Goal: Task Accomplishment & Management: Manage account settings

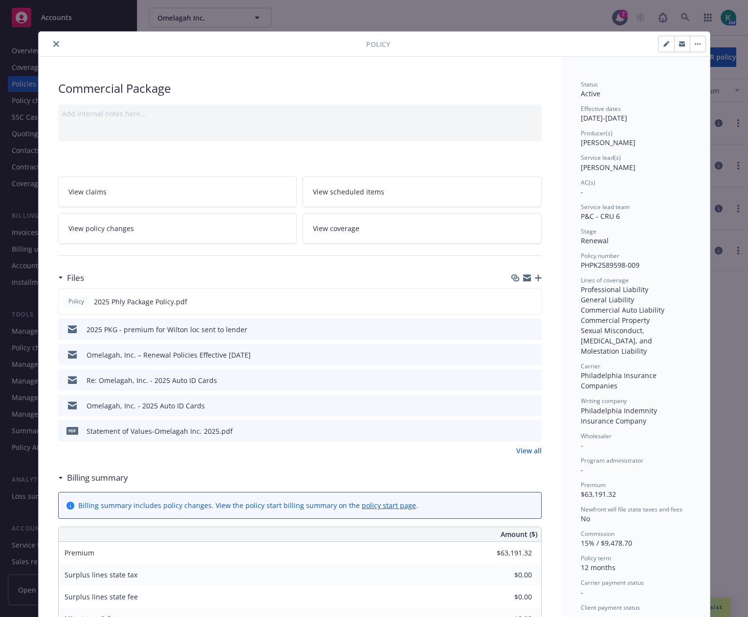
click at [53, 43] on icon "close" at bounding box center [56, 44] width 6 height 6
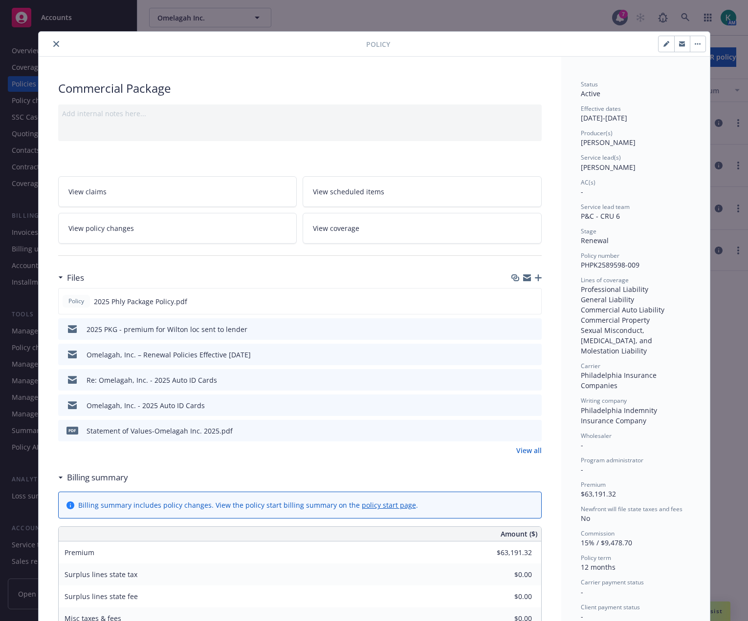
click at [219, 47] on div at bounding box center [204, 44] width 323 height 12
click at [50, 42] on button "close" at bounding box center [56, 44] width 12 height 12
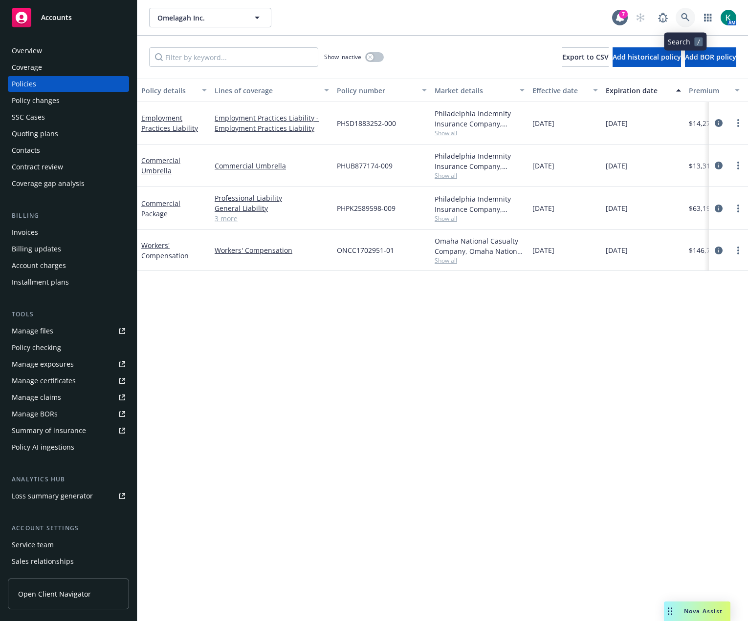
click at [688, 14] on icon at bounding box center [685, 17] width 9 height 9
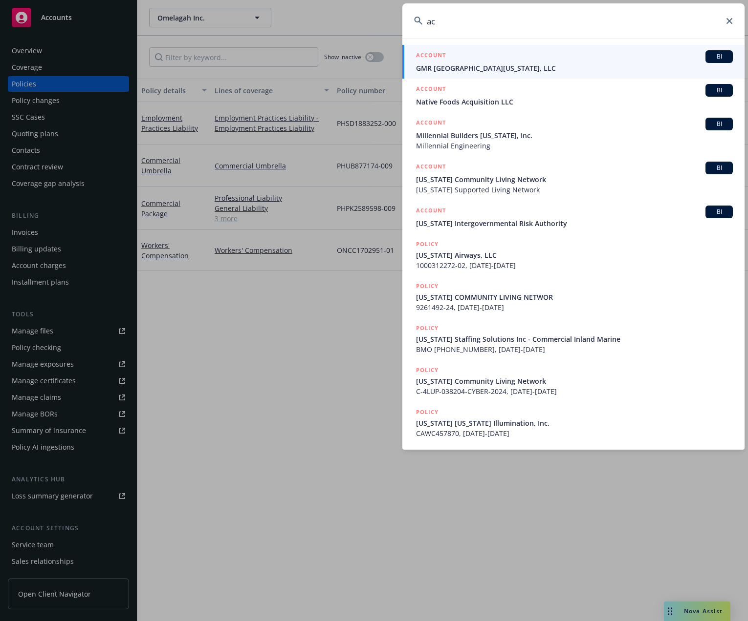
type input "a"
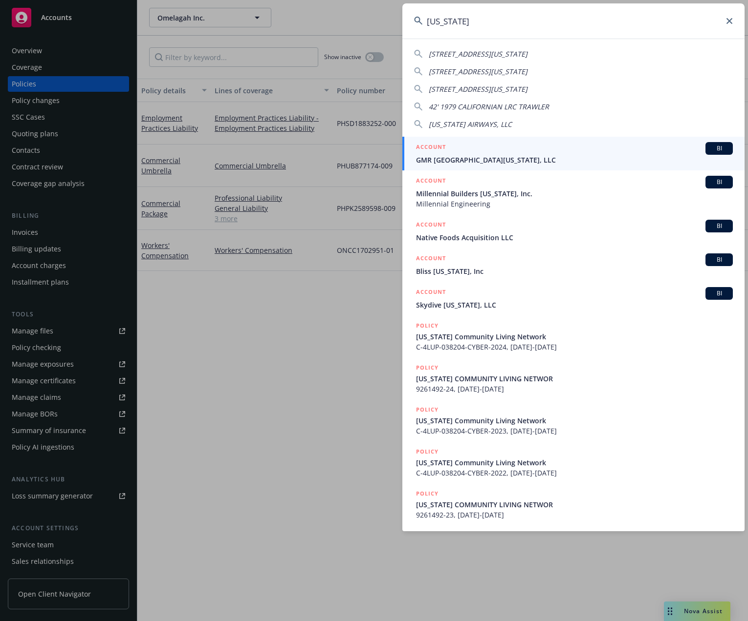
click at [503, 24] on input "california" at bounding box center [573, 20] width 342 height 35
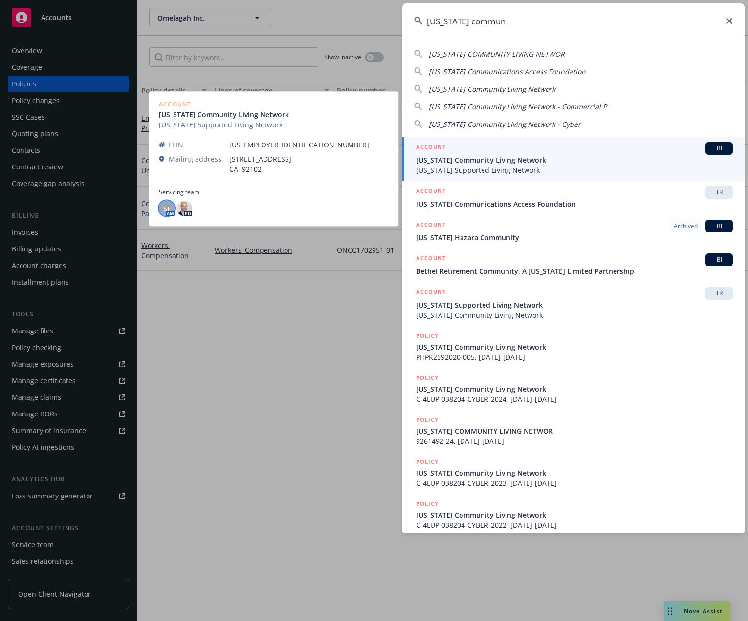
type input "california commun"
click at [161, 210] on div "SF" at bounding box center [167, 209] width 16 height 16
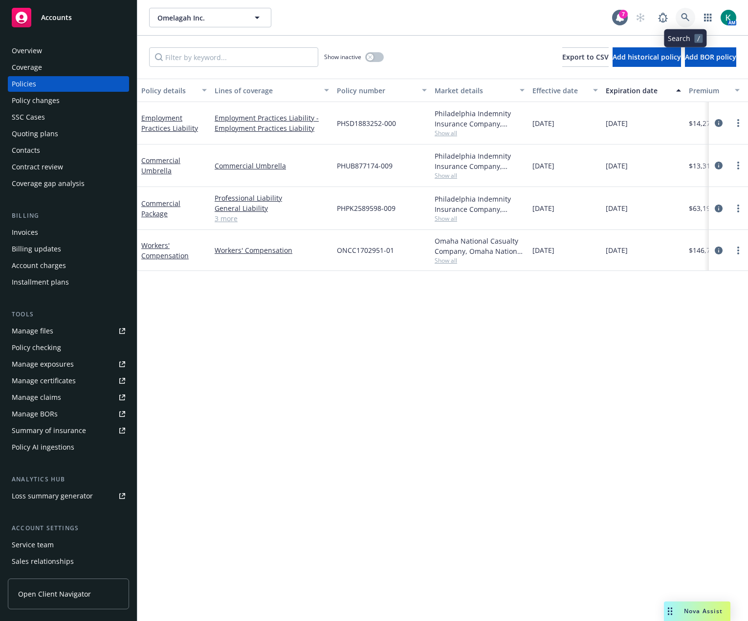
click at [685, 17] on icon at bounding box center [685, 17] width 9 height 9
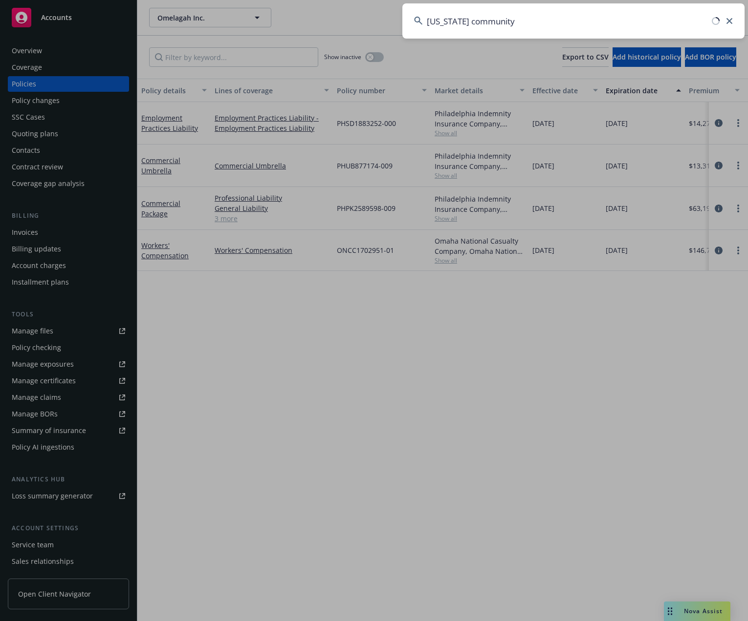
type input "california community"
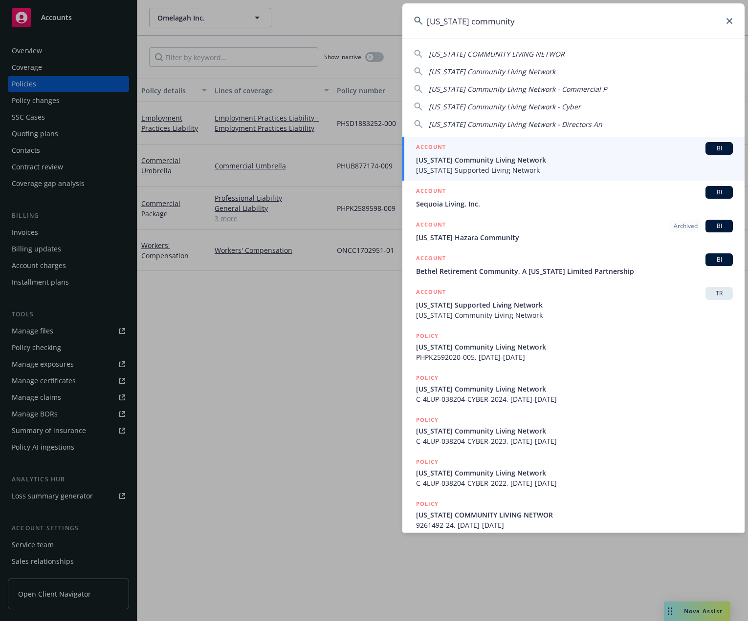
click at [489, 149] on div "ACCOUNT BI" at bounding box center [574, 148] width 317 height 13
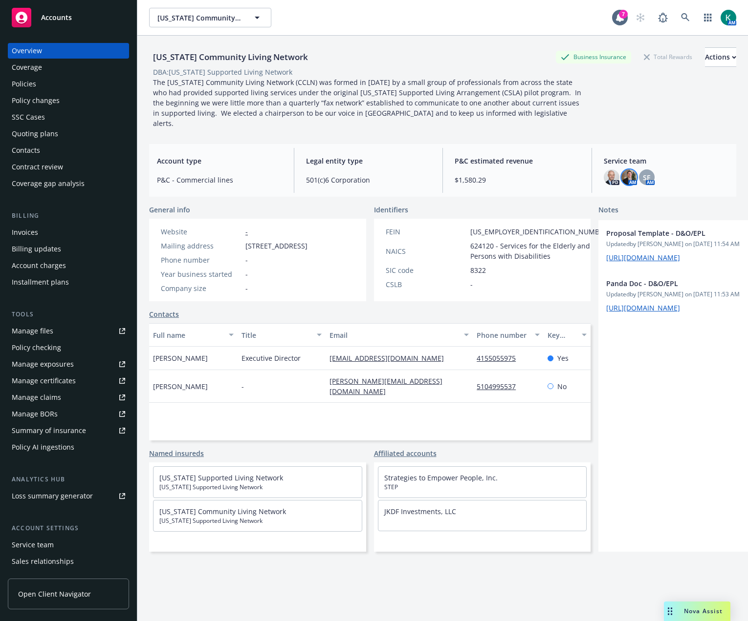
click at [626, 172] on img at bounding box center [629, 178] width 16 height 16
click at [657, 191] on div "California Community Living Network Business Insurance Total Rewards Actions DB…" at bounding box center [442, 341] width 587 height 610
click at [685, 19] on link at bounding box center [685, 18] width 20 height 20
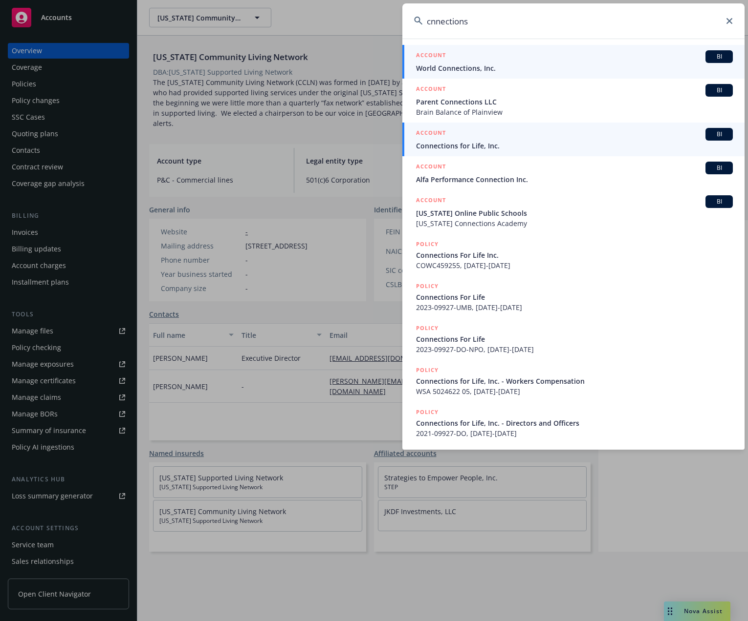
type input "cnnections"
click at [478, 148] on span "Connections for Life, Inc." at bounding box center [574, 146] width 317 height 10
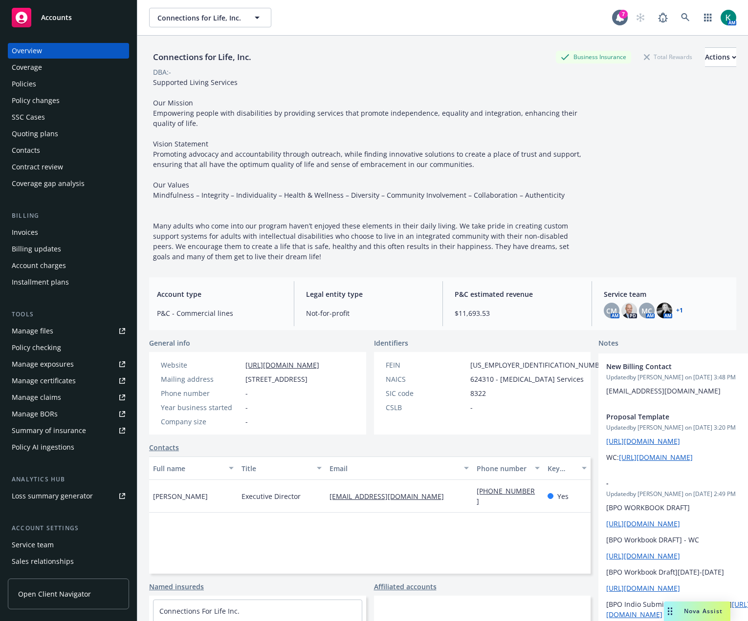
click at [667, 310] on div "CM AM PD MC AM AM + 1" at bounding box center [665, 311] width 125 height 16
click at [676, 311] on link "+ 1" at bounding box center [679, 311] width 7 height 6
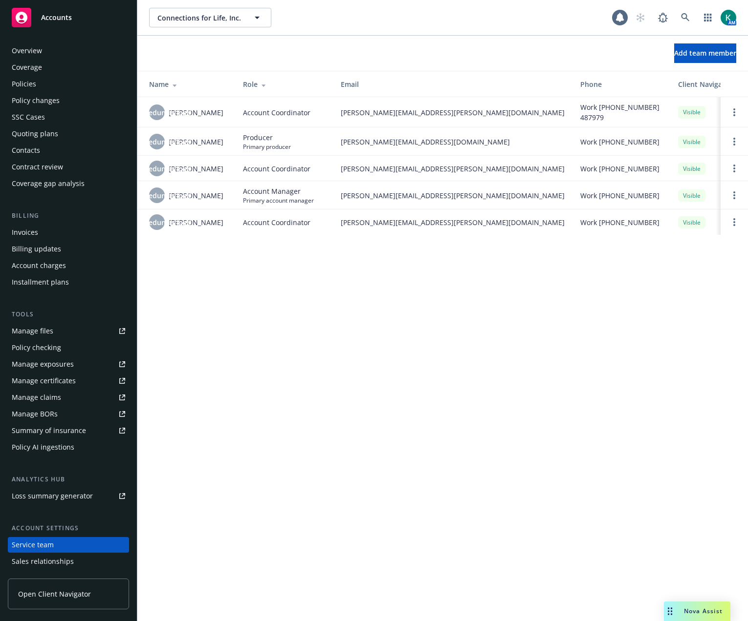
scroll to position [48, 0]
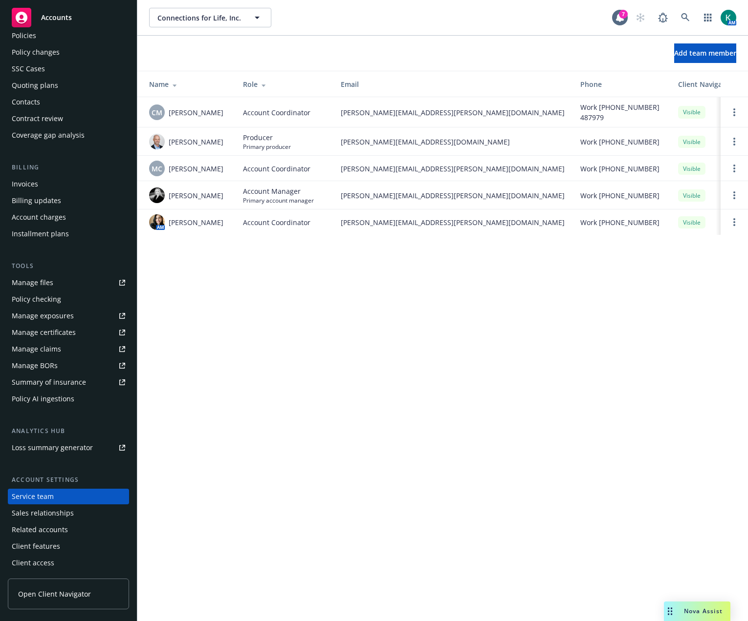
drag, startPoint x: 620, startPoint y: 404, endPoint x: 613, endPoint y: 374, distance: 30.7
click at [620, 403] on div "Connections for Life, Inc. Connections for Life, Inc. 7 AM Add team member Name…" at bounding box center [442, 310] width 610 height 621
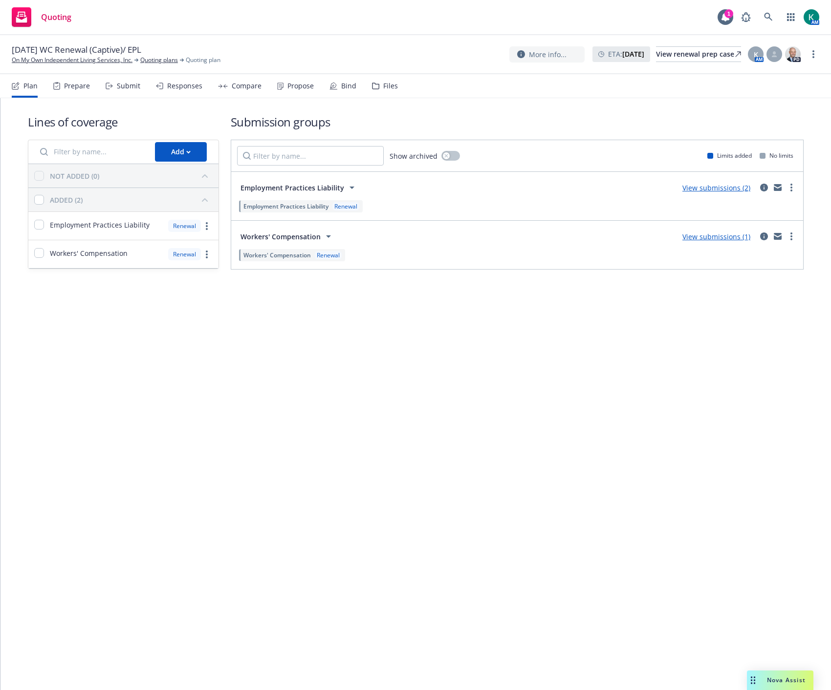
click at [124, 85] on div "Submit" at bounding box center [128, 86] width 23 height 8
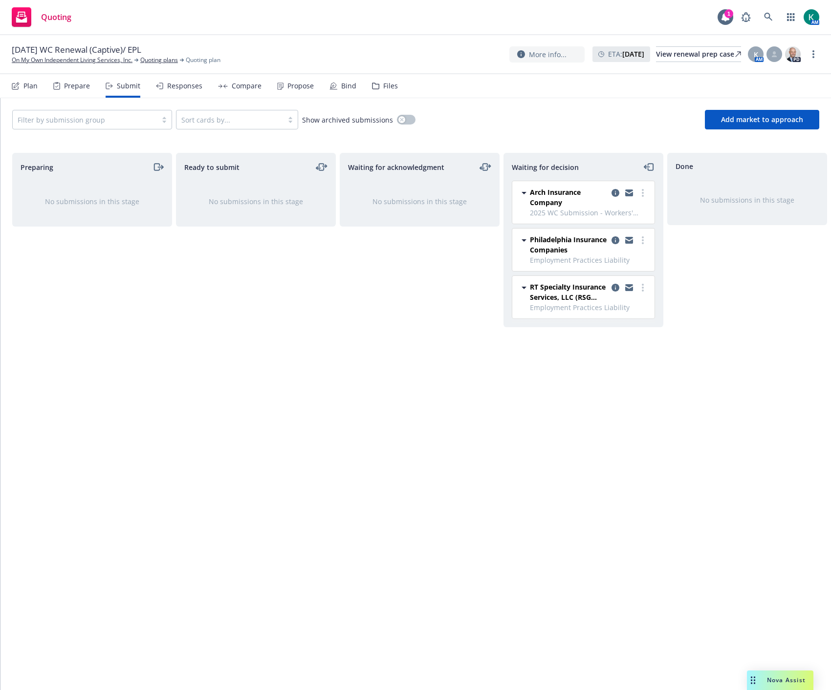
click at [297, 491] on div "Ready to submit No submissions in this stage" at bounding box center [256, 411] width 160 height 517
click at [324, 416] on div "Ready to submit No submissions in this stage" at bounding box center [256, 411] width 160 height 517
click at [641, 192] on icon "more" at bounding box center [642, 193] width 2 height 8
click at [603, 253] on span "Add accepted decision" at bounding box center [599, 252] width 98 height 9
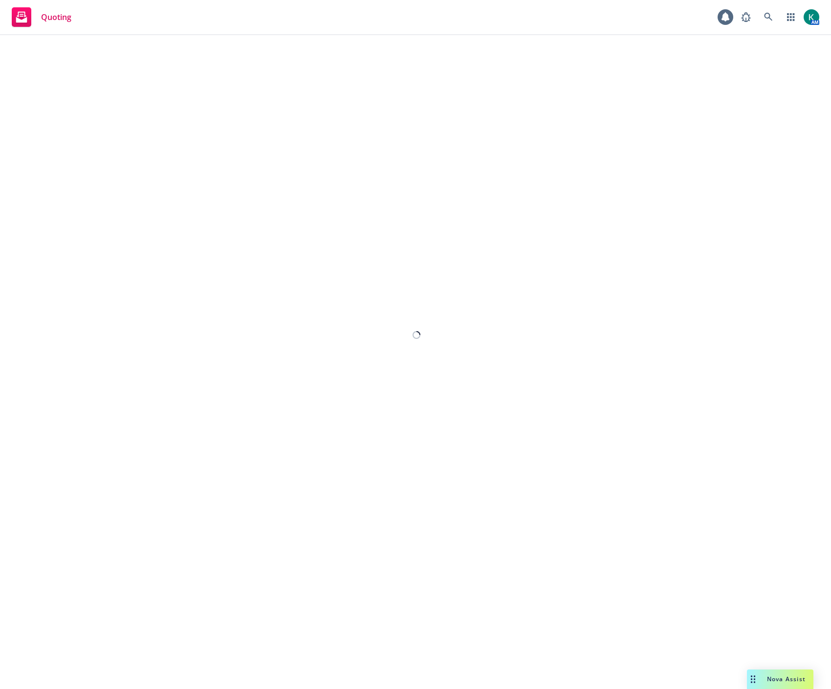
select select "12"
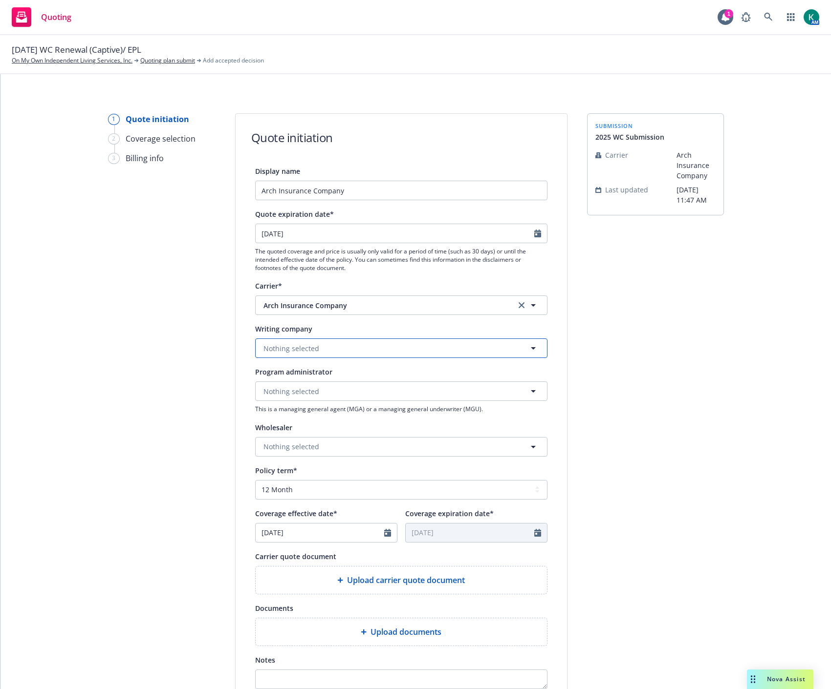
click at [297, 340] on button "Nothing selected" at bounding box center [401, 349] width 292 height 20
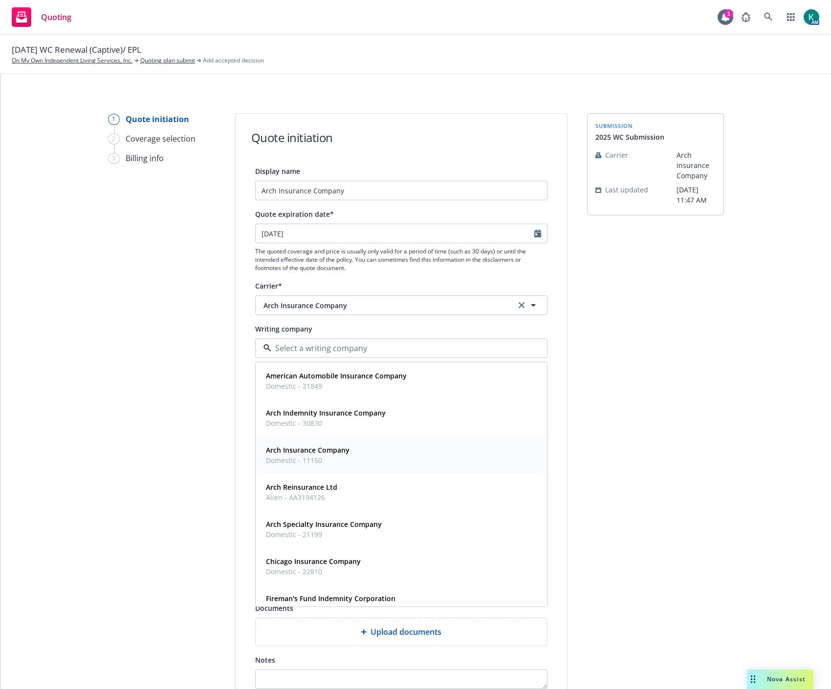
click at [299, 461] on span "Domestic - 11150" at bounding box center [308, 460] width 84 height 10
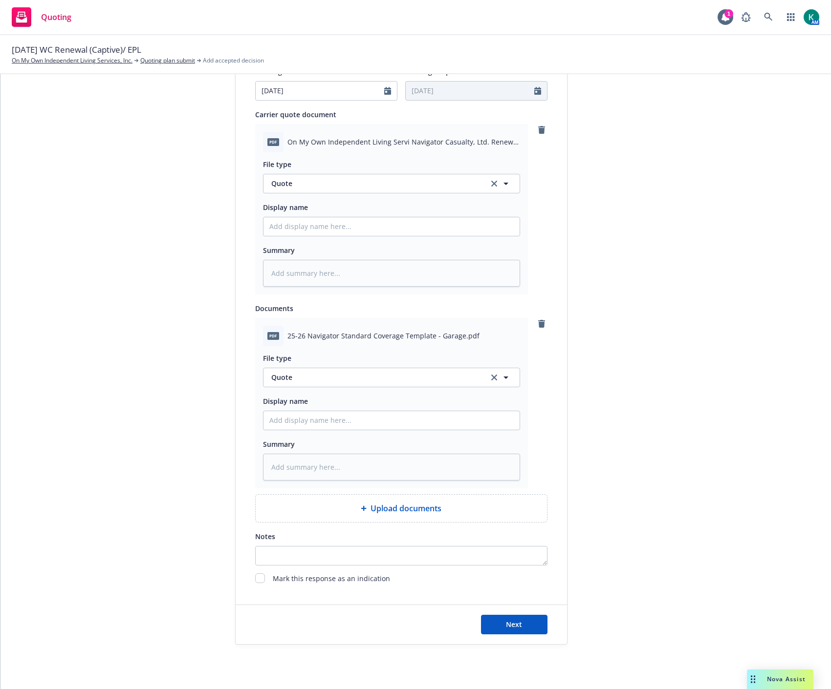
scroll to position [463, 0]
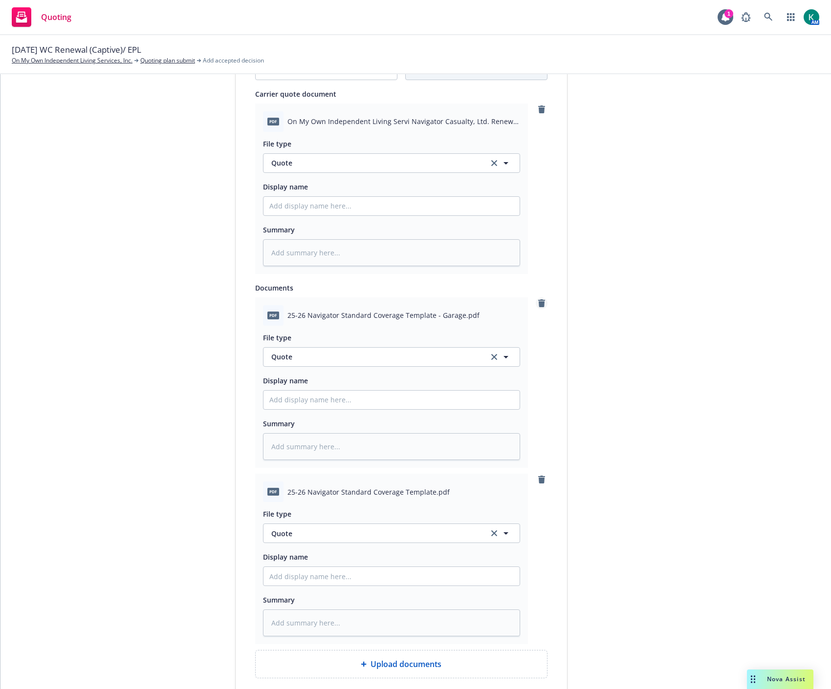
click at [541, 306] on link "remove" at bounding box center [541, 304] width 12 height 12
type textarea "x"
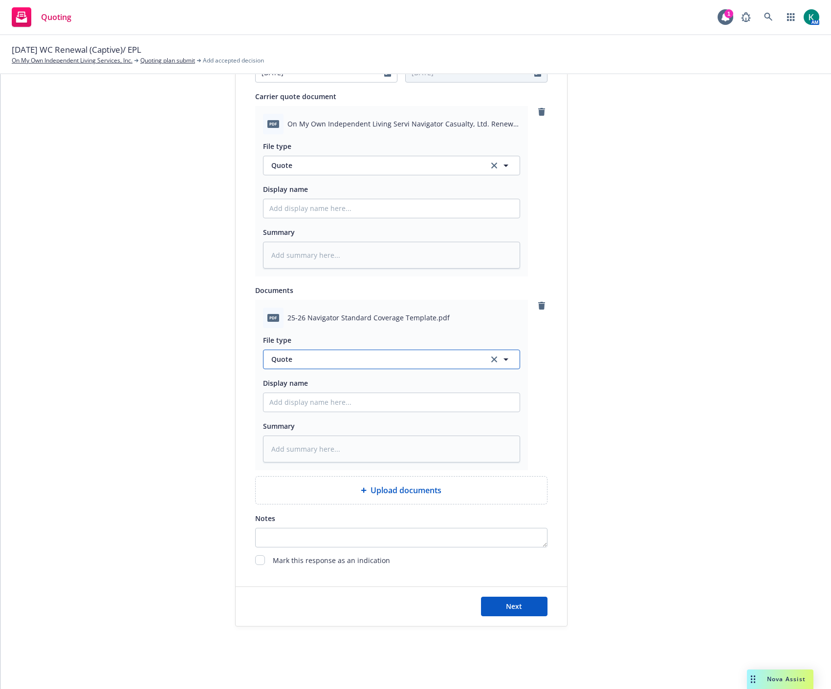
click at [343, 360] on span "Quote" at bounding box center [374, 359] width 206 height 10
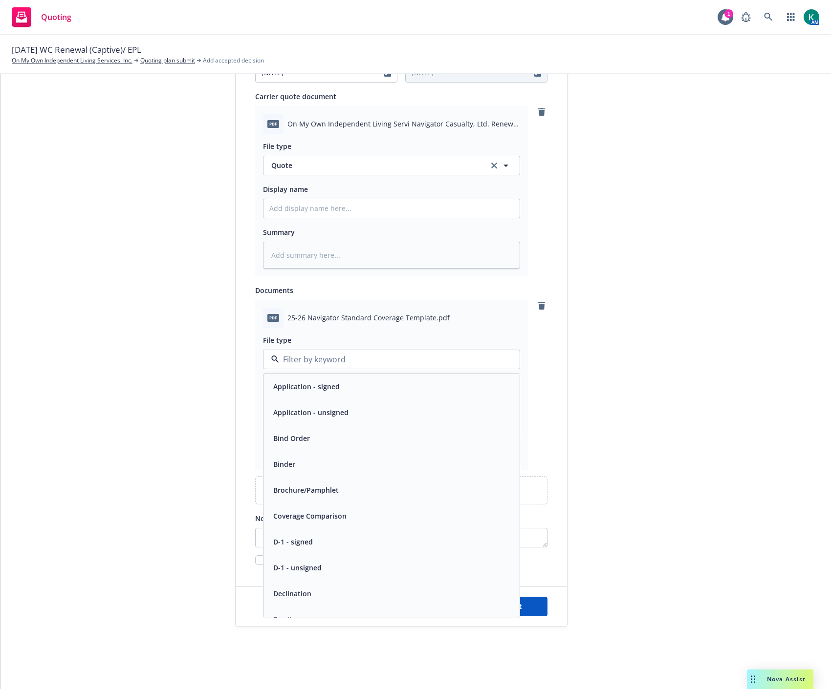
click at [538, 335] on div "pdf 25-26 Navigator Standard Coverage Template.pdf File type Application - sign…" at bounding box center [401, 385] width 292 height 171
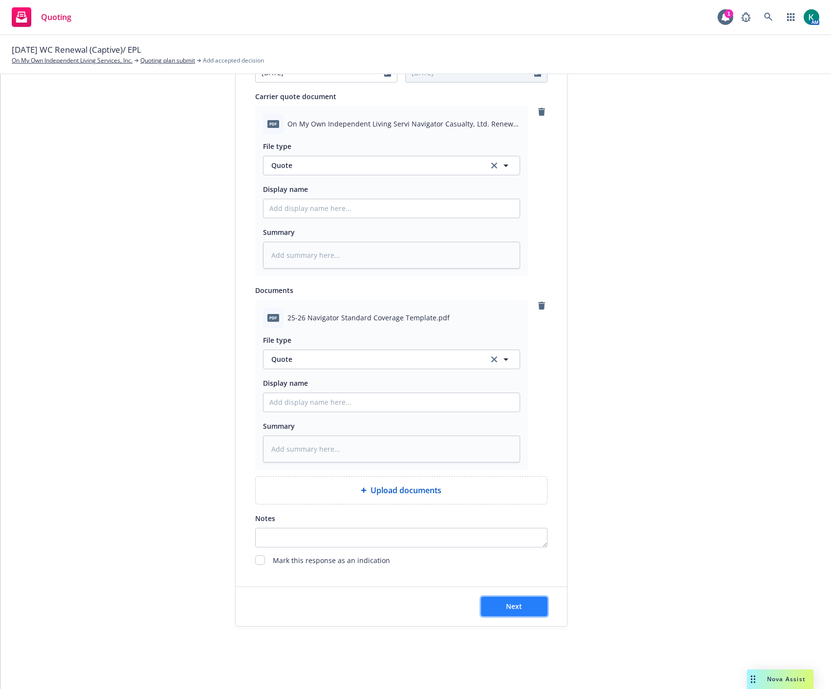
click at [506, 602] on span "Next" at bounding box center [514, 606] width 16 height 9
type textarea "x"
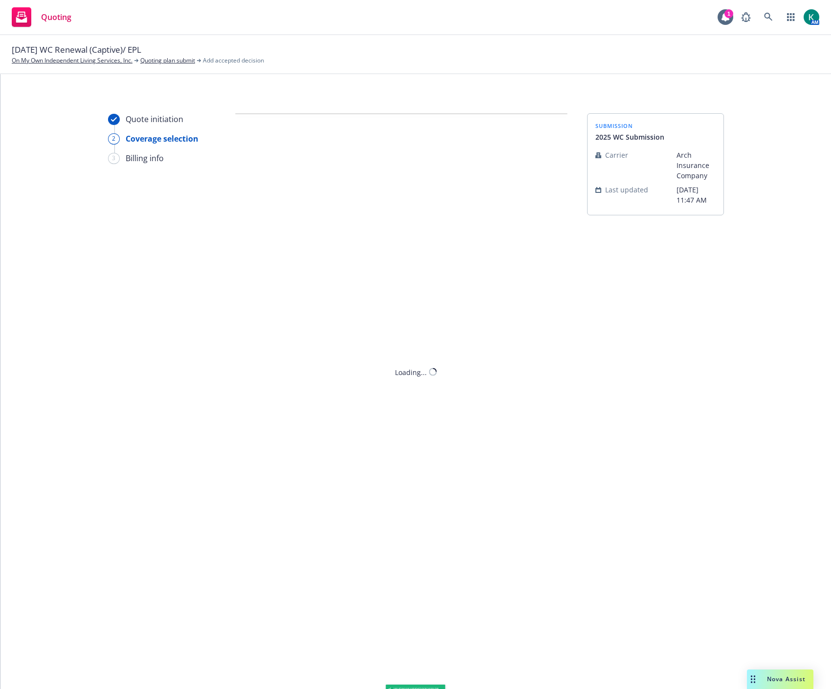
scroll to position [0, 0]
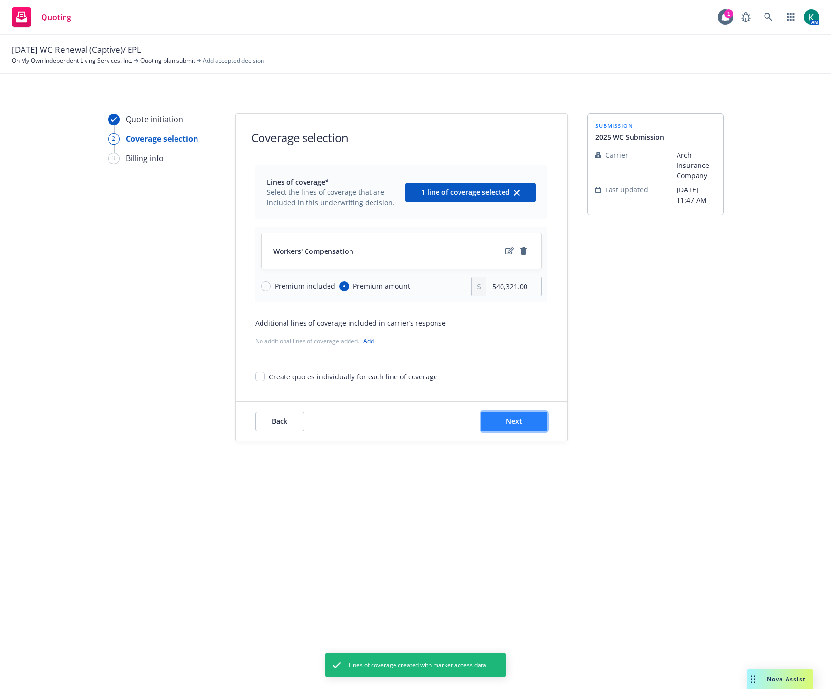
click at [496, 422] on button "Next" at bounding box center [514, 422] width 66 height 20
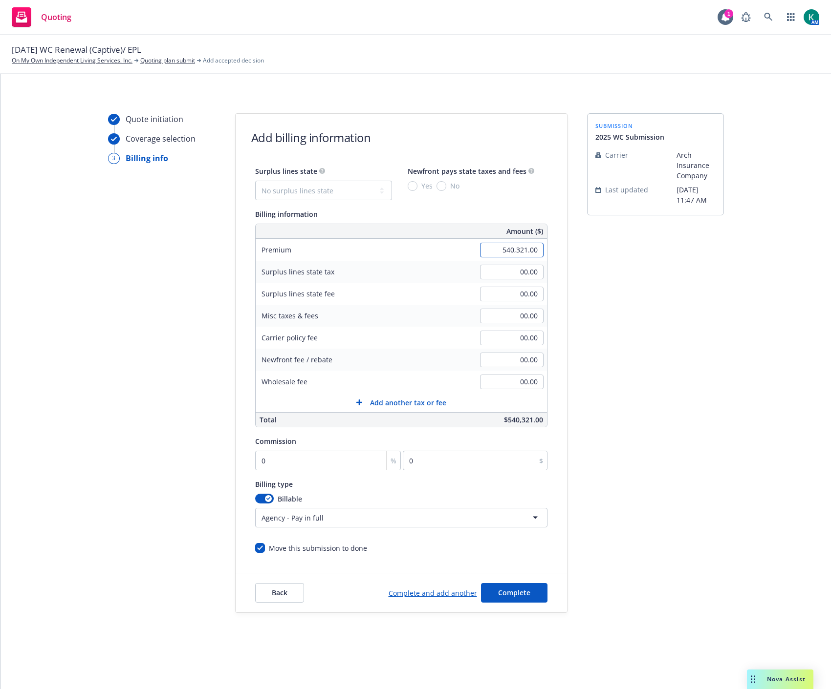
click at [517, 251] on input "540,321.00" at bounding box center [512, 250] width 64 height 15
drag, startPoint x: 516, startPoint y: 250, endPoint x: 641, endPoint y: 243, distance: 124.8
click at [641, 243] on div "Quote initiation Coverage selection 3 Billing info Add billing information Surp…" at bounding box center [415, 363] width 807 height 500
type input "540,991.00"
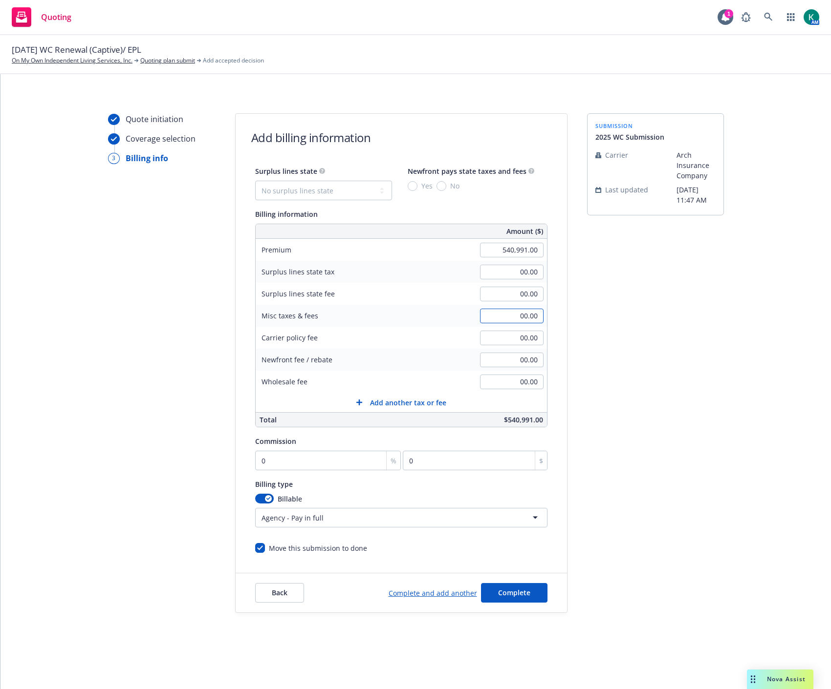
click at [511, 314] on input "00.00" at bounding box center [512, 316] width 64 height 15
type input "4,000.00"
click at [748, 345] on div "Quote initiation Coverage selection 3 Billing info Add billing information Surp…" at bounding box center [415, 363] width 807 height 500
click at [286, 520] on html "Quoting 1 AM 10/01/2025 WC Renewal (Captive)/ EPL On My Own Independent Living …" at bounding box center [415, 344] width 831 height 689
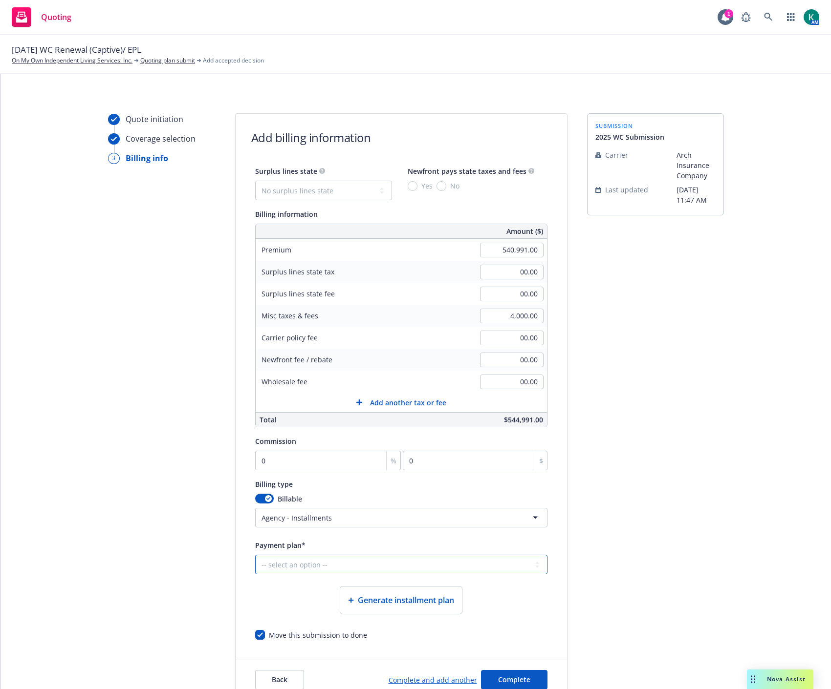
click at [307, 564] on select "-- select an option -- Only down payment 0% down payment + 12 monthly installme…" at bounding box center [401, 565] width 292 height 20
drag, startPoint x: 266, startPoint y: 601, endPoint x: 265, endPoint y: 597, distance: 5.0
click at [266, 602] on div "Generate installment plan" at bounding box center [401, 600] width 292 height 28
click at [283, 520] on html "Quoting 1 AM 10/01/2025 WC Renewal (Captive)/ EPL On My Own Independent Living …" at bounding box center [415, 344] width 831 height 689
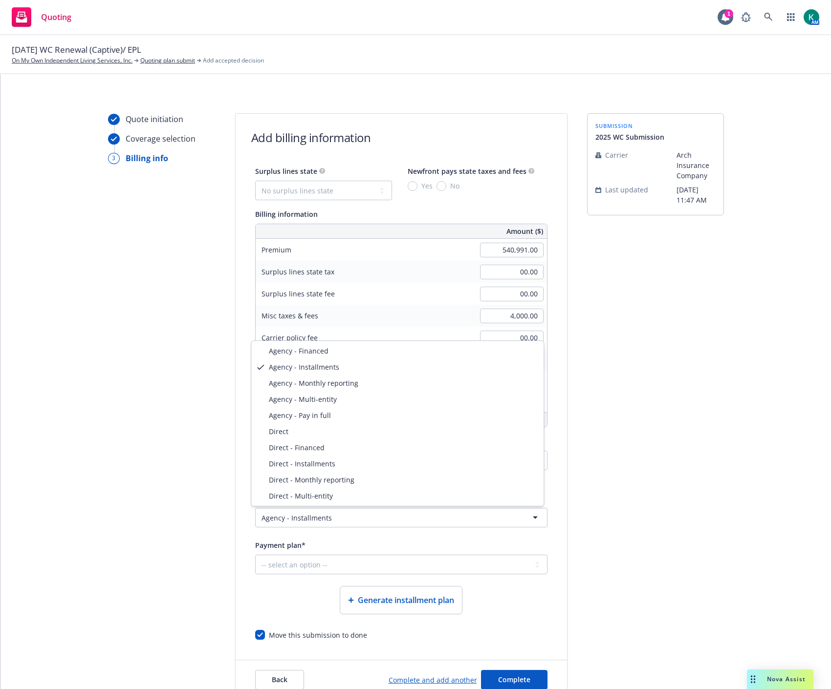
select select "AGENCY_PAY_IN_FULL"
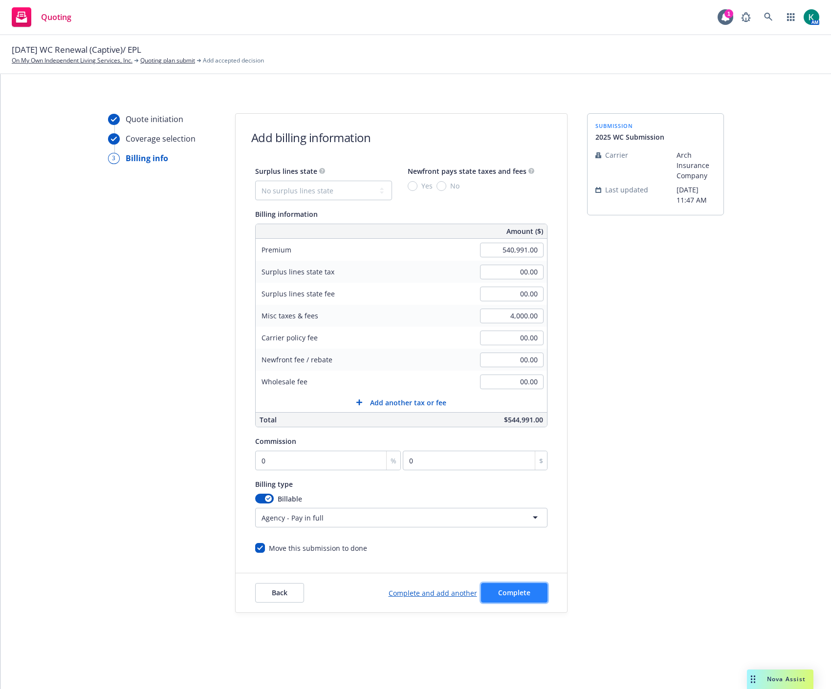
click at [510, 595] on span "Complete" at bounding box center [514, 592] width 32 height 9
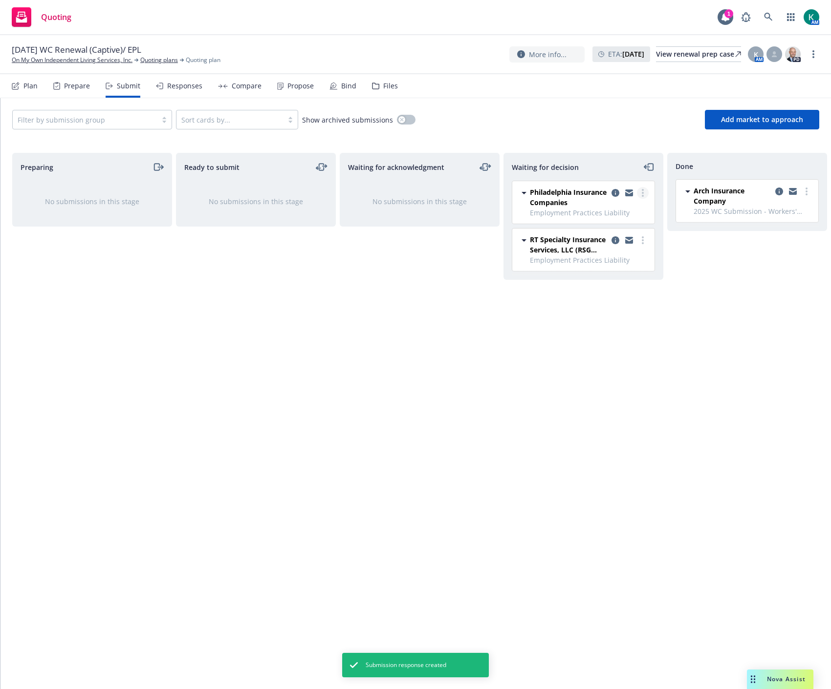
click at [641, 193] on icon "more" at bounding box center [642, 193] width 2 height 8
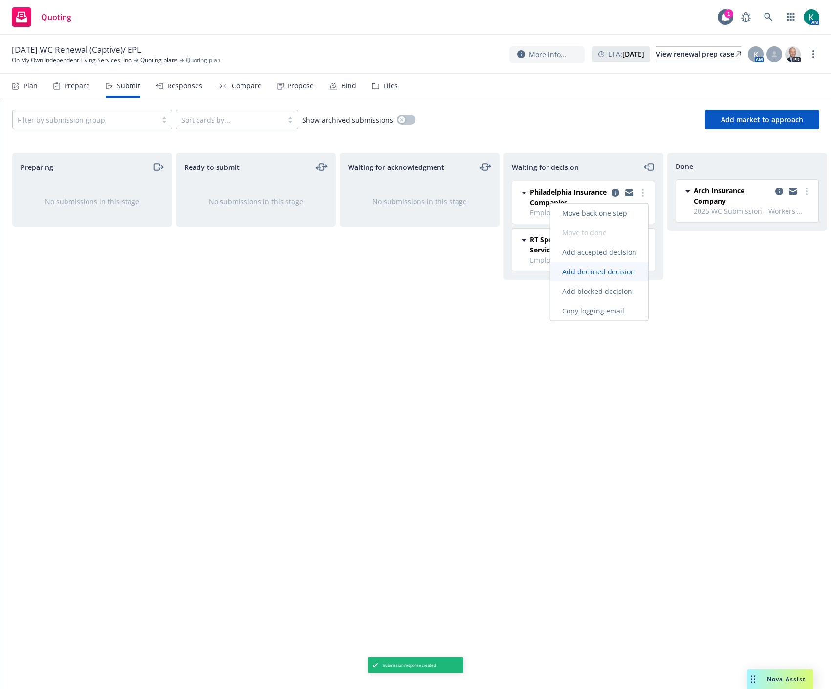
click at [606, 267] on span "Add declined decision" at bounding box center [598, 271] width 96 height 9
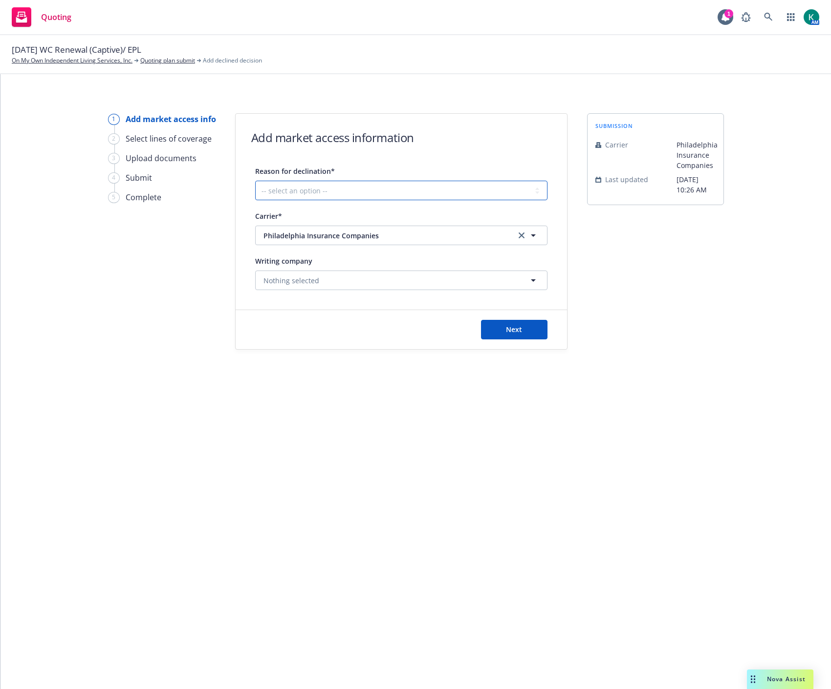
click at [305, 182] on select "-- select an option -- Cannot compete with other markets Carrier non-renewed Ca…" at bounding box center [401, 191] width 292 height 20
select select "CLIENT_CLAIM_LOSS_HISTORY"
click at [255, 181] on select "-- select an option -- Cannot compete with other markets Carrier non-renewed Ca…" at bounding box center [401, 191] width 292 height 20
click at [520, 328] on span "Next" at bounding box center [514, 329] width 16 height 9
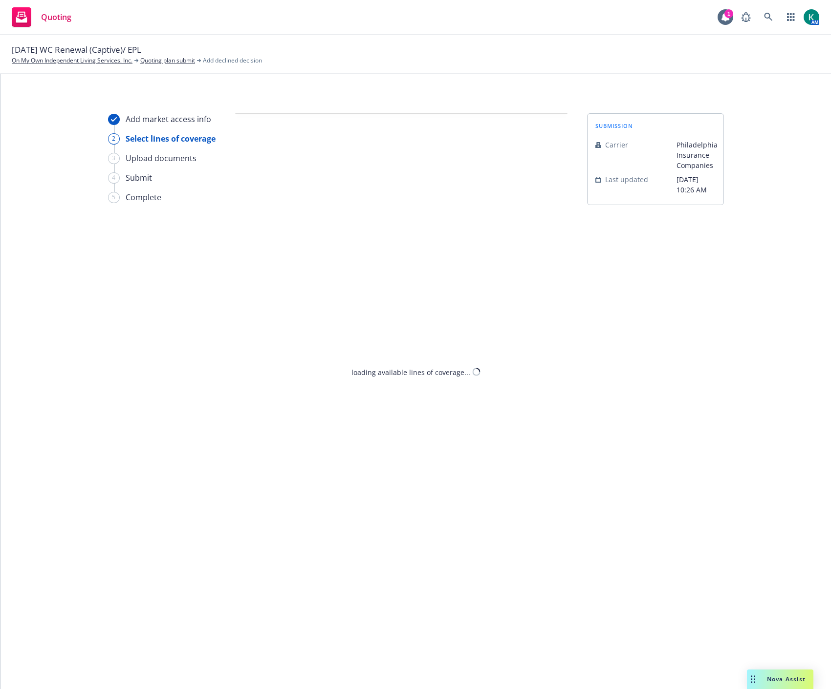
select select "CLIENT_CLAIM_LOSS_HISTORY"
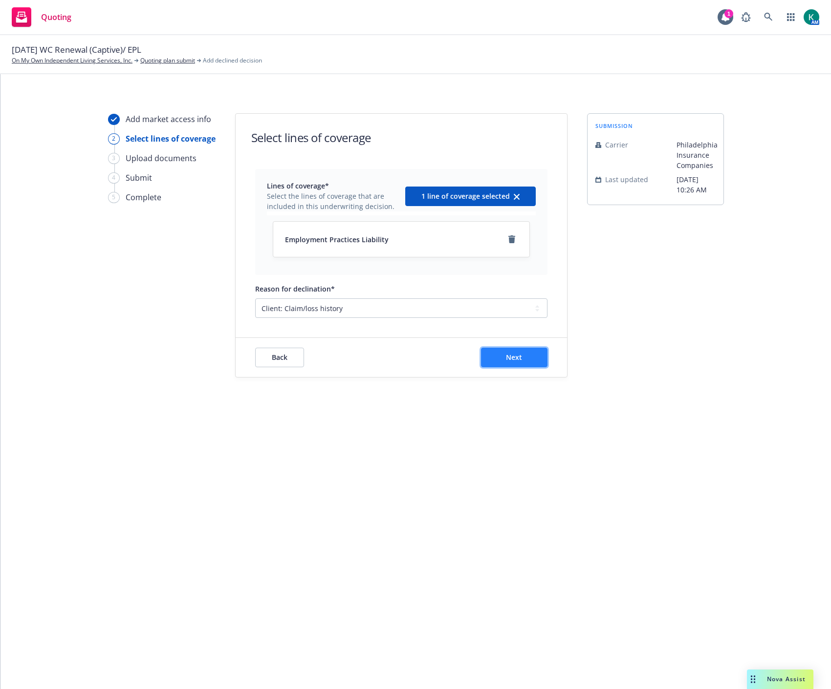
click at [516, 359] on span "Next" at bounding box center [514, 357] width 16 height 9
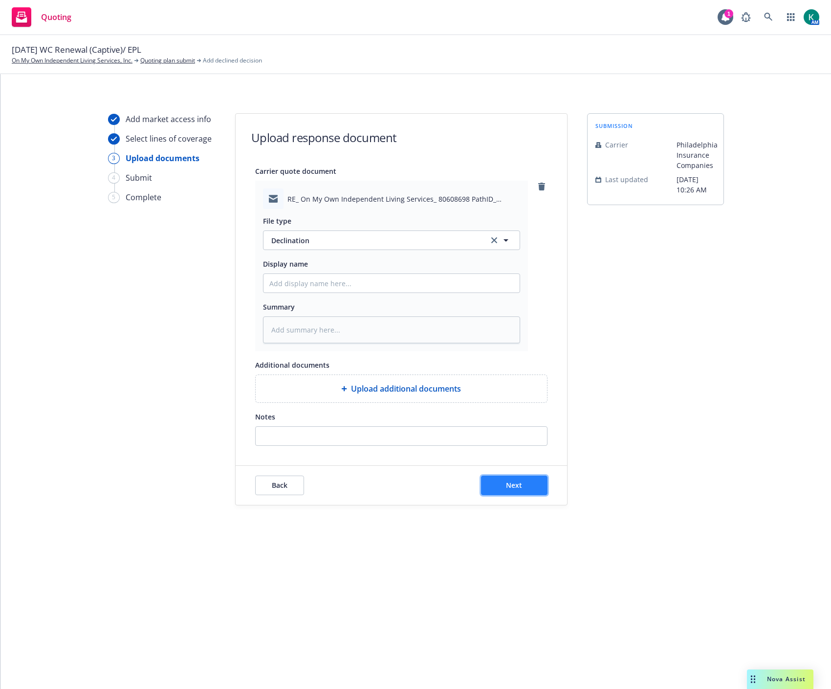
click at [518, 487] on span "Next" at bounding box center [514, 485] width 16 height 9
type textarea "x"
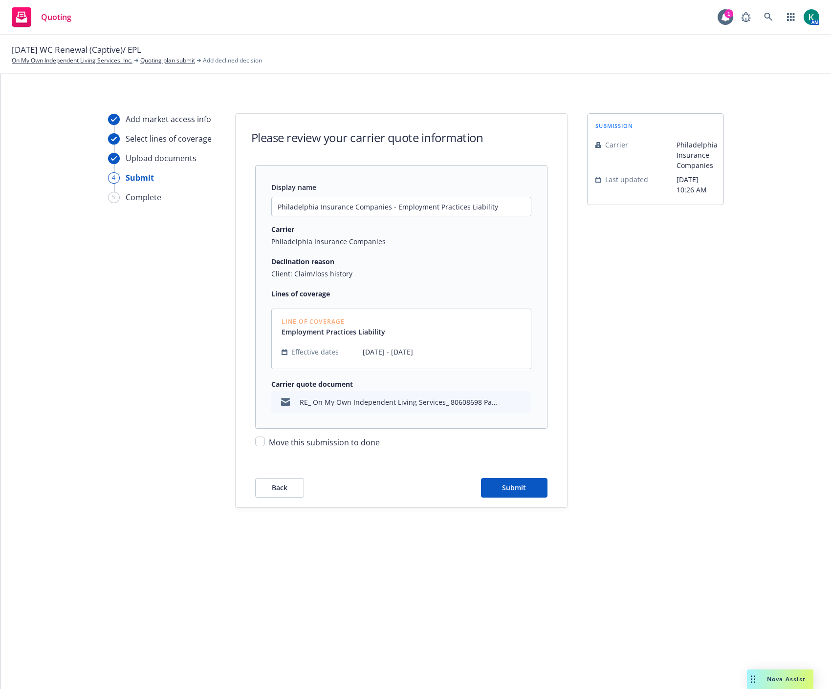
click at [309, 447] on span "Move this submission to done" at bounding box center [324, 442] width 111 height 11
click at [265, 447] on input "Move this submission to done" at bounding box center [260, 442] width 10 height 10
checkbox input "true"
drag, startPoint x: 476, startPoint y: 477, endPoint x: 506, endPoint y: 489, distance: 32.0
click at [486, 480] on div "Back Submit" at bounding box center [400, 488] width 331 height 39
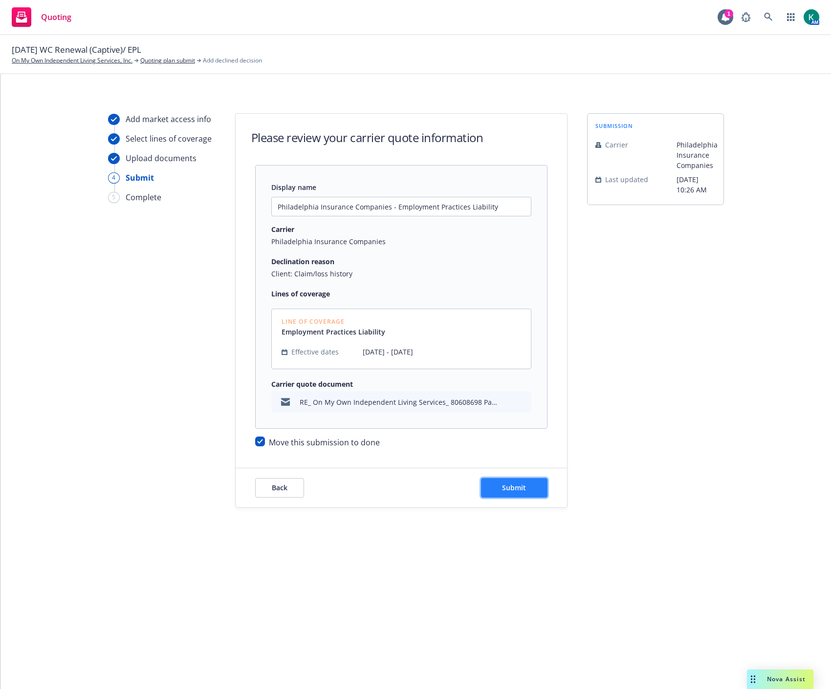
click at [511, 490] on span "Submit" at bounding box center [514, 487] width 24 height 9
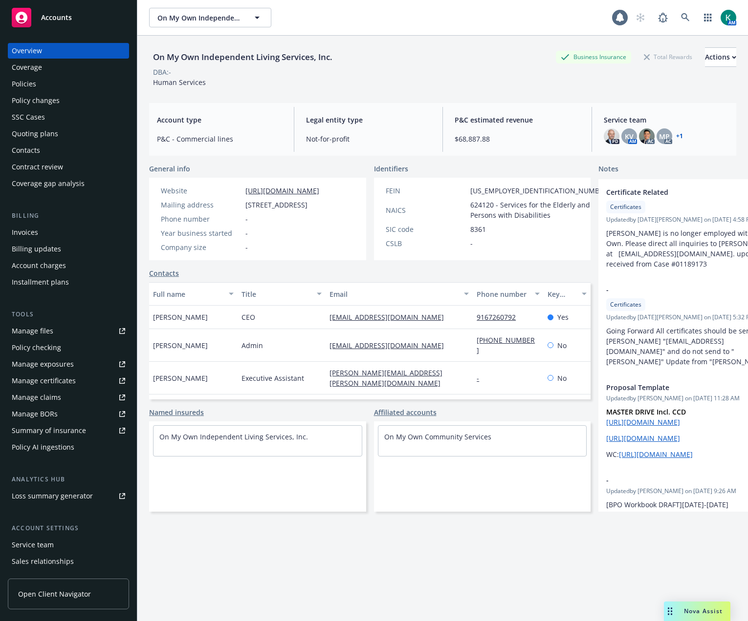
click at [28, 81] on div "Policies" at bounding box center [24, 84] width 24 height 16
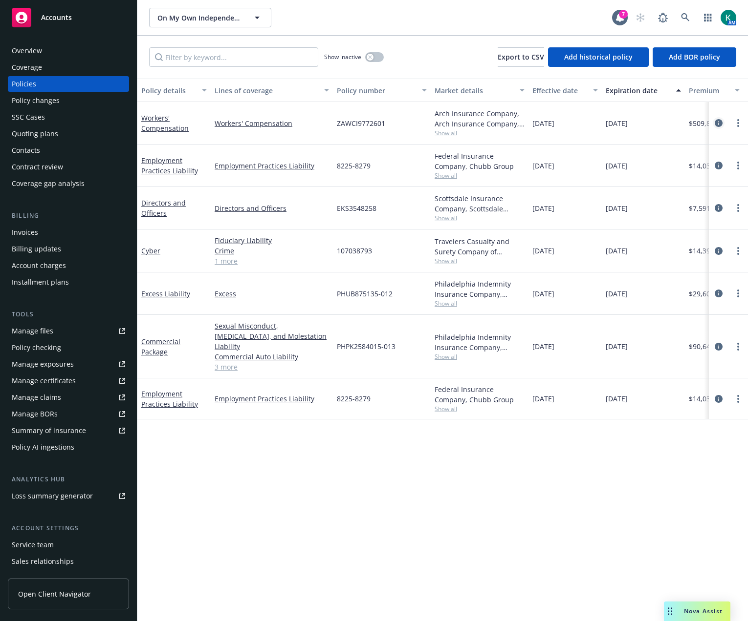
click at [721, 119] on link "circleInformation" at bounding box center [718, 123] width 12 height 12
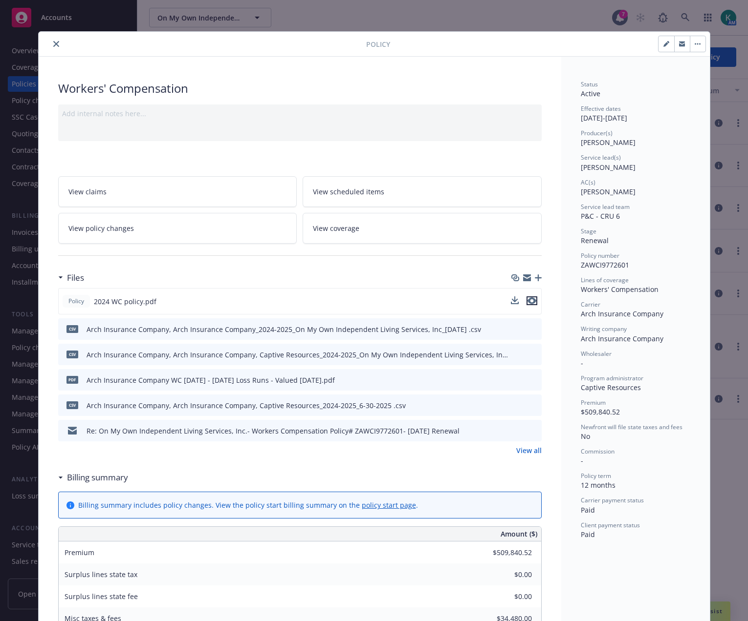
click at [528, 299] on icon "preview file" at bounding box center [531, 301] width 9 height 7
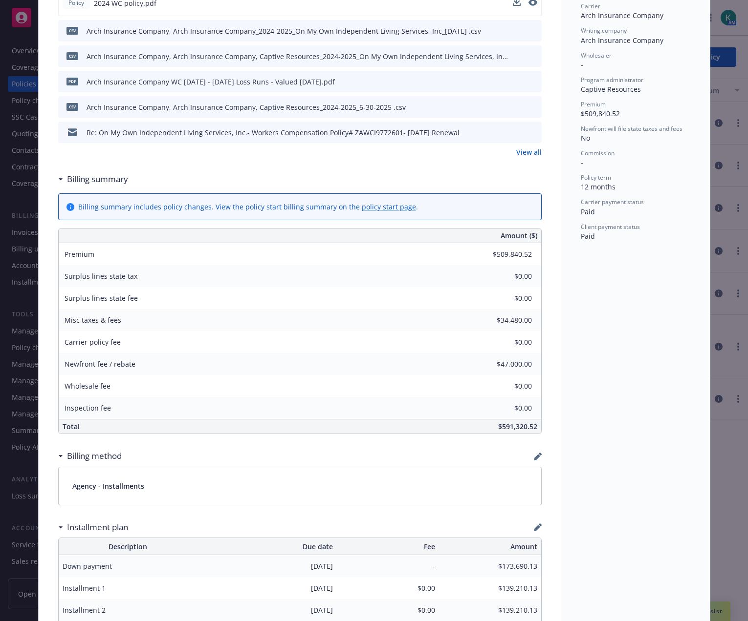
scroll to position [147, 0]
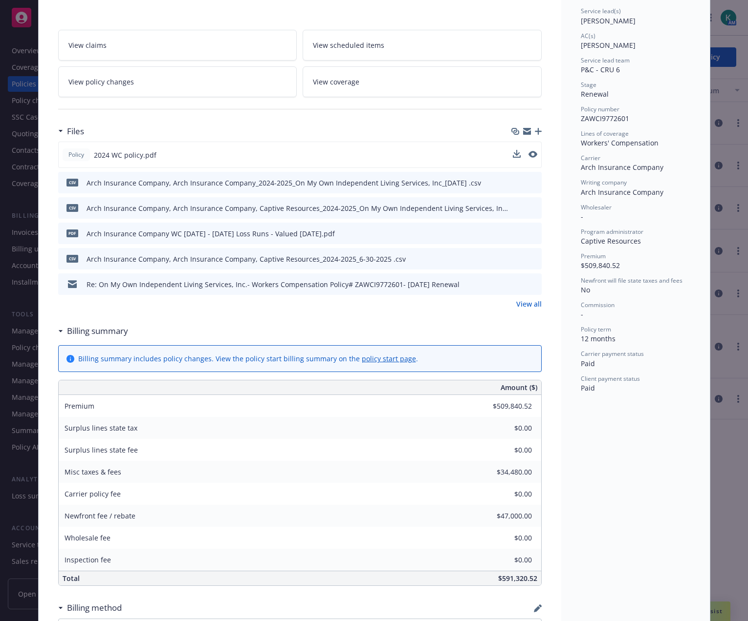
click at [517, 299] on link "View all" at bounding box center [528, 304] width 25 height 10
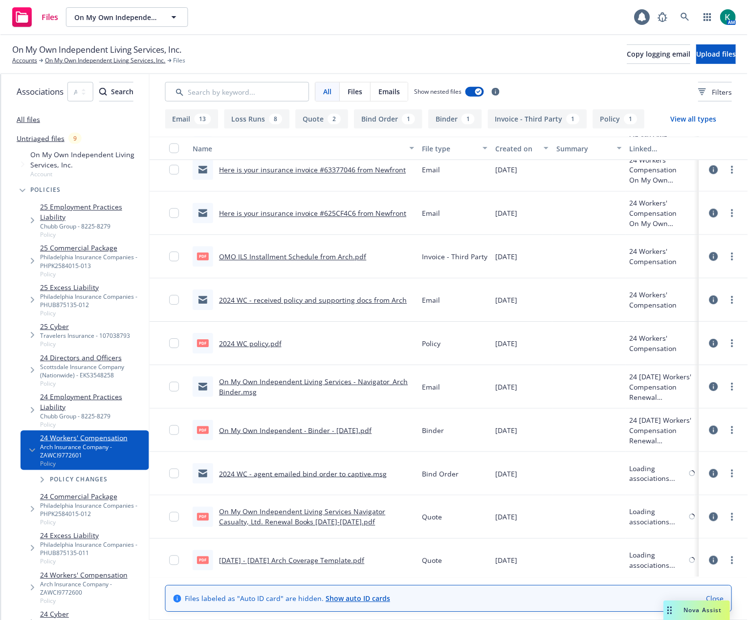
scroll to position [748, 0]
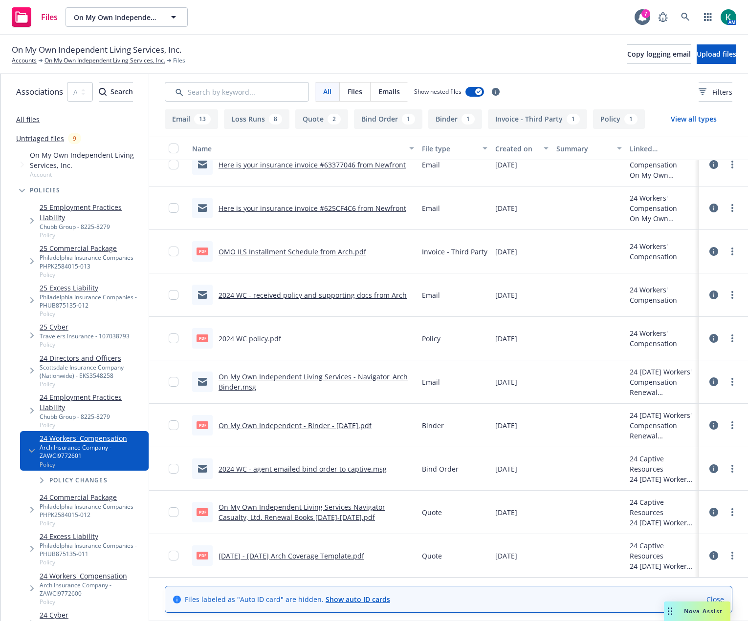
click at [337, 513] on link "On My Own Independent Living Services Navigator Casualty, Ltd. Renewal Books 20…" at bounding box center [301, 513] width 167 height 20
click at [98, 60] on link "On My Own Independent Living Services, Inc." at bounding box center [104, 60] width 121 height 9
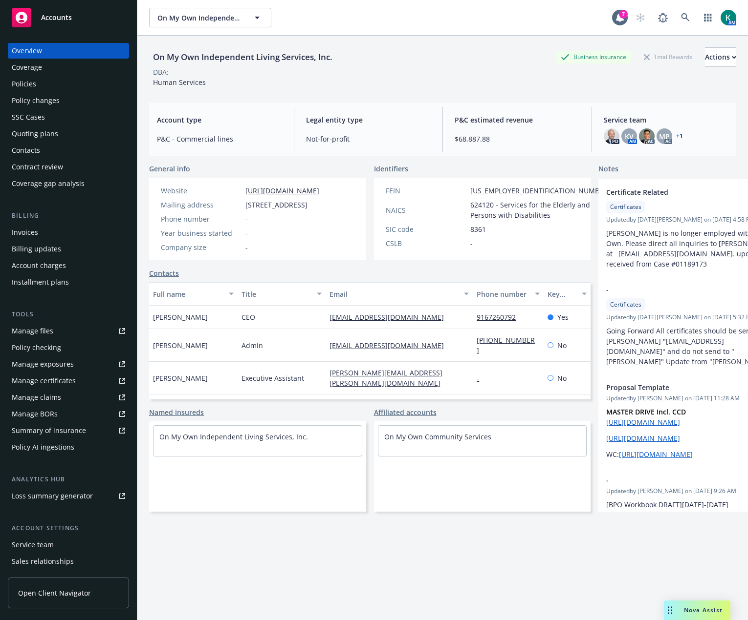
click at [57, 83] on div "Policies" at bounding box center [68, 84] width 113 height 16
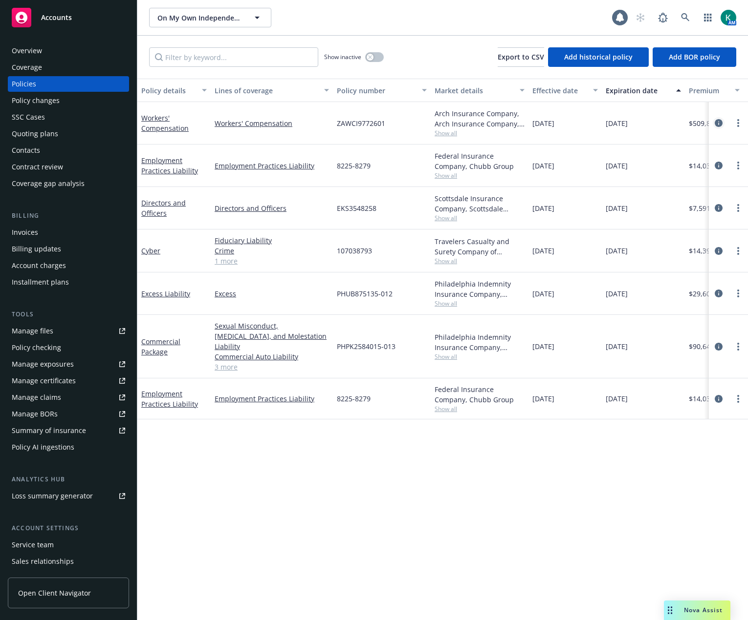
click at [718, 122] on icon "circleInformation" at bounding box center [718, 123] width 8 height 8
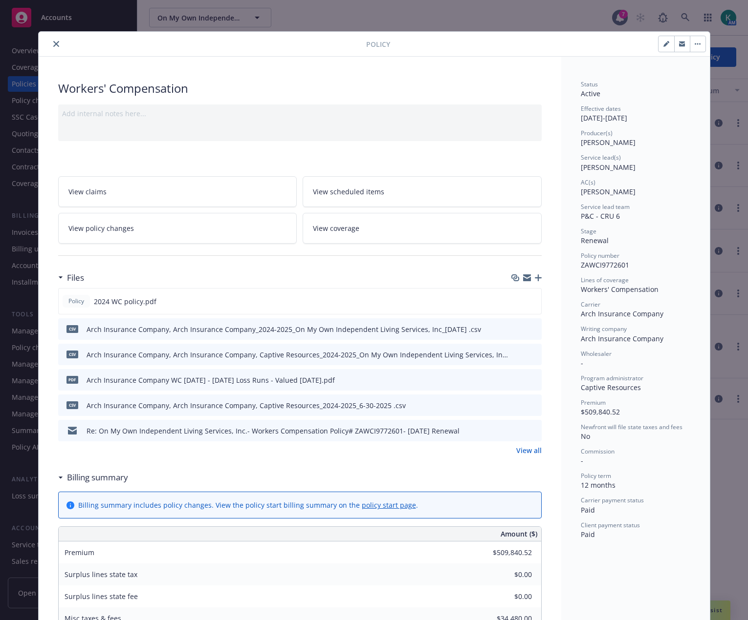
drag, startPoint x: 677, startPoint y: 24, endPoint x: 683, endPoint y: 21, distance: 7.2
click at [678, 23] on div "Policy Workers' Compensation Add internal notes here... View claims View schedu…" at bounding box center [374, 310] width 748 height 620
drag, startPoint x: 55, startPoint y: 42, endPoint x: 413, endPoint y: 50, distance: 357.7
click at [55, 42] on button "close" at bounding box center [56, 44] width 12 height 12
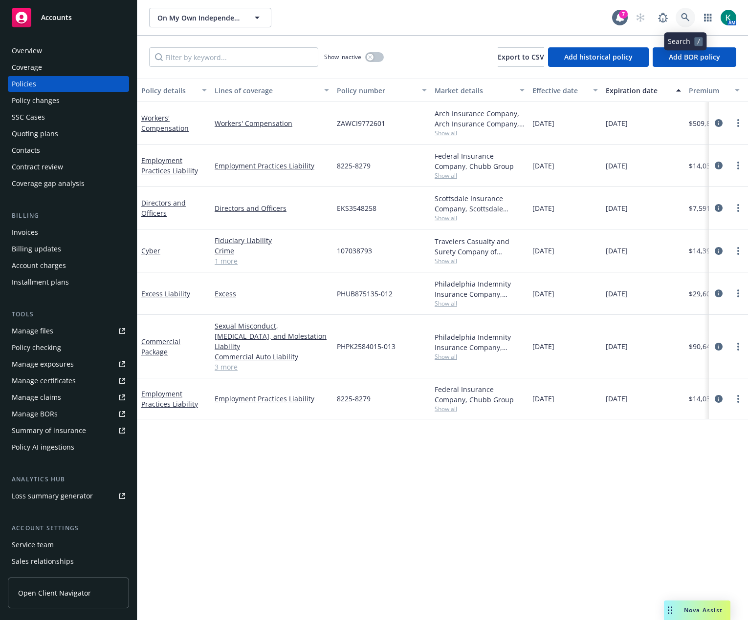
click at [688, 19] on icon at bounding box center [685, 17] width 9 height 9
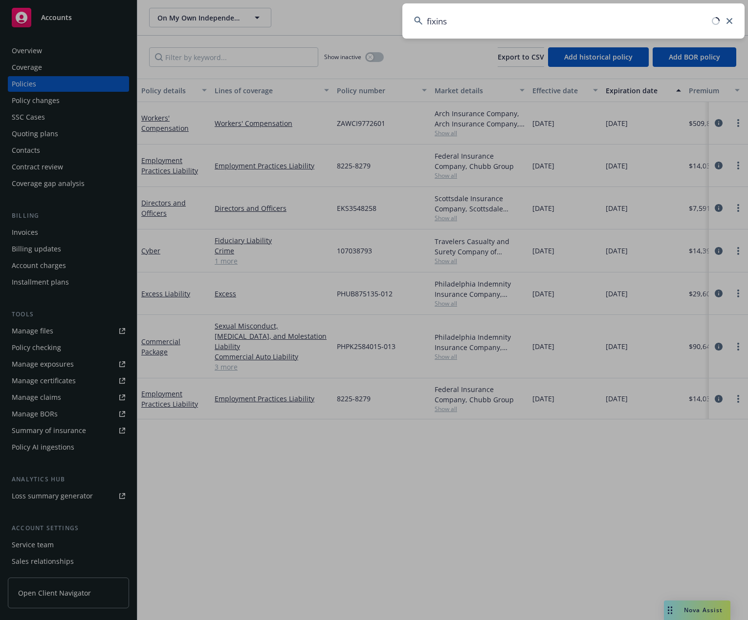
type input "fixins"
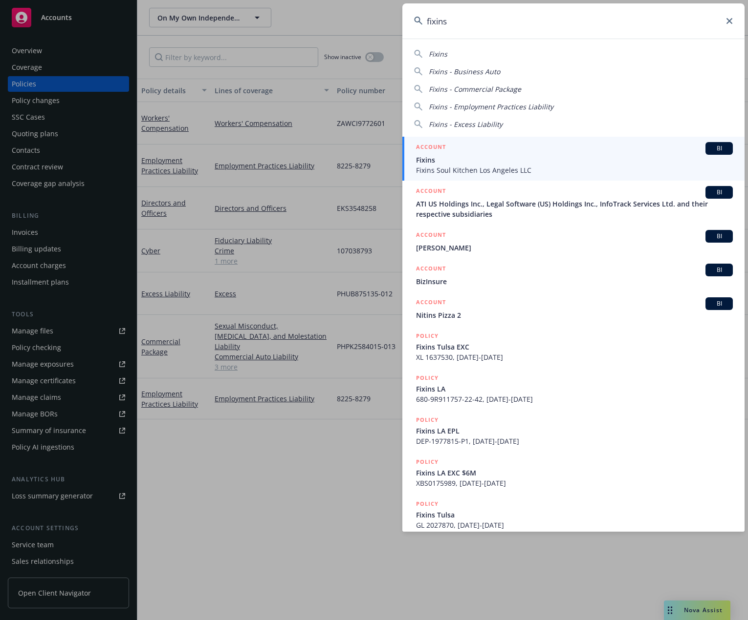
click at [482, 172] on span "Fixins Soul Kitchen Los Angeles LLC" at bounding box center [574, 170] width 317 height 10
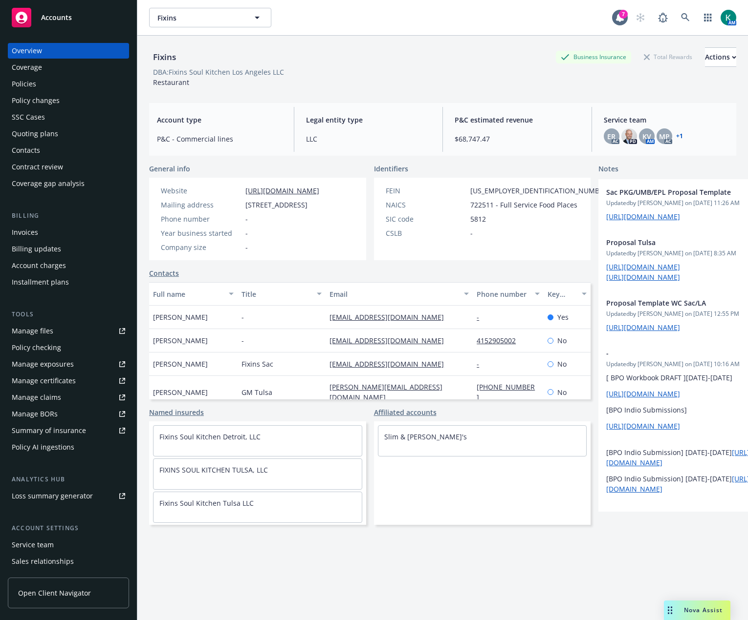
click at [55, 84] on div "Policies" at bounding box center [68, 84] width 113 height 16
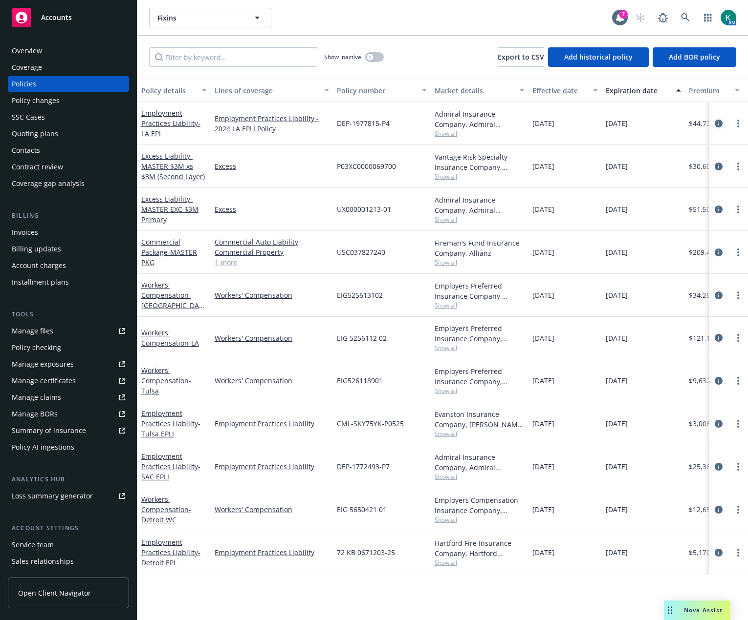
click at [715, 124] on icon "circleInformation" at bounding box center [718, 124] width 8 height 8
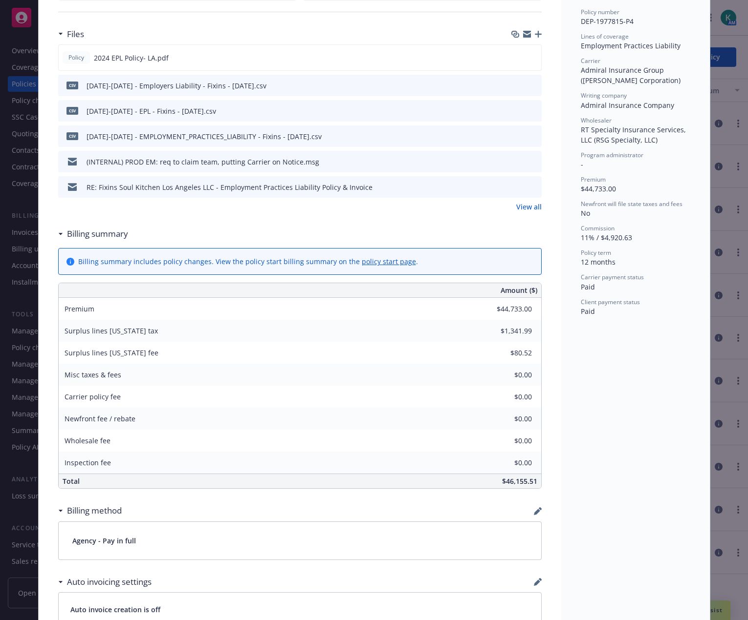
scroll to position [244, 0]
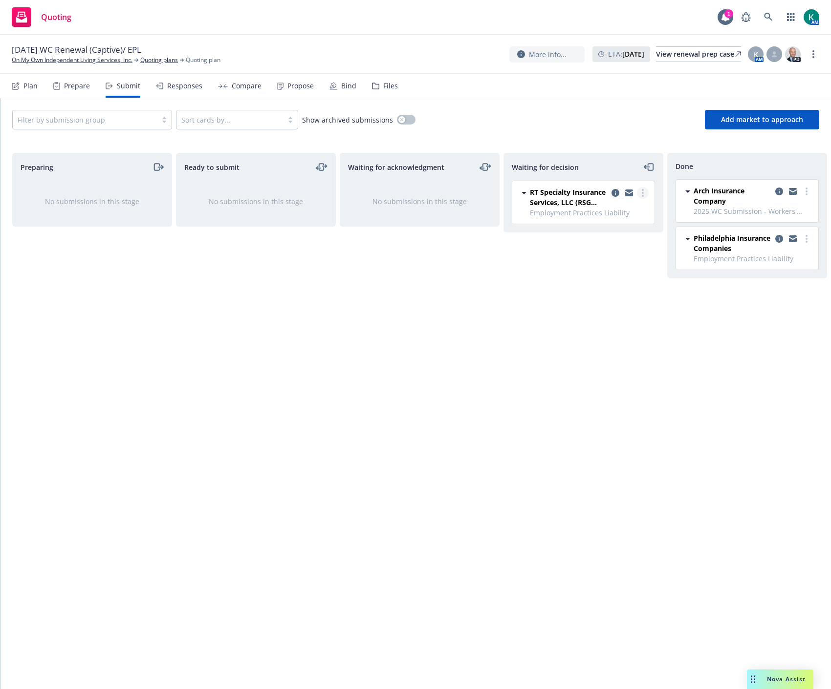
click at [641, 189] on icon "more" at bounding box center [642, 193] width 2 height 8
click at [601, 270] on span "Add declined decision" at bounding box center [598, 271] width 96 height 9
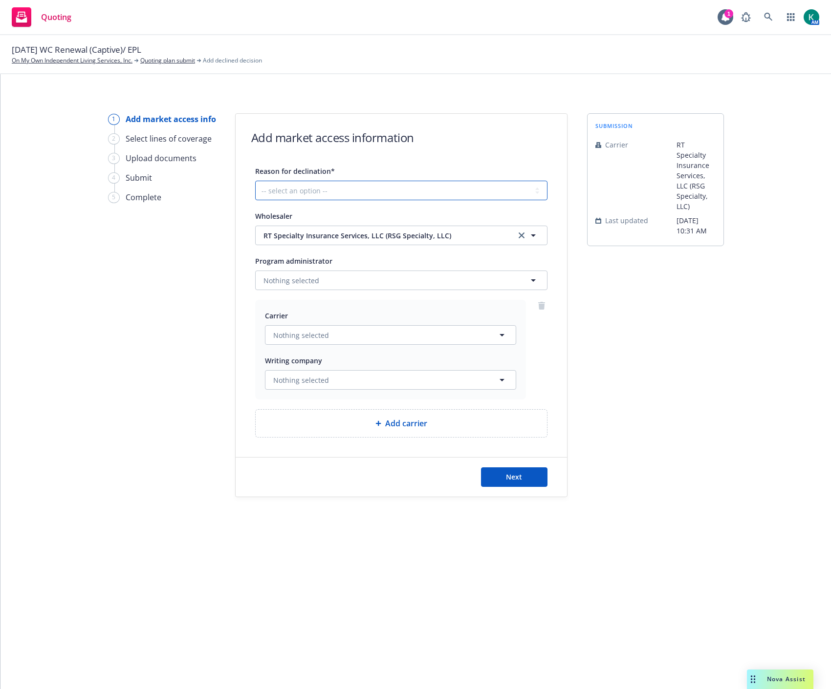
click at [332, 192] on select "-- select an option -- Cannot compete with other markets Carrier non-renewed Ca…" at bounding box center [401, 191] width 292 height 20
select select "OTHER"
click at [255, 181] on select "-- select an option -- Cannot compete with other markets Carrier non-renewed Ca…" at bounding box center [401, 191] width 292 height 20
click at [171, 60] on link "Quoting plan submit" at bounding box center [167, 60] width 55 height 9
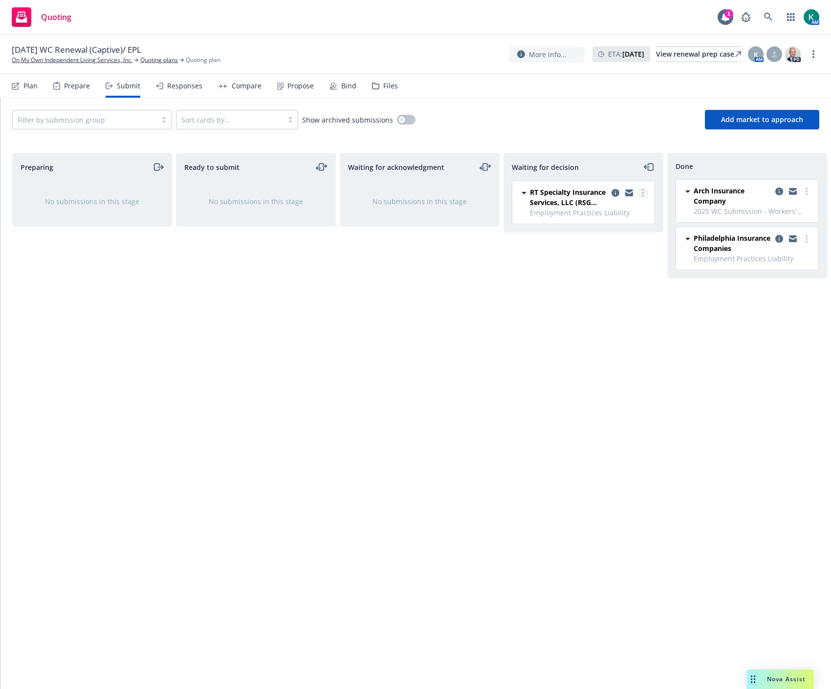
click at [644, 191] on link "more" at bounding box center [643, 193] width 12 height 12
click at [623, 268] on span "Add declined decision" at bounding box center [598, 271] width 96 height 9
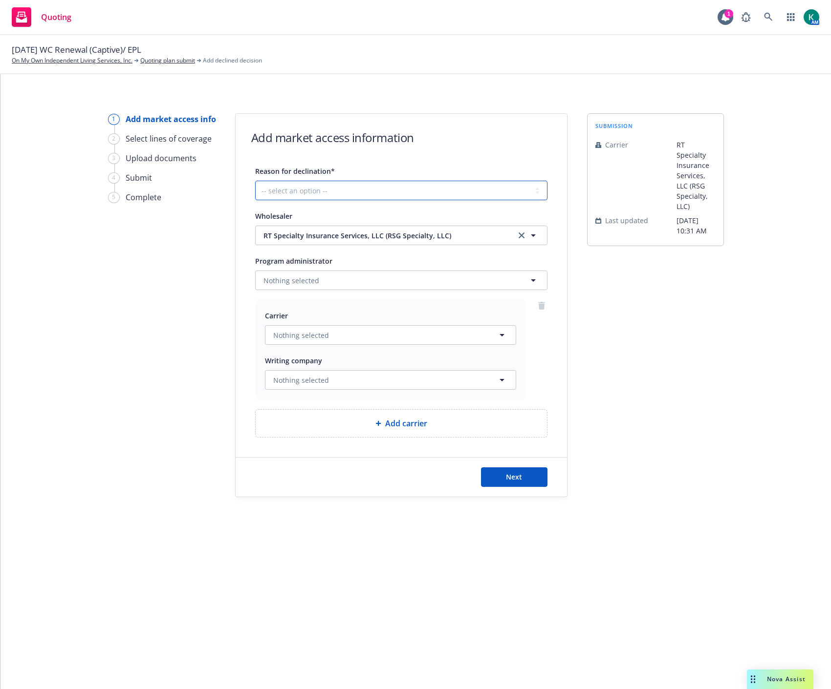
click at [333, 193] on select "-- select an option -- Cannot compete with other markets Carrier non-renewed Ca…" at bounding box center [401, 191] width 292 height 20
select select "INCOMPLETE_SUBMISSION"
click at [255, 181] on select "-- select an option -- Cannot compete with other markets Carrier non-renewed Ca…" at bounding box center [401, 191] width 292 height 20
click at [515, 479] on span "Next" at bounding box center [514, 476] width 16 height 9
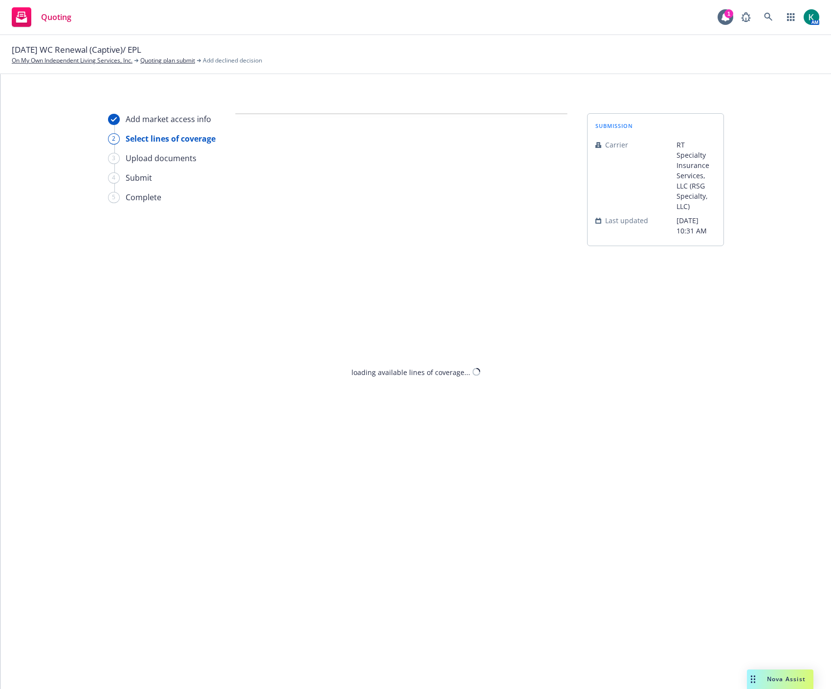
select select "INCOMPLETE_SUBMISSION"
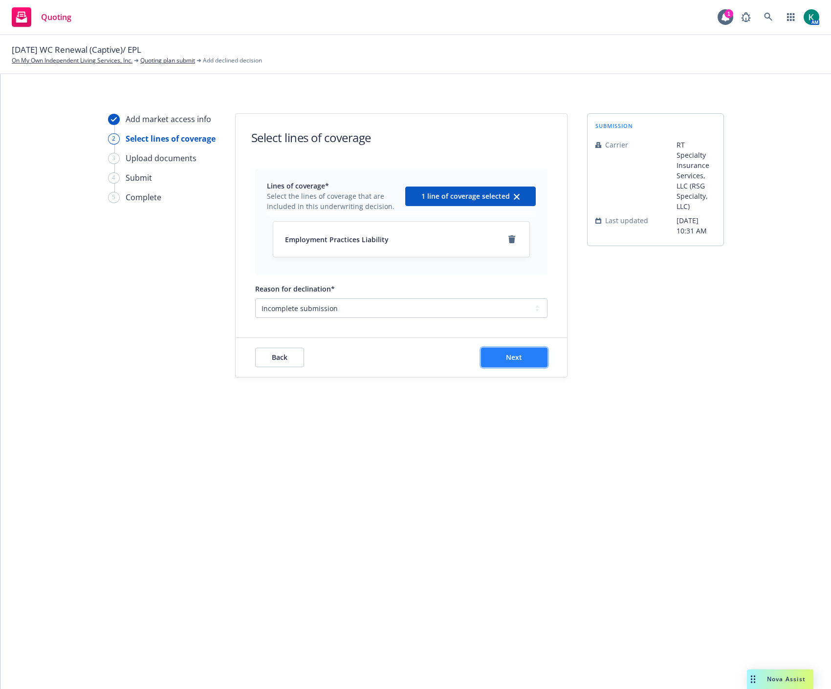
click at [512, 358] on span "Next" at bounding box center [514, 357] width 16 height 9
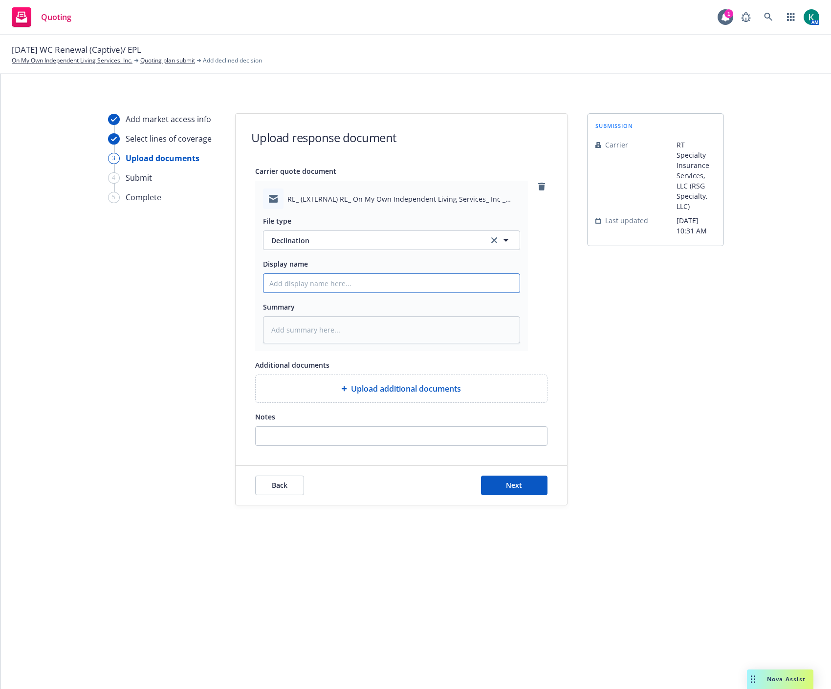
click at [300, 281] on input "Display name" at bounding box center [391, 283] width 256 height 19
type textarea "x"
type input "2"
type textarea "x"
type input "20"
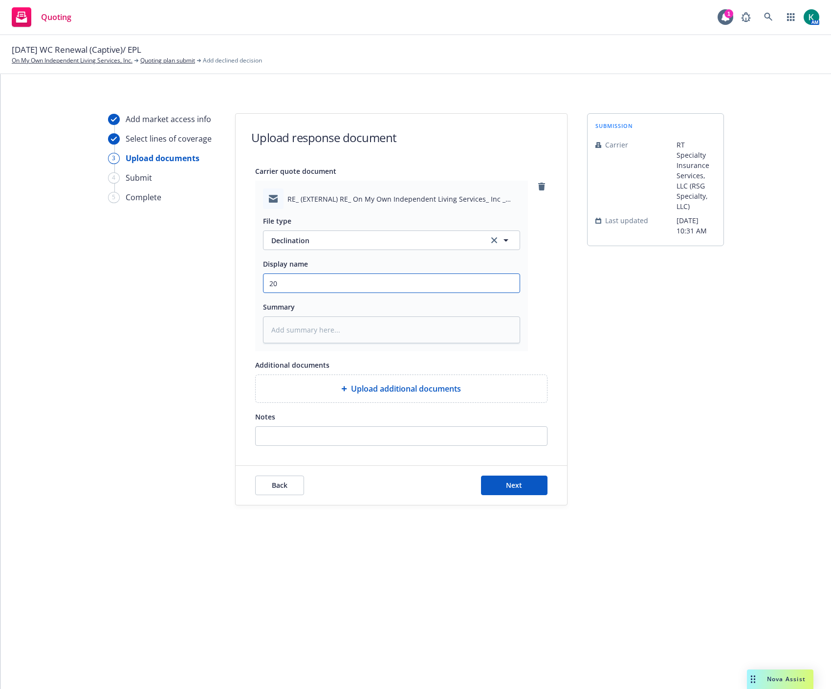
type textarea "x"
type input "202"
type textarea "x"
type input "2025"
type textarea "x"
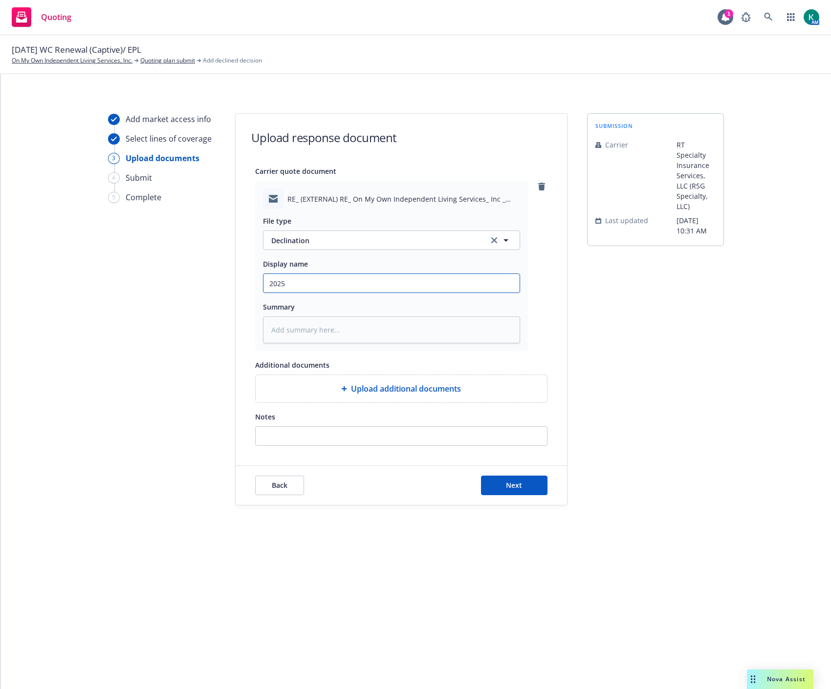
type input "2025"
type textarea "x"
type input "2025 E"
type textarea "x"
type input "2025 EP"
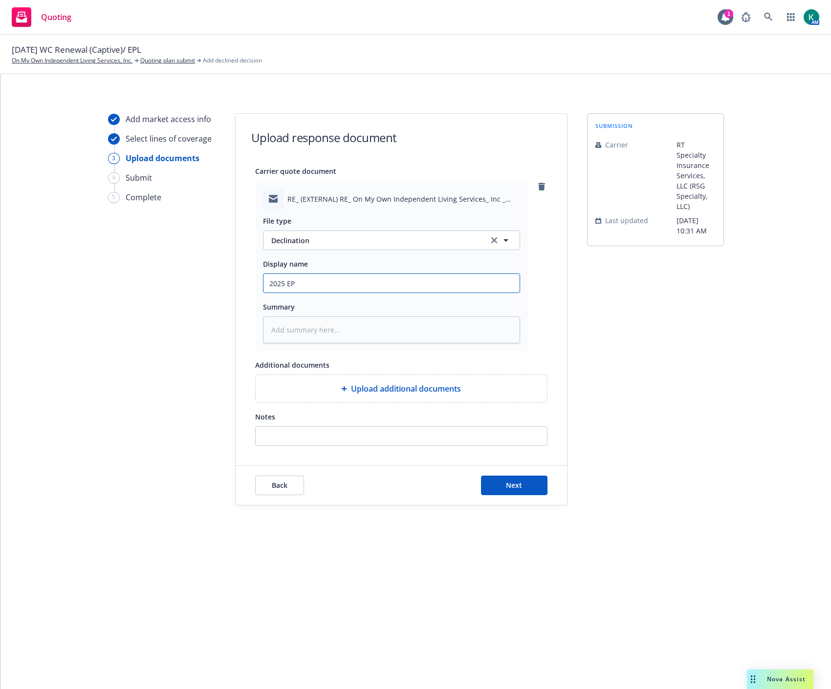
type textarea "x"
type input "2025 EPL"
type textarea "x"
type input "2025 EPL -"
type textarea "x"
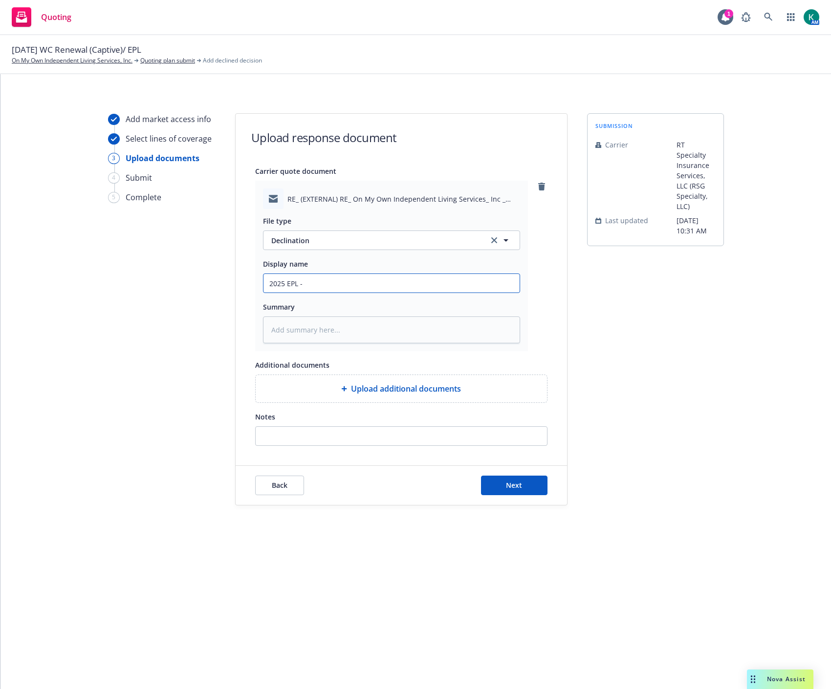
type input "2025 EPL -"
type textarea "x"
type input "2025 EPL - i"
type textarea "x"
type input "2025 EPL - in"
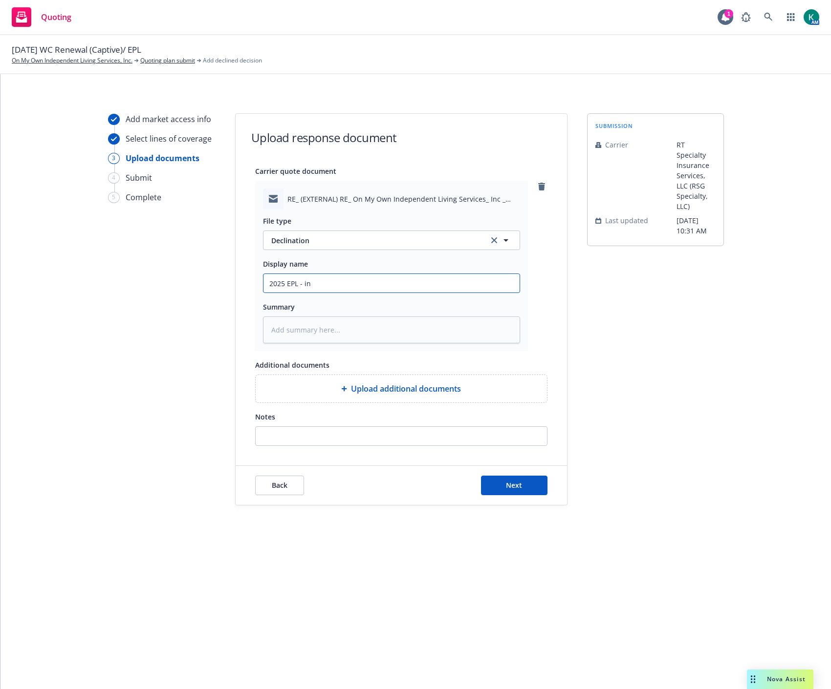
type textarea "x"
type input "2025 EPL - ins"
type textarea "x"
type input "2025 EPL - insu"
type textarea "x"
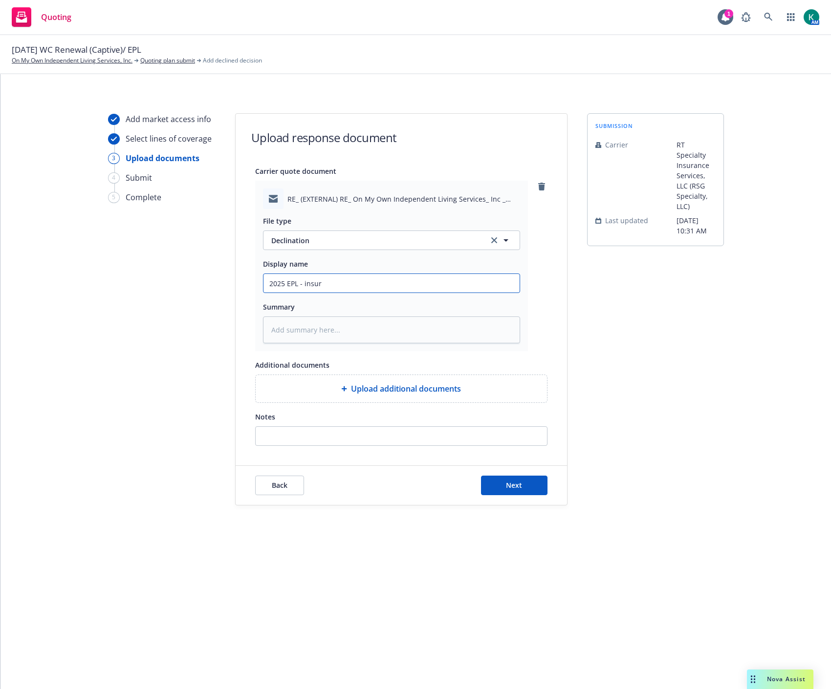
type input "2025 EPL - insure"
type textarea "x"
type input "2025 EPL - insured"
type textarea "x"
type input "2025 EPL - insured"
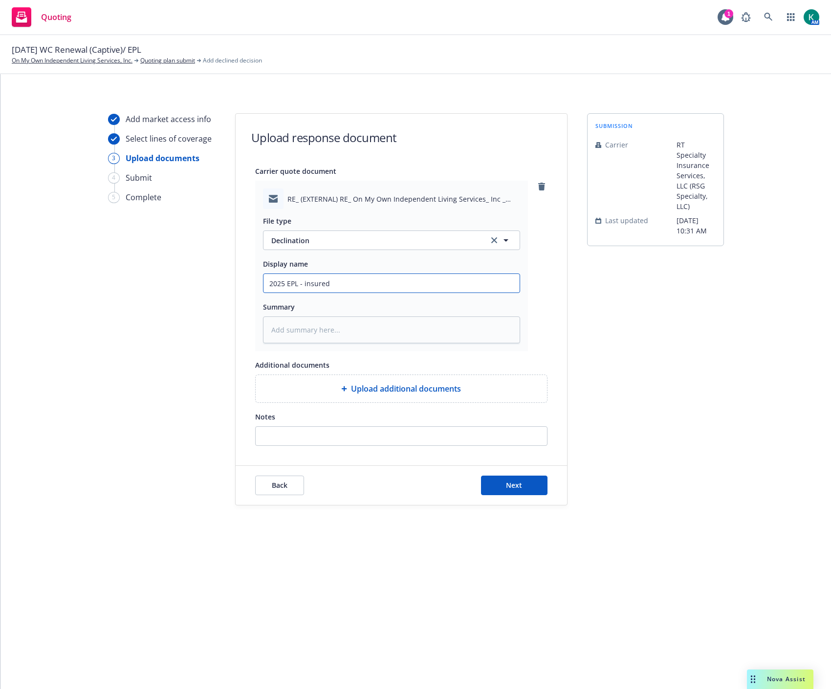
type textarea "x"
type input "2025 EPL - insured d"
type textarea "x"
type input "2025 EPL - insured de"
type textarea "x"
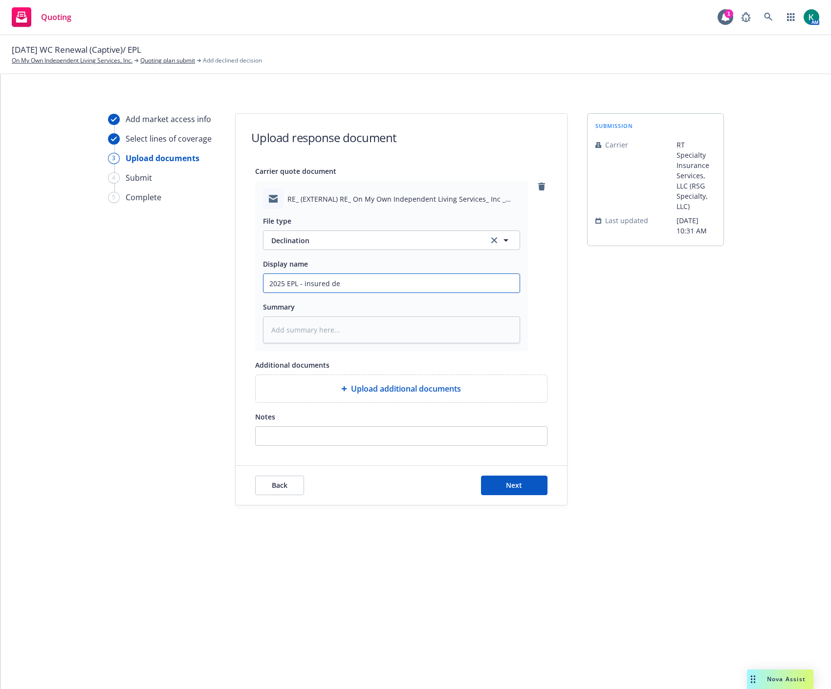
type input "2025 EPL - insured dec"
type textarea "x"
type input "2025 EPL - insured deci"
type textarea "x"
type input "2025 EPL - insured decid"
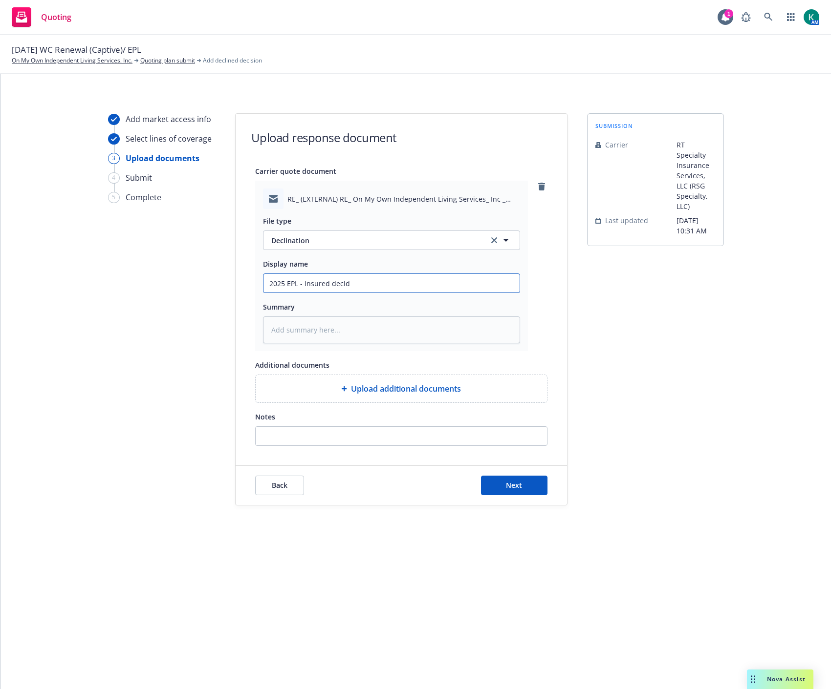
type textarea "x"
type input "2025 EPL - insured decide"
type textarea "x"
type input "2025 EPL - insured decided"
type textarea "x"
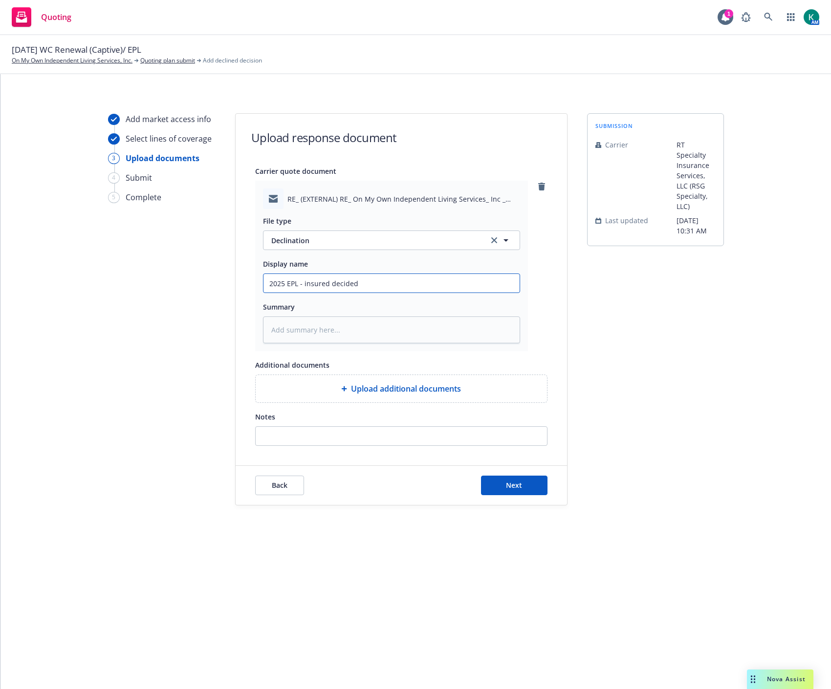
type input "2025 EPL - insured decided"
type textarea "x"
type input "2025 EPL - insured decided t"
type textarea "x"
type input "2025 EPL - insured decided to"
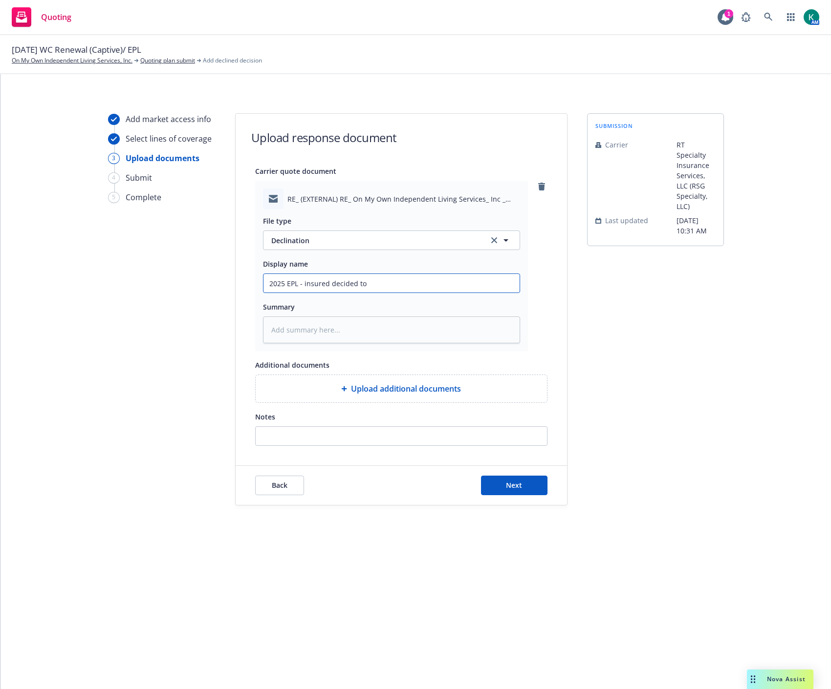
type textarea "x"
type input "2025 EPL - insured decided to"
type textarea "x"
type input "2025 EPL - insured decided to s"
type textarea "x"
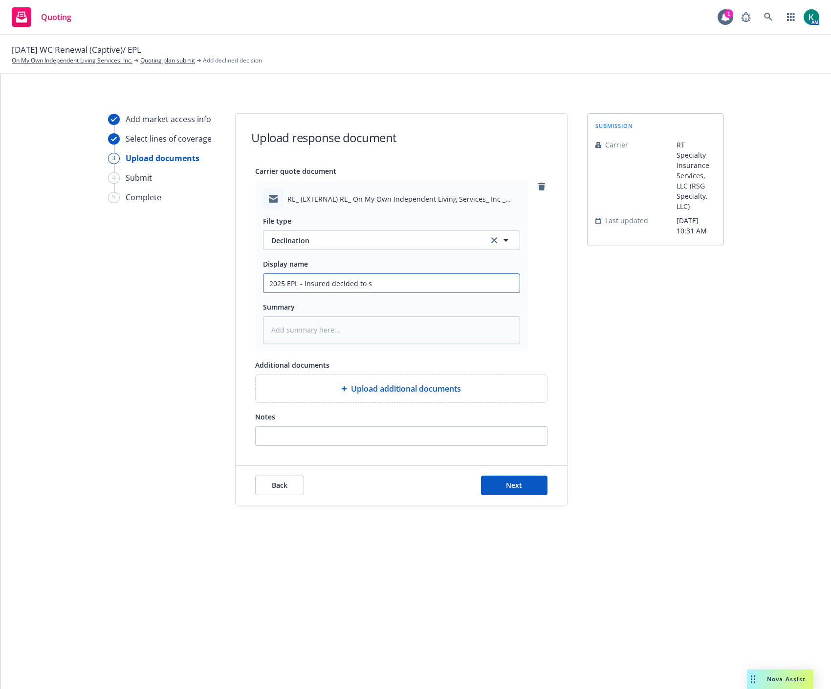
type input "2025 EPL - insured decided to st"
type textarea "x"
type input "2025 EPL - insured decided to sty"
type textarea "x"
type input "2025 EPL - insured decided to sty"
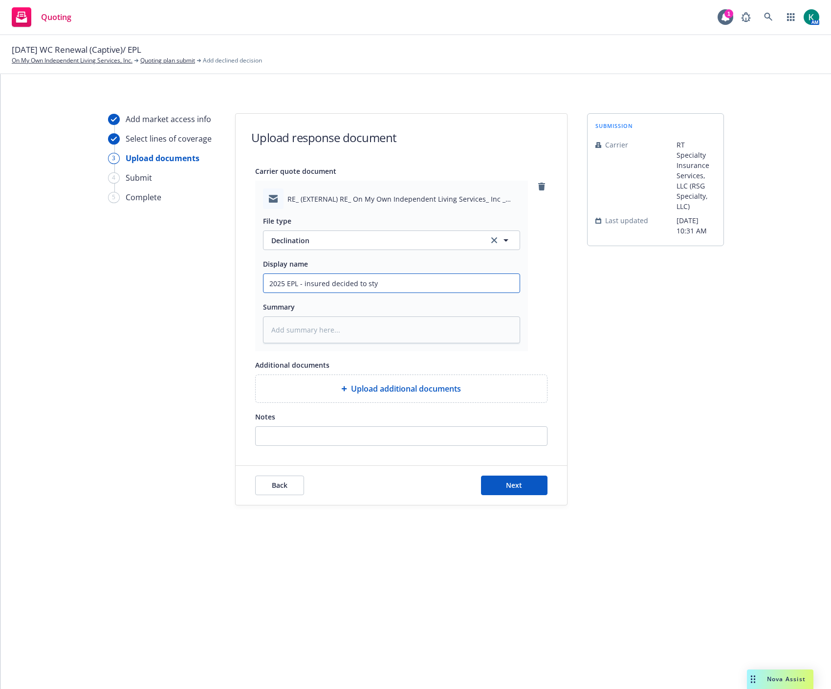
type textarea "x"
type input "2025 EPL - insured decided to sty w"
type textarea "x"
type input "2025 EPL - insured decided to sty wi"
type textarea "x"
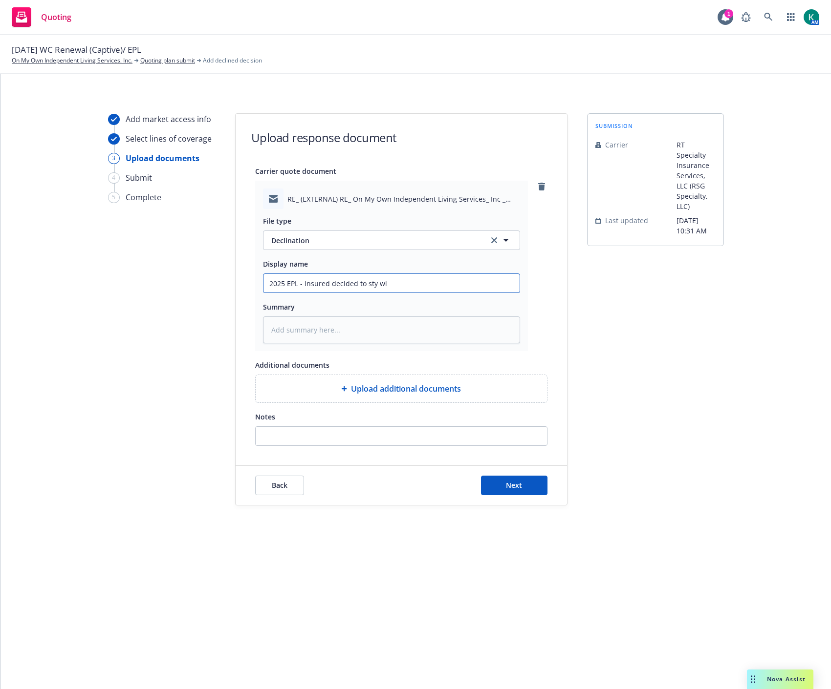
type input "2025 EPL - insured decided to sty wit"
type textarea "x"
type input "2025 EPL - insured decided to sty with"
type textarea "x"
type input "2025 EPL - insured decided to sty with"
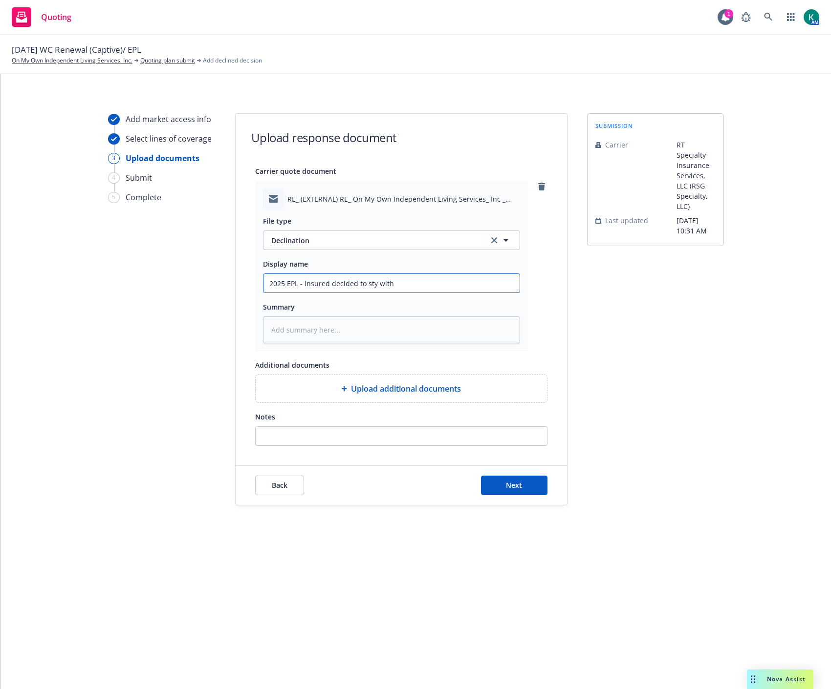
type textarea "x"
type input "2025 EPL - insured decided to sty with"
type textarea "x"
type input "2025 EPL - insured decided to sty wit"
type textarea "x"
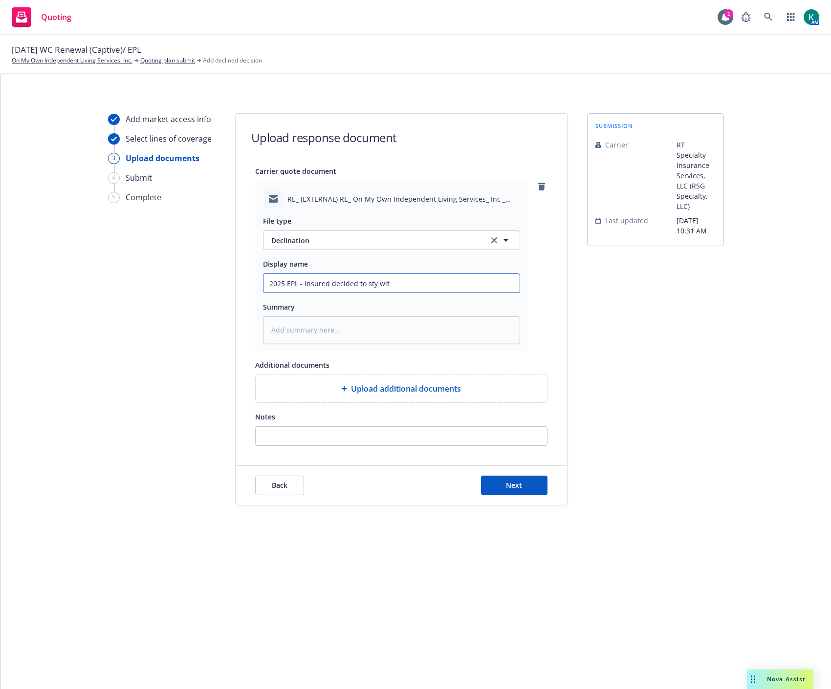
type input "2025 EPL - insured decided to sty wi"
type textarea "x"
type input "2025 EPL - insured decided to sty w"
type textarea "x"
type input "2025 EPL - insured decided to sty"
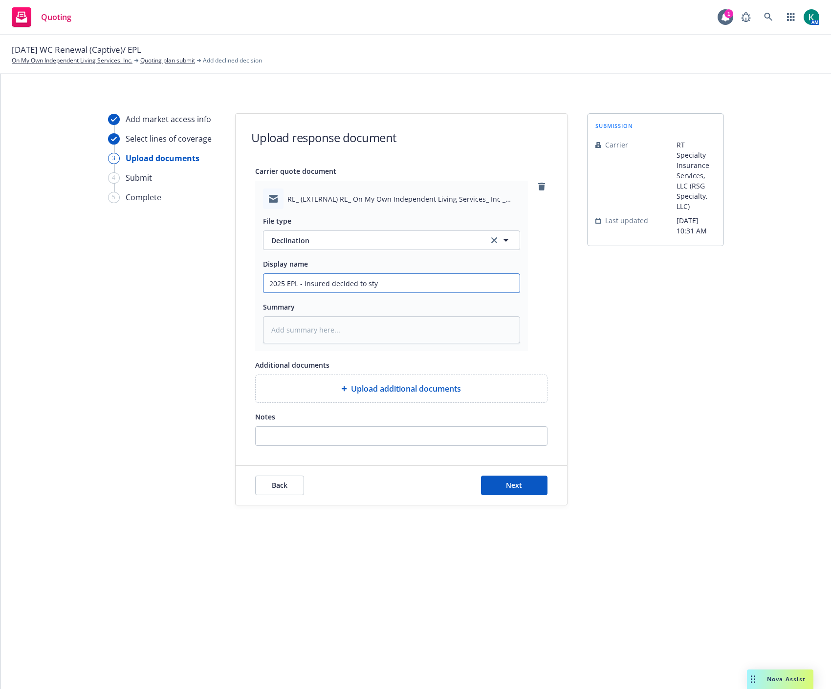
type textarea "x"
type input "2025 EPL - insured decided to sty"
type textarea "x"
type input "2025 EPL - insured decided to st"
type textarea "x"
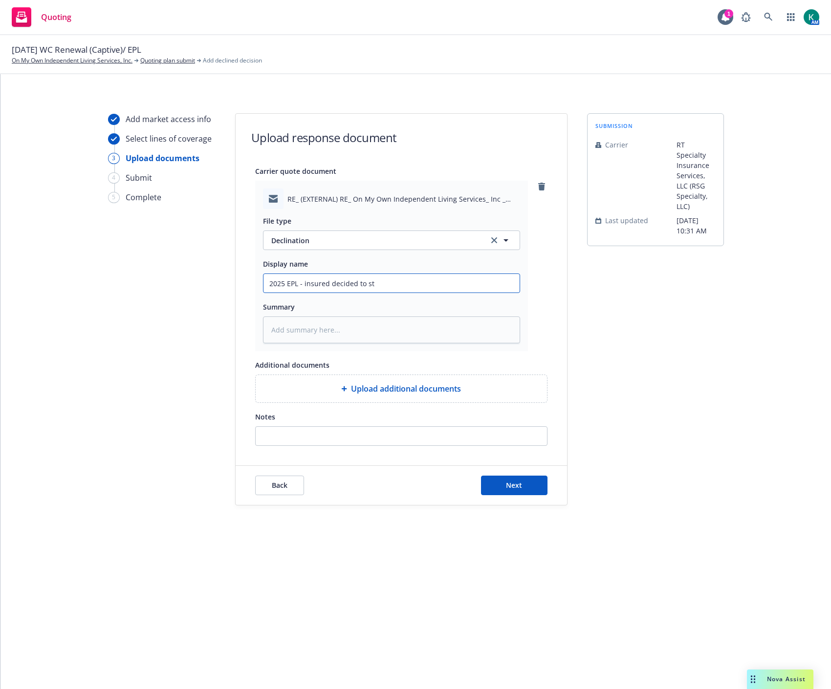
type input "2025 EPL - insured decided to sta"
type textarea "x"
type input "2025 EPL - insured decided to stay"
type textarea "x"
type input "2025 EPL - insured decided to stay"
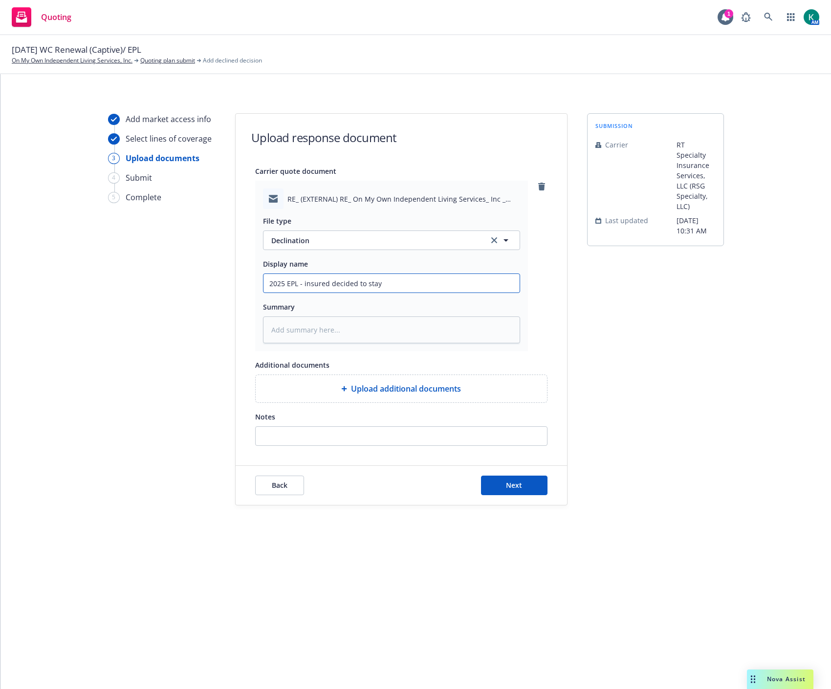
type textarea "x"
type input "2025 EPL - insured decided to stay w"
type textarea "x"
type input "2025 EPL - insured decided to stay wi"
type textarea "x"
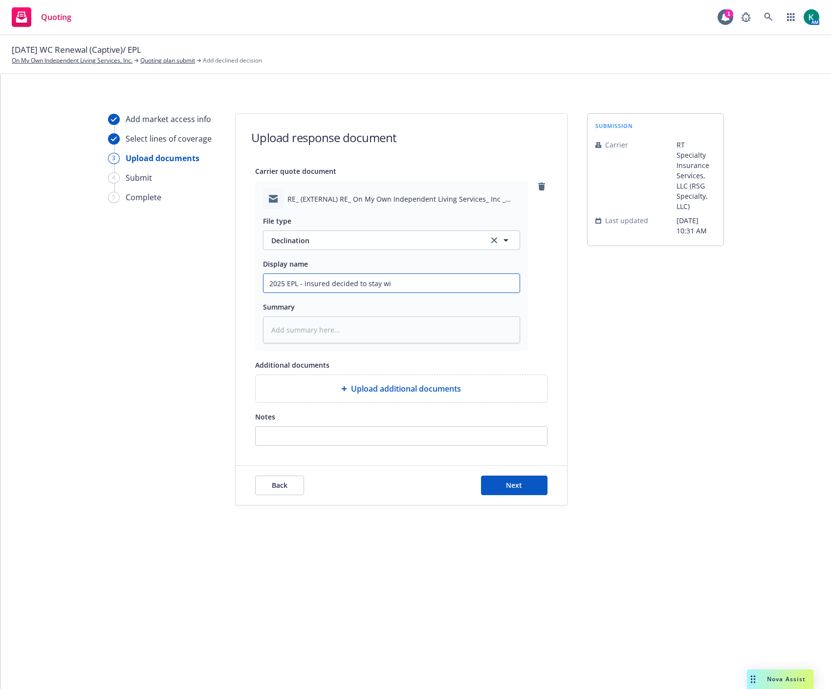
type input "2025 EPL - insured decided to stay wit"
type textarea "x"
type input "2025 EPL - insured decided to stay with"
type textarea "x"
type input "2025 EPL - insured decided to stay with"
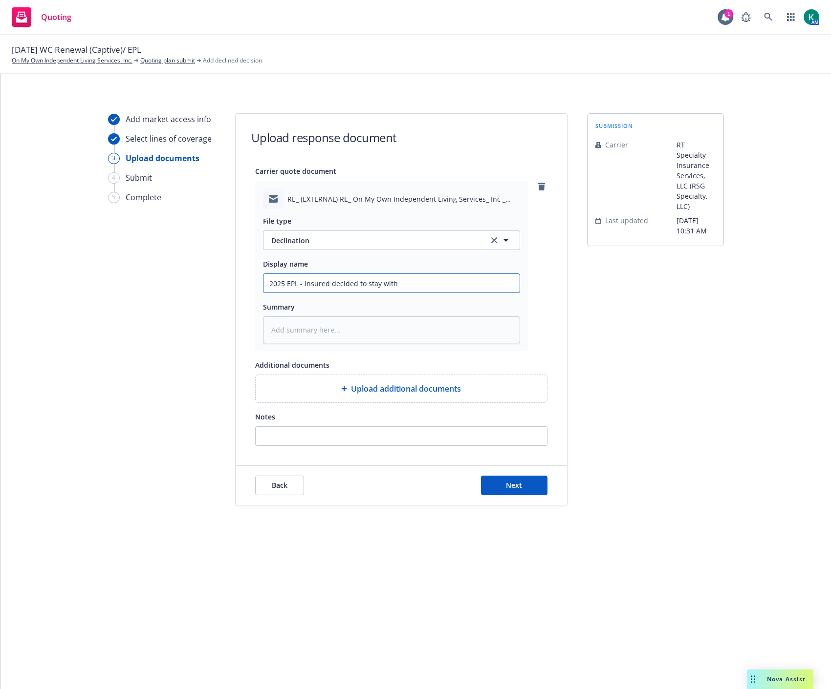
type textarea "x"
type input "2025 EPL - insured decided to stay with C"
type textarea "x"
type input "2025 EPL - insured decided to stay with Ch"
type textarea "x"
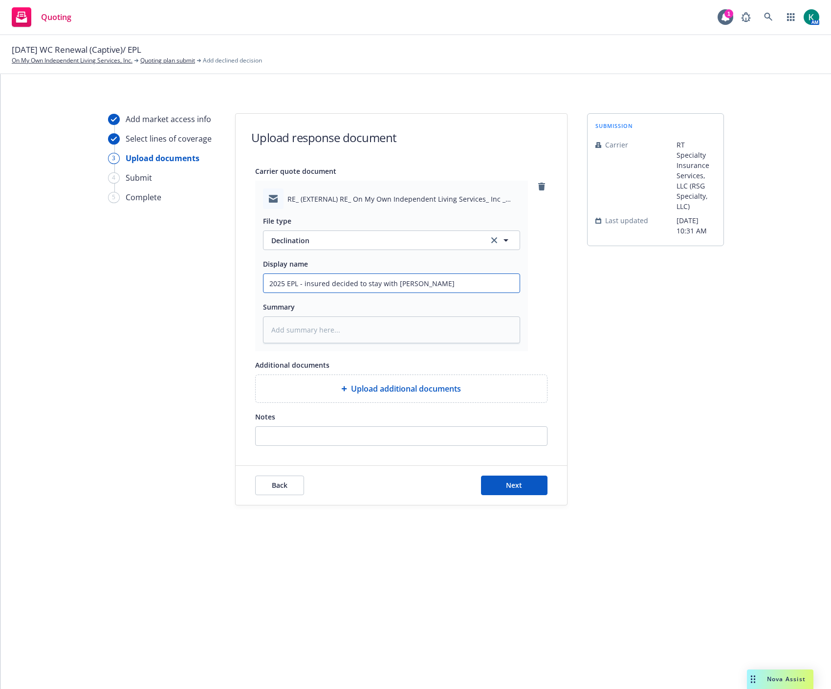
type input "2025 EPL - insured decided to stay with Chu"
type textarea "x"
type input "2025 EPL - insured decided to stay with Chub"
type textarea "x"
type input "2025 EPL - insured decided to stay with Chubb"
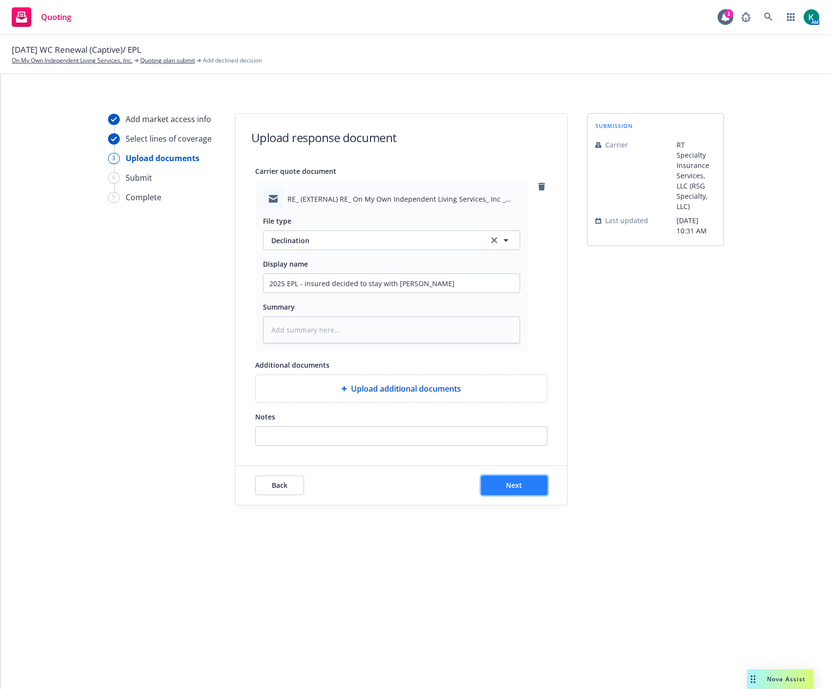
click at [519, 492] on button "Next" at bounding box center [514, 486] width 66 height 20
type textarea "x"
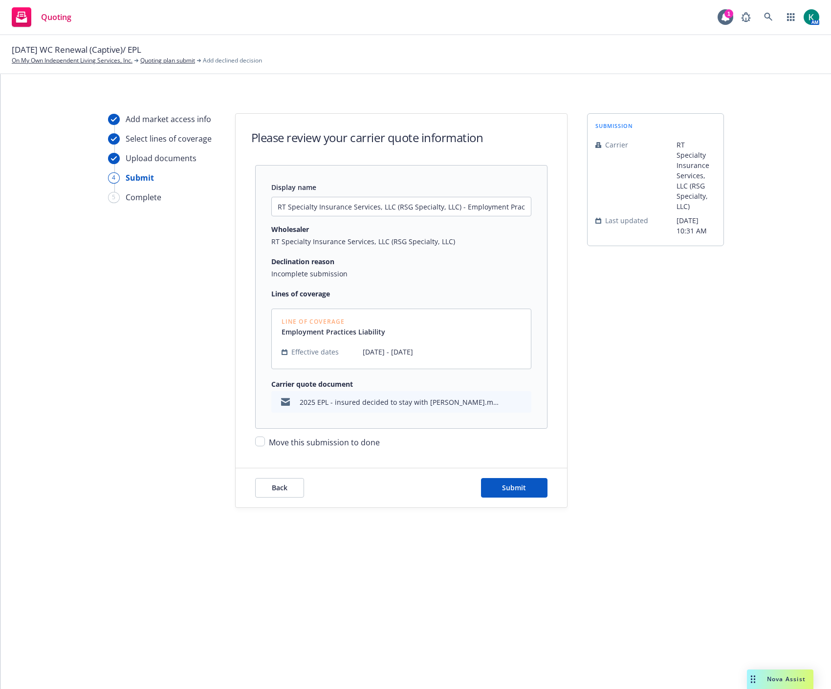
click at [361, 447] on span "Move this submission to done" at bounding box center [324, 442] width 111 height 11
click at [265, 447] on input "Move this submission to done" at bounding box center [260, 442] width 10 height 10
checkbox input "true"
click at [491, 484] on button "Submit" at bounding box center [514, 488] width 66 height 20
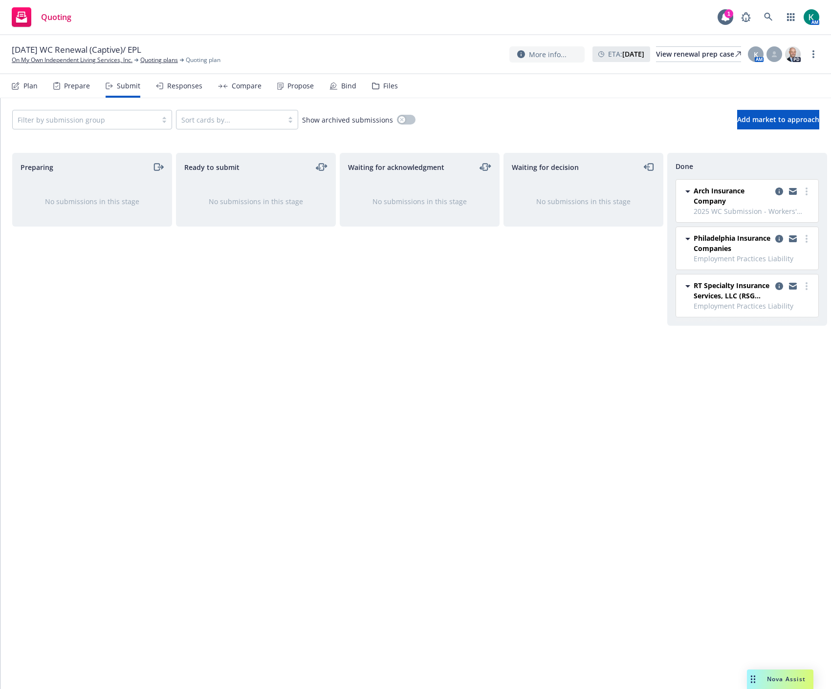
click at [293, 86] on div "Propose" at bounding box center [300, 86] width 26 height 8
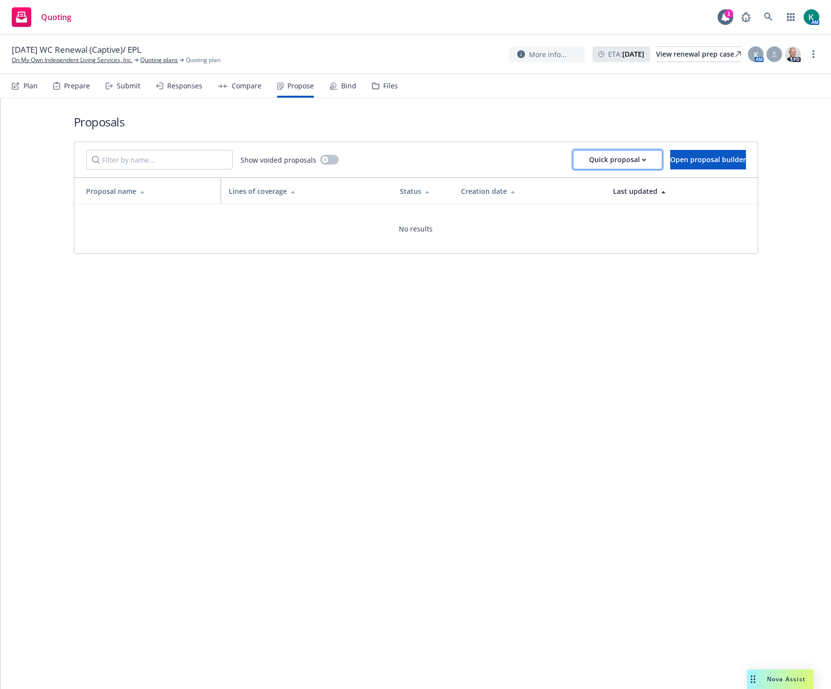
click at [617, 168] on button "Quick proposal" at bounding box center [617, 160] width 89 height 20
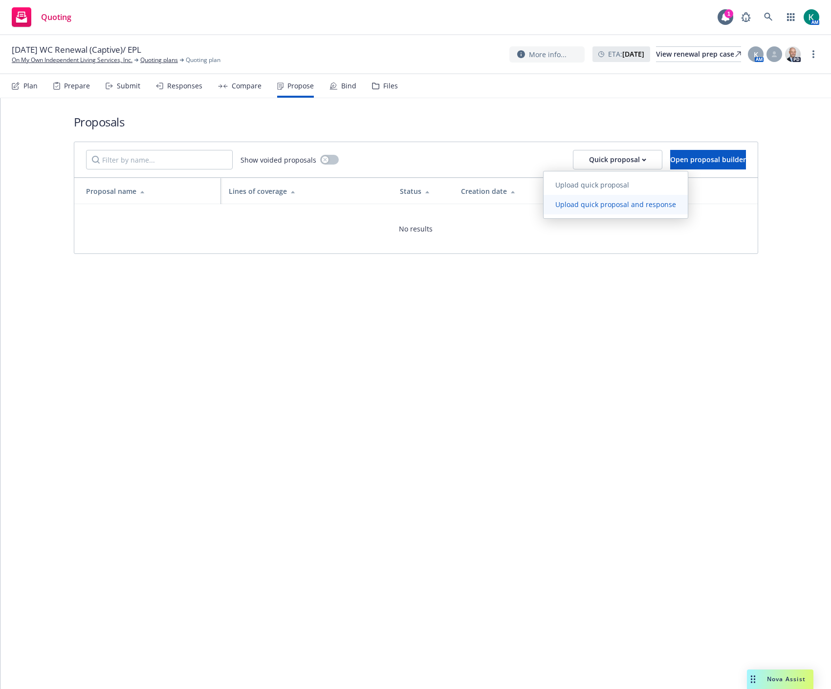
click at [599, 213] on link "Upload quick proposal and response" at bounding box center [615, 205] width 144 height 20
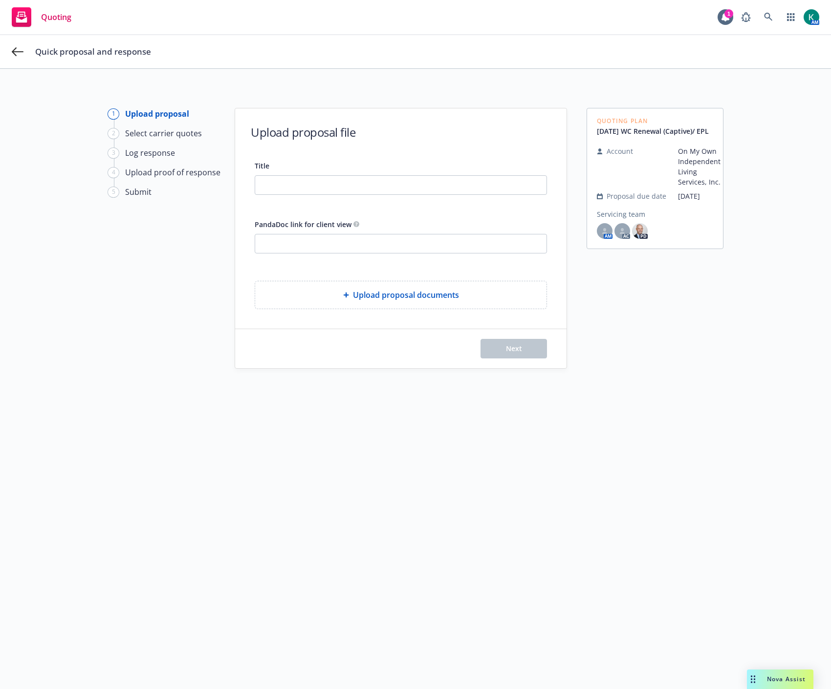
click at [377, 173] on div "Title" at bounding box center [401, 177] width 292 height 35
click at [373, 181] on input "Title" at bounding box center [400, 185] width 291 height 19
type input "2025 WC"
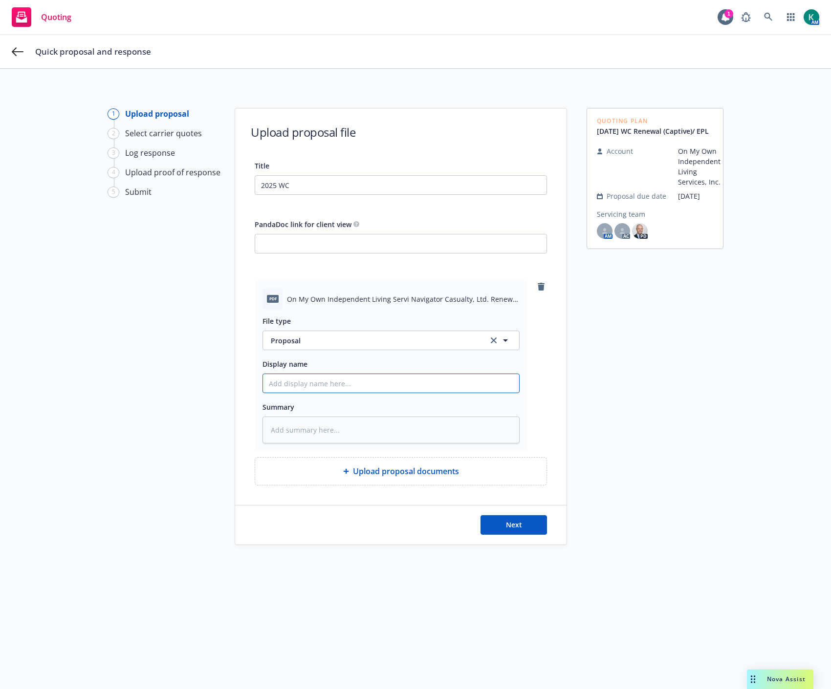
click at [290, 387] on input "Display name" at bounding box center [391, 383] width 256 height 19
type textarea "x"
type input "2"
type textarea "x"
type input "20"
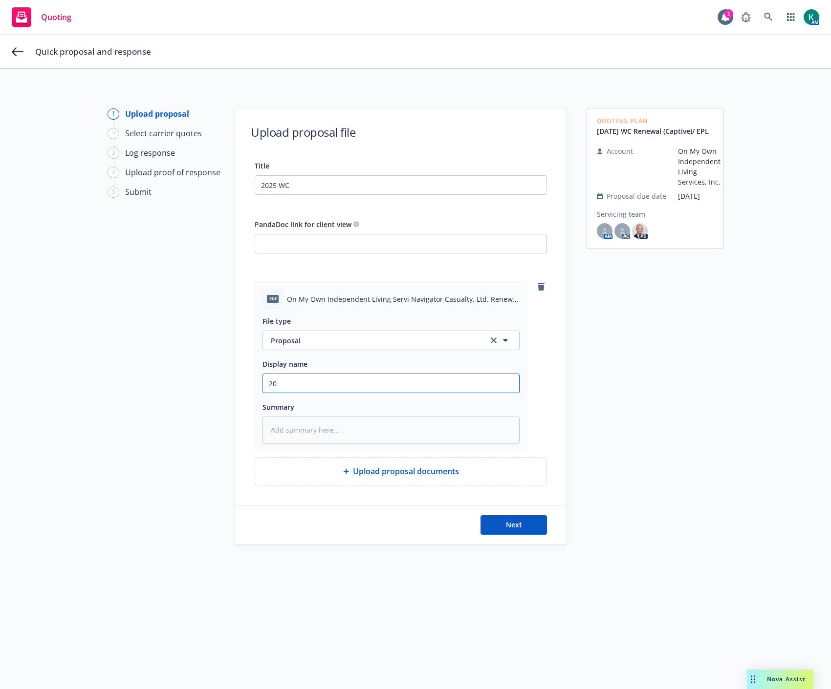
type textarea "x"
type input "202"
type textarea "x"
type input "2025"
type textarea "x"
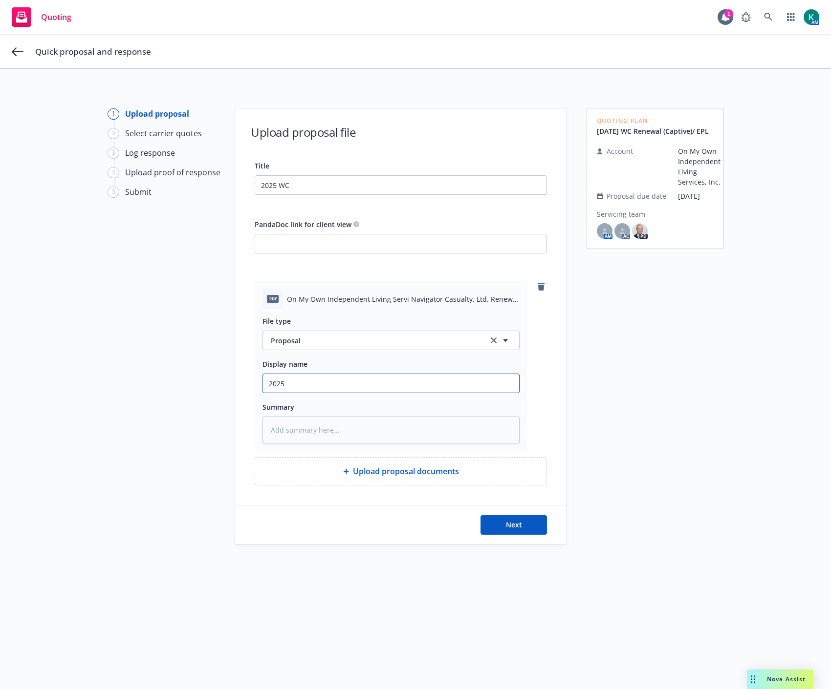
type input "2025"
type textarea "x"
type input "2025 W"
type textarea "x"
type input "2025 WC"
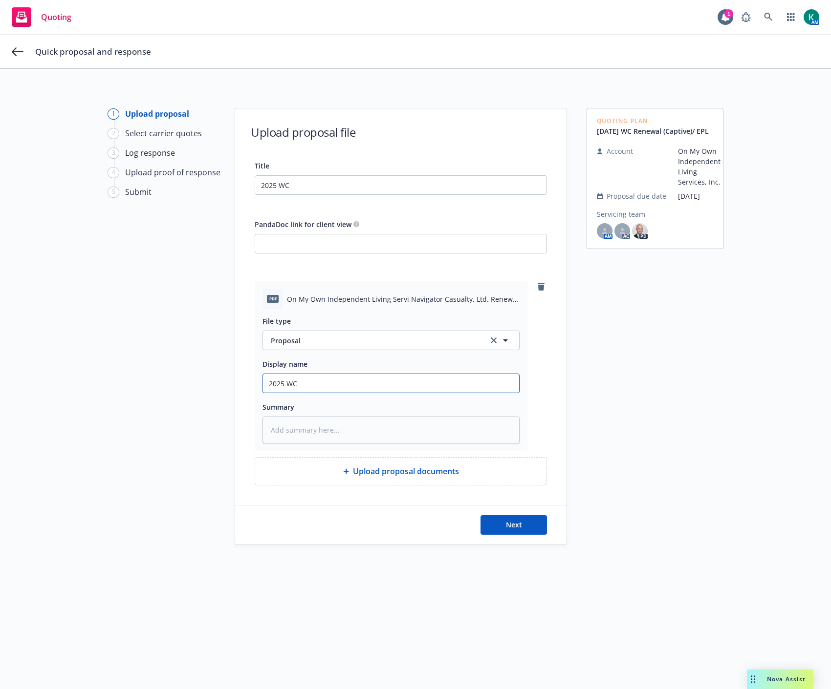
type textarea "x"
type input "2025 WC"
type textarea "x"
type input "2025 WC -"
type textarea "x"
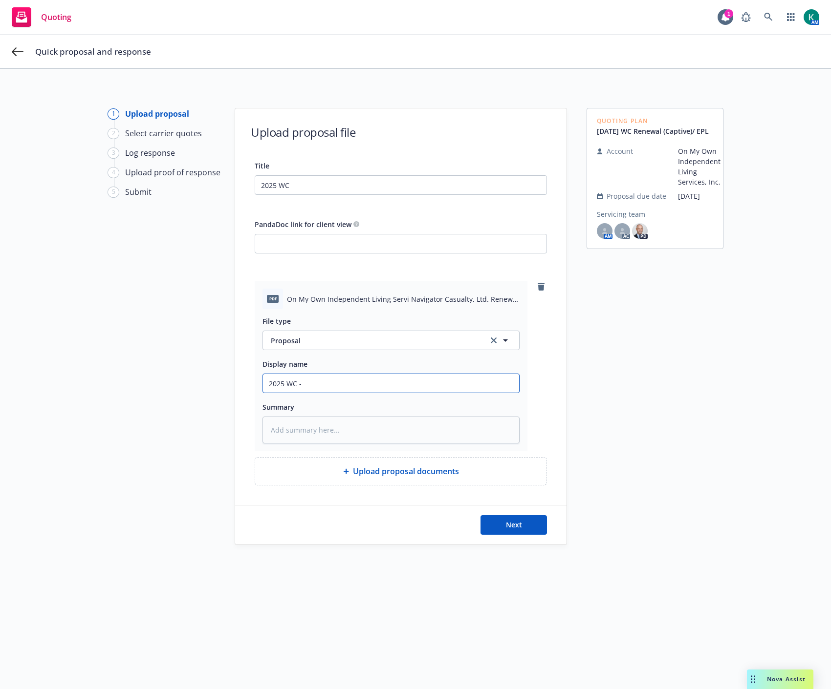
type input "2025 WC -"
type textarea "x"
type input "2025 WC - N"
type textarea "x"
type input "2025 WC - Na"
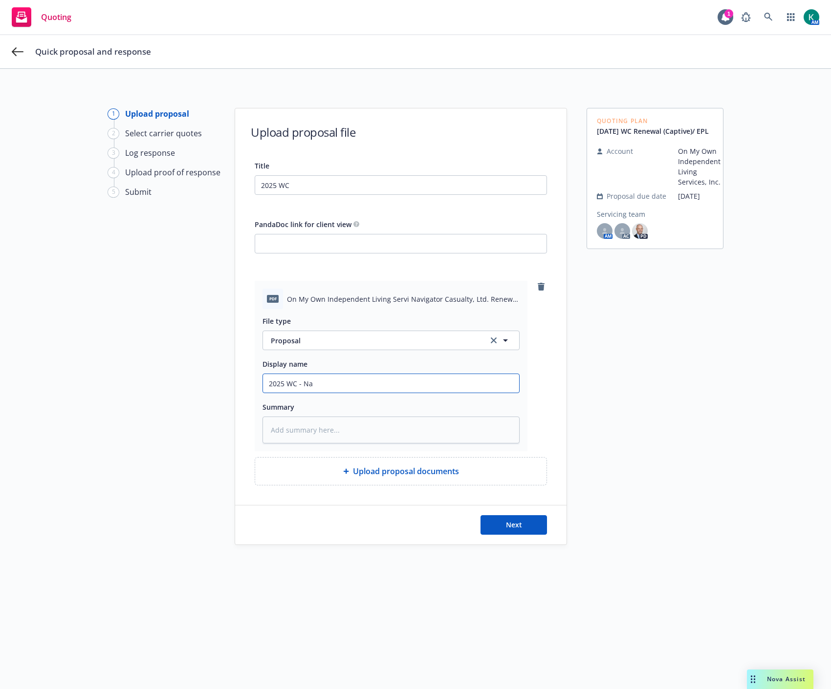
type textarea "x"
type input "2025 WC - Nav"
type textarea "x"
type input "2025 WC - Navi"
type textarea "x"
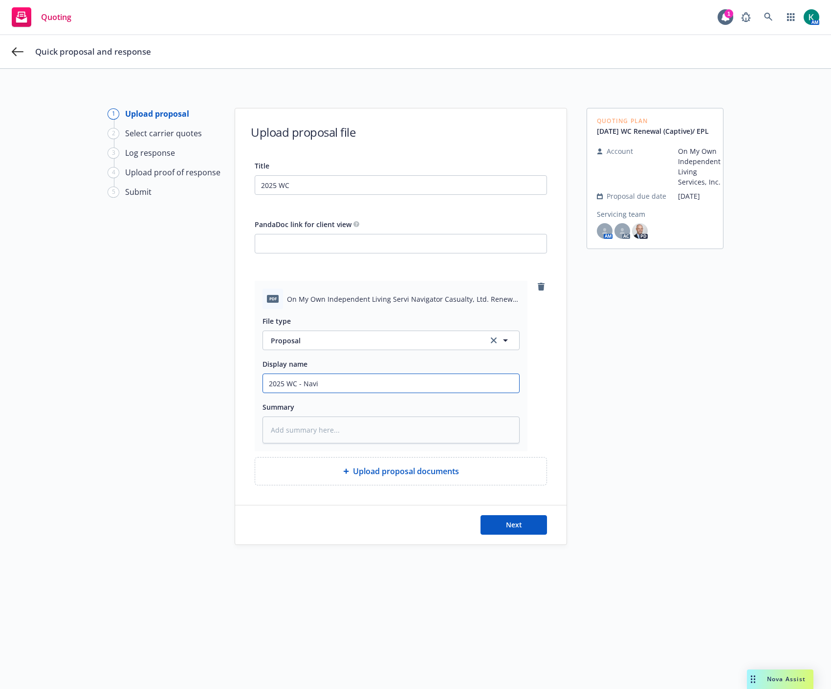
type input "2025 WC - Navig"
type textarea "x"
type input "2025 WC - Naviga"
type textarea "x"
type input "2025 WC - Navigat"
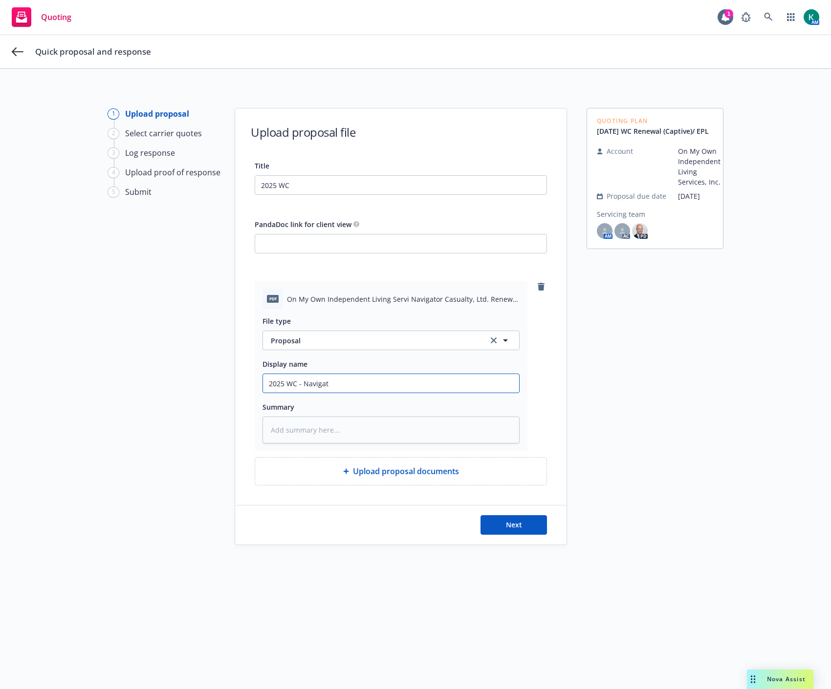
type textarea "x"
type input "2025 WC - Navigator"
type textarea "x"
type input "2025 WC - Navigator"
type textarea "x"
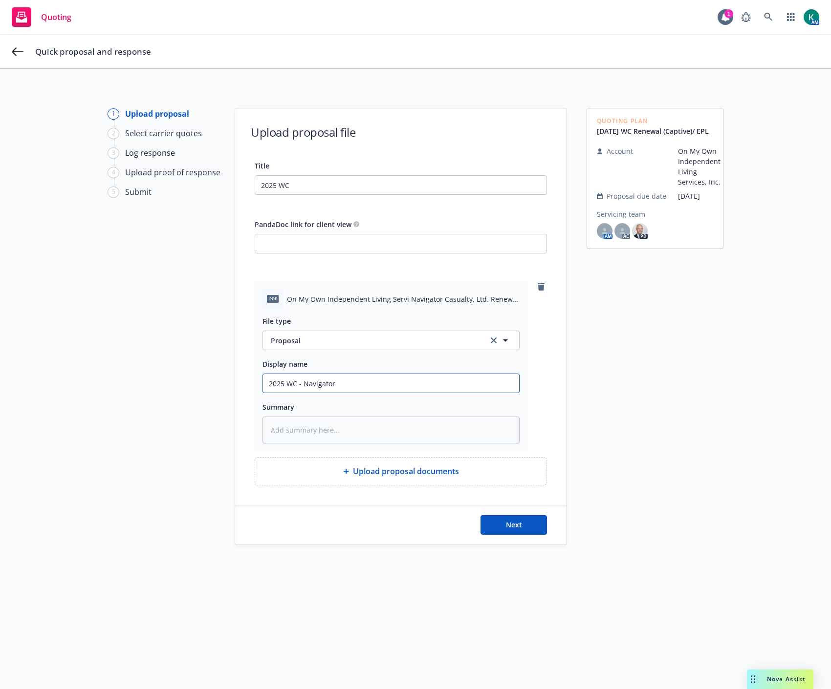
type input "2025 WC - Navigator p"
type textarea "x"
type input "2025 WC - Navigator pr"
type textarea "x"
type input "2025 WC - Navigator pro"
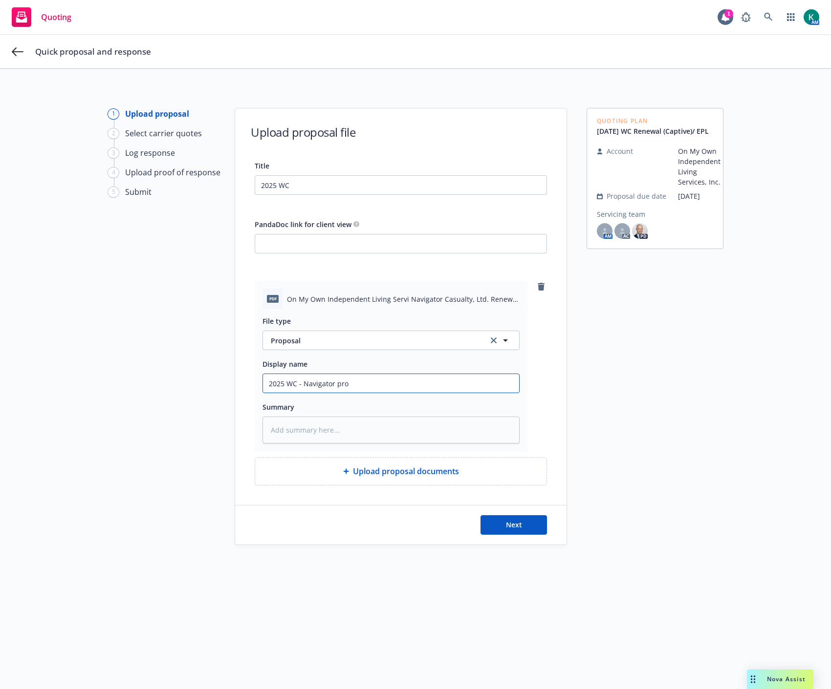
type textarea "x"
type input "2025 WC - Navigator prop"
type textarea "x"
type input "2025 WC - Navigator propo"
type textarea "x"
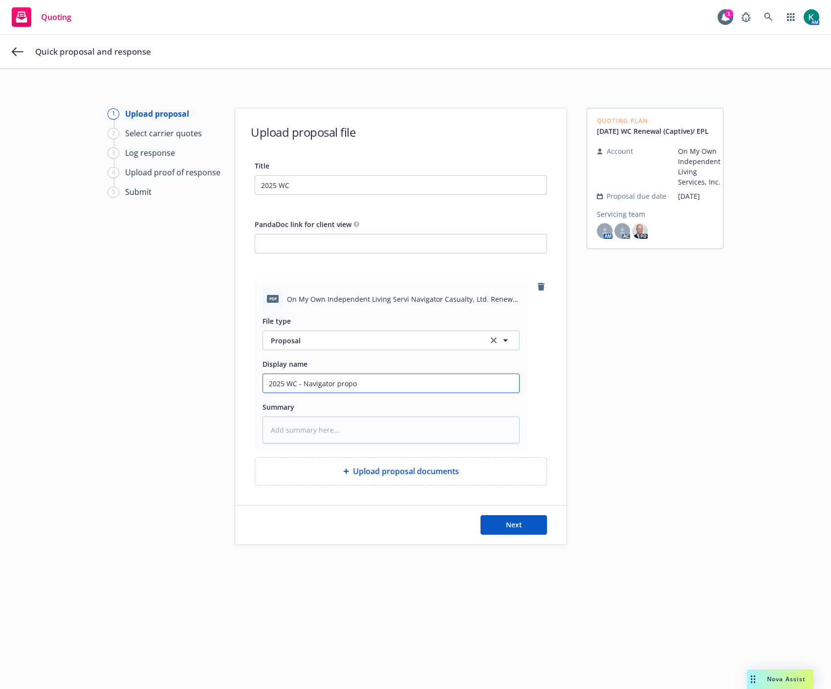
type input "2025 WC - Navigator propos"
type textarea "x"
type input "2025 WC - Navigator proposa"
type textarea "x"
type input "2025 WC - Navigator proposal"
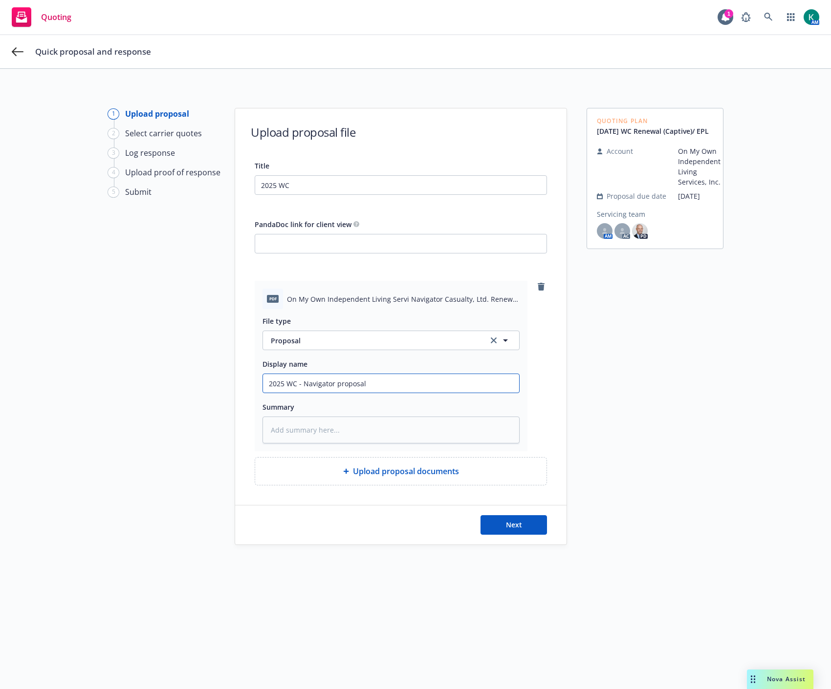
type textarea "x"
type input "2025 WC - Navigator proposal"
type textarea "x"
type input "2025 WC - Navigator proposal r"
type textarea "x"
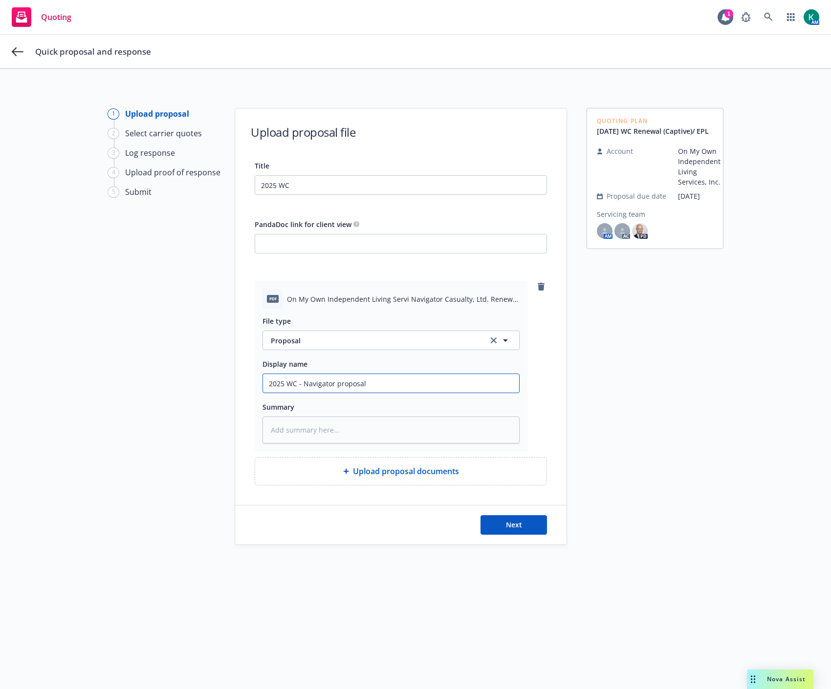
type input "2025 WC - Navigator proposal p"
type textarea "x"
type input "2025 WC - Navigator proposal pr"
type textarea "x"
type input "2025 WC - Navigator proposal pre"
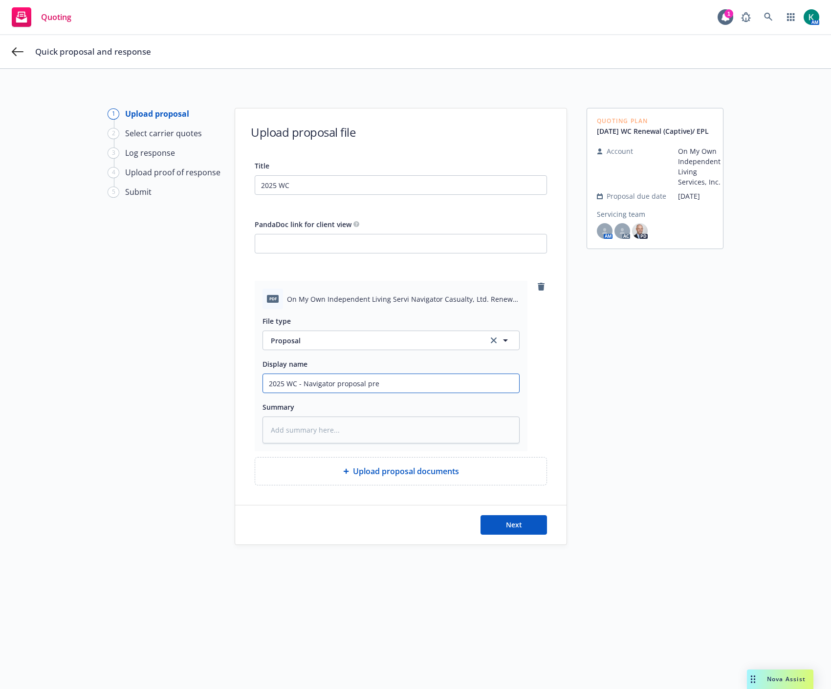
type textarea "x"
type input "2025 WC - Navigator proposal pres"
type textarea "x"
type input "2025 WC - Navigator proposal presen"
type textarea "x"
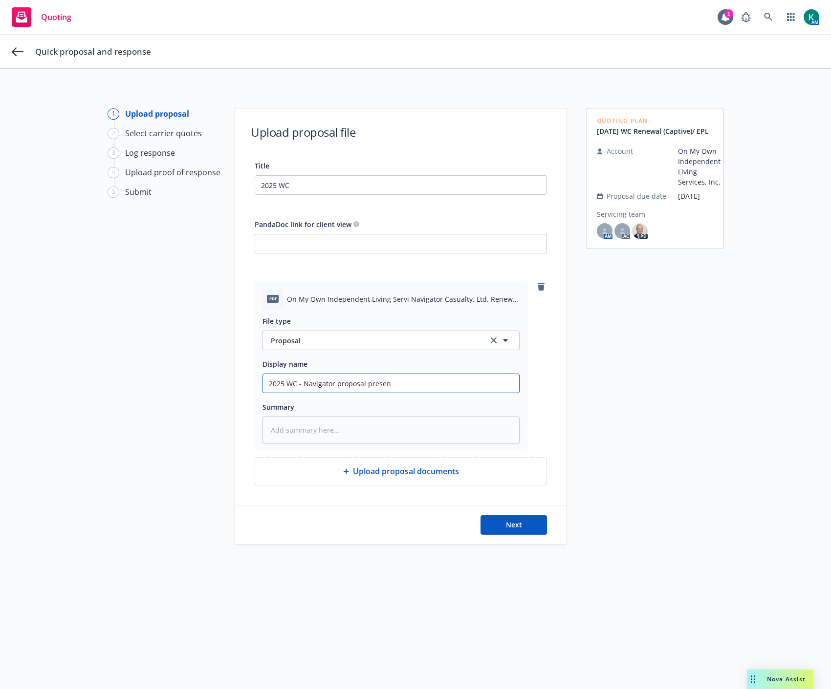
type input "2025 WC - Navigator proposal present"
type textarea "x"
type input "2025 WC - Navigator proposal presente"
type textarea "x"
type input "2025 WC - Navigator proposal presented"
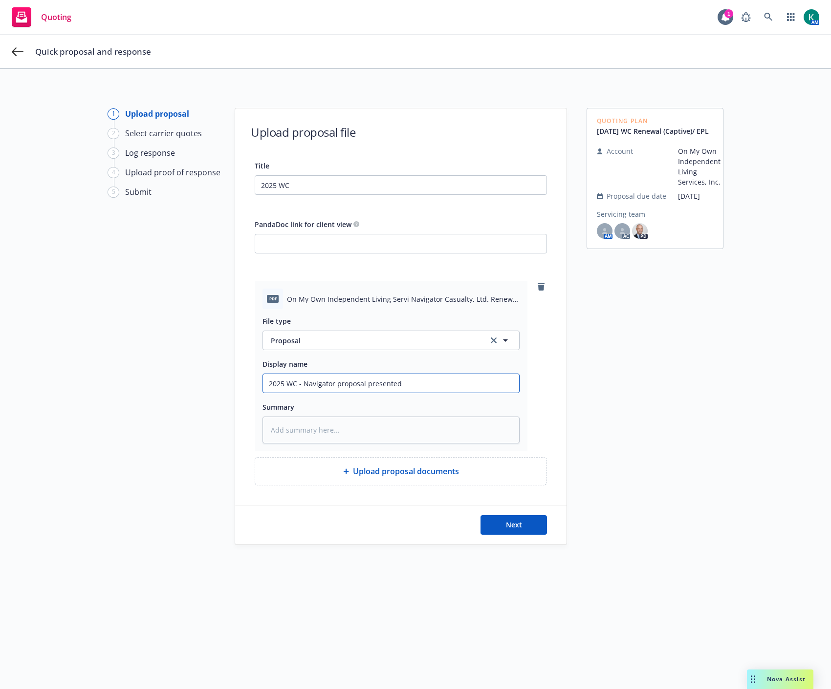
type textarea "x"
type input "2025 WC - Navigator proposal presented"
type textarea "x"
type input "2025 WC - Navigator proposal presented t"
type textarea "x"
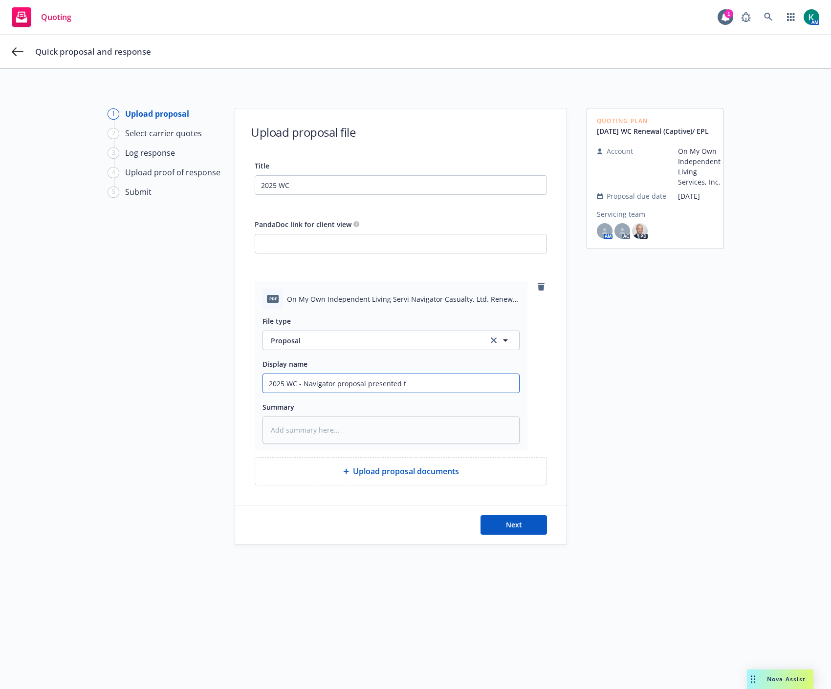
type input "2025 WC - Navigator proposal presented to"
type textarea "x"
type input "2025 WC - Navigator proposal presented to"
type textarea "x"
type input "2025 WC - Navigator proposal presented to i"
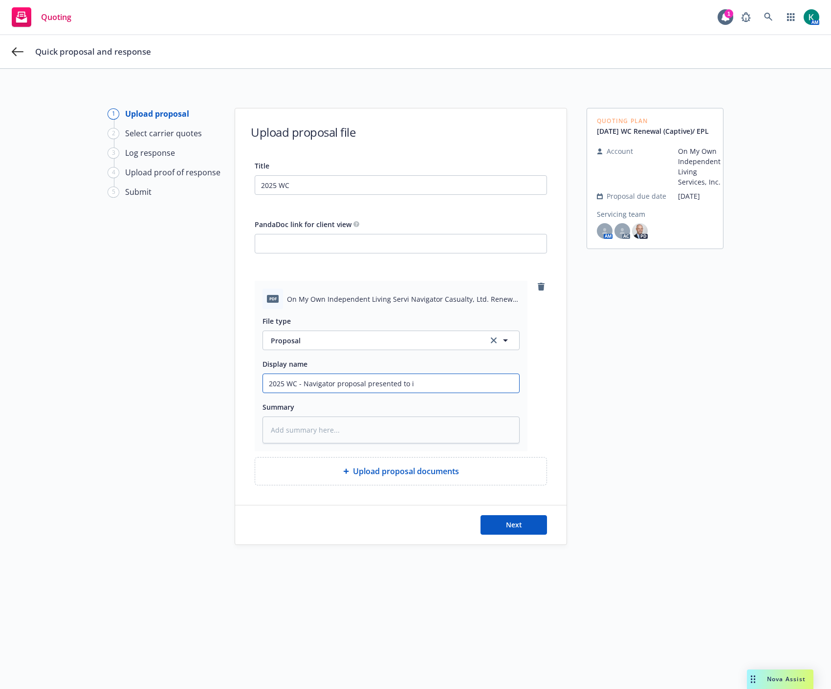
type textarea "x"
type input "2025 WC - Navigator proposal presented to in"
type textarea "x"
type input "2025 WC - Navigator proposal presented to ins"
type textarea "x"
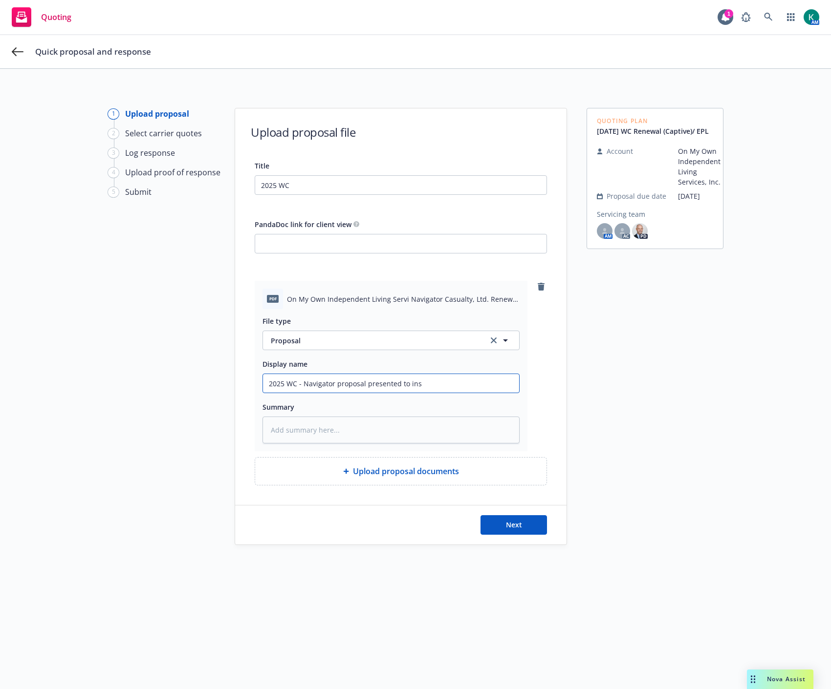
type input "2025 WC - Navigator proposal presented to insu"
type textarea "x"
type input "2025 WC - Navigator proposal presented to insur"
type textarea "x"
type input "2025 WC - Navigator proposal presented to insure"
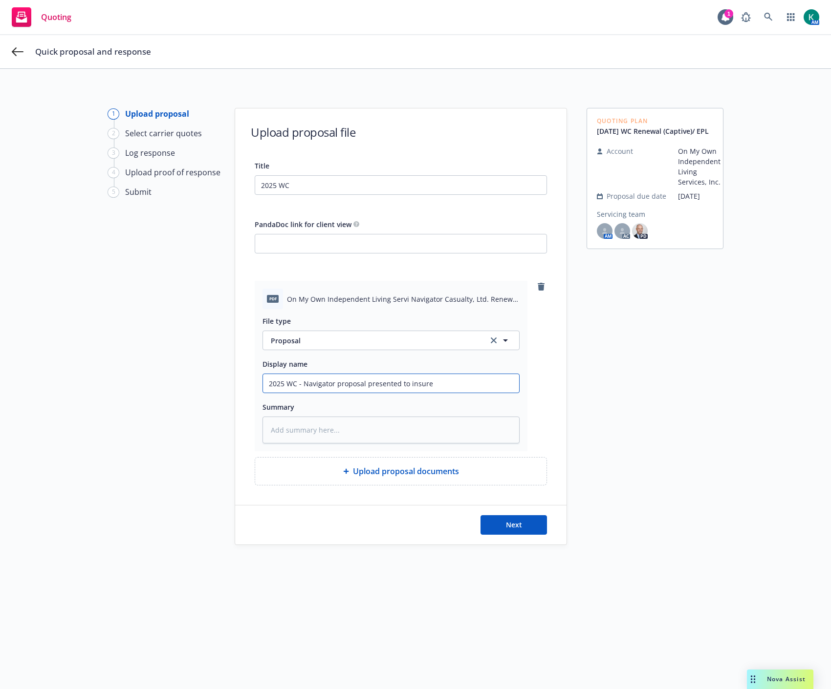
type textarea "x"
type input "2025 WC - Navigator proposal presented to insured"
click at [511, 536] on div "Next" at bounding box center [400, 525] width 331 height 39
click at [512, 529] on span "Next" at bounding box center [514, 524] width 16 height 9
type textarea "x"
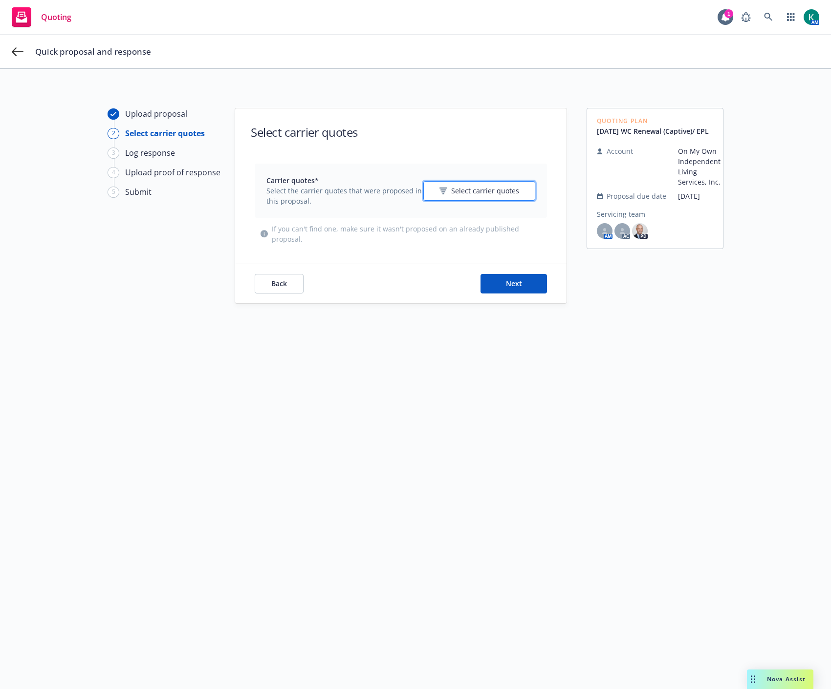
click at [495, 182] on button "Select carrier quotes" at bounding box center [479, 191] width 112 height 20
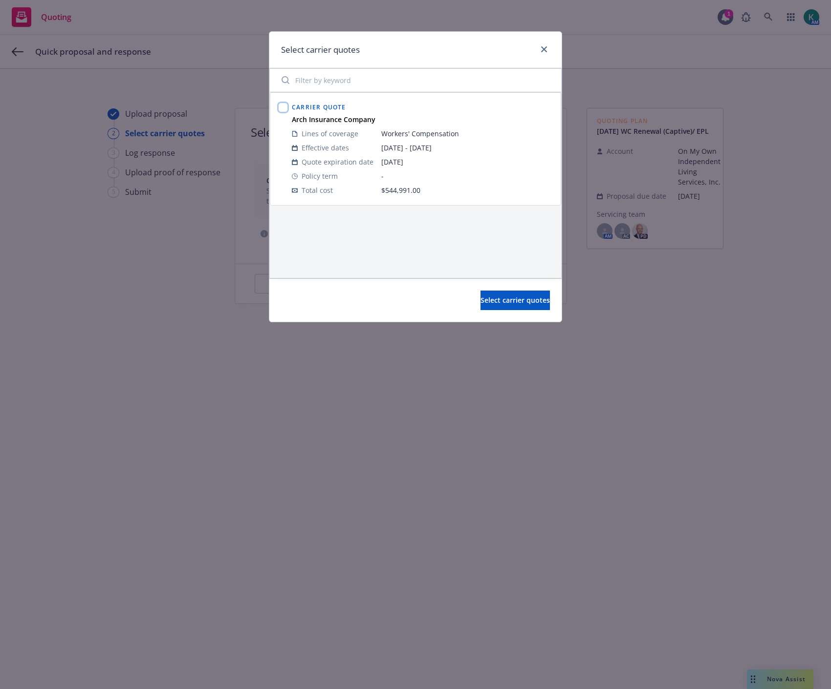
click at [278, 110] on input "checkbox" at bounding box center [283, 108] width 10 height 10
checkbox input "true"
click at [543, 302] on button "Select carrier quotes" at bounding box center [514, 301] width 69 height 20
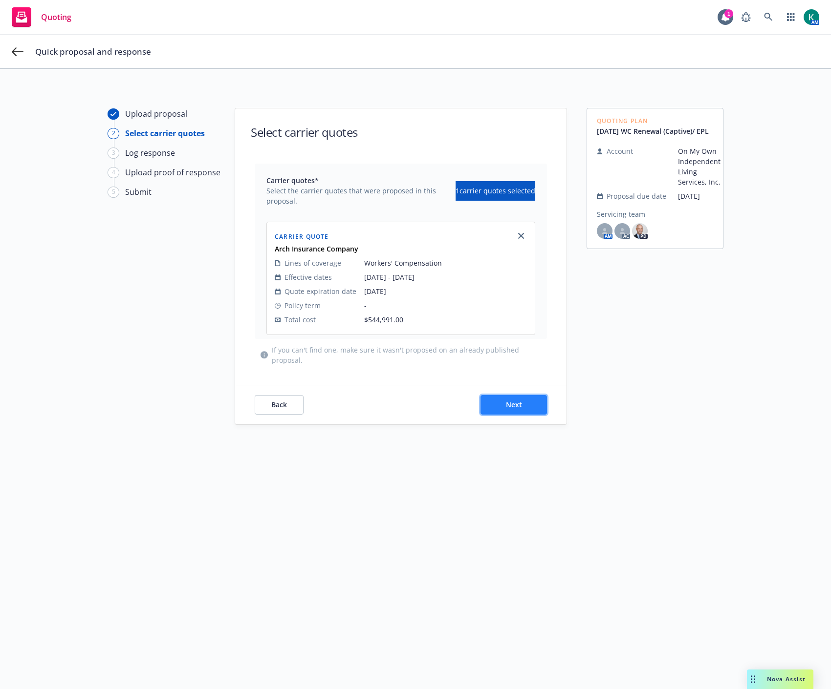
click at [499, 404] on button "Next" at bounding box center [513, 405] width 66 height 20
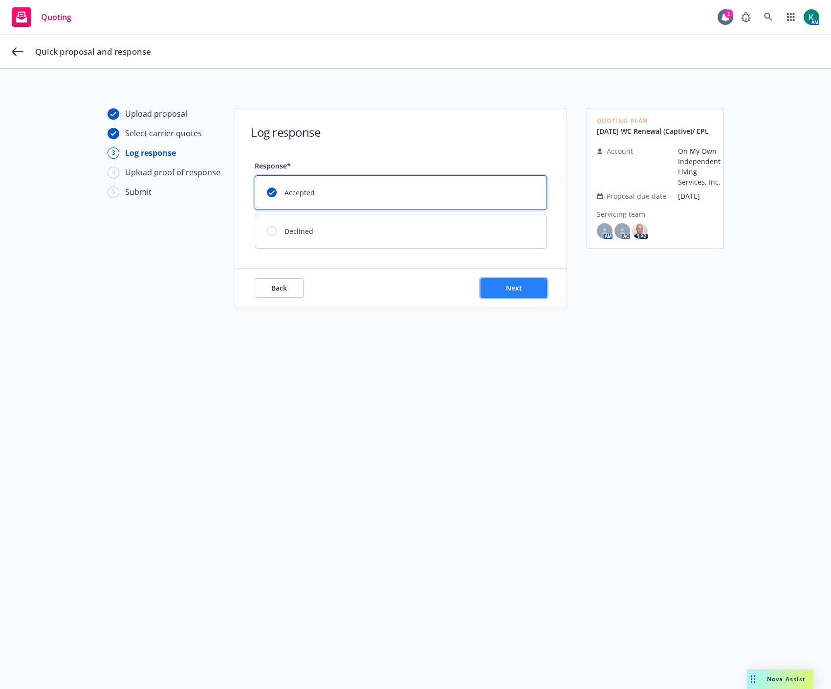
click at [511, 284] on span "Next" at bounding box center [514, 287] width 16 height 9
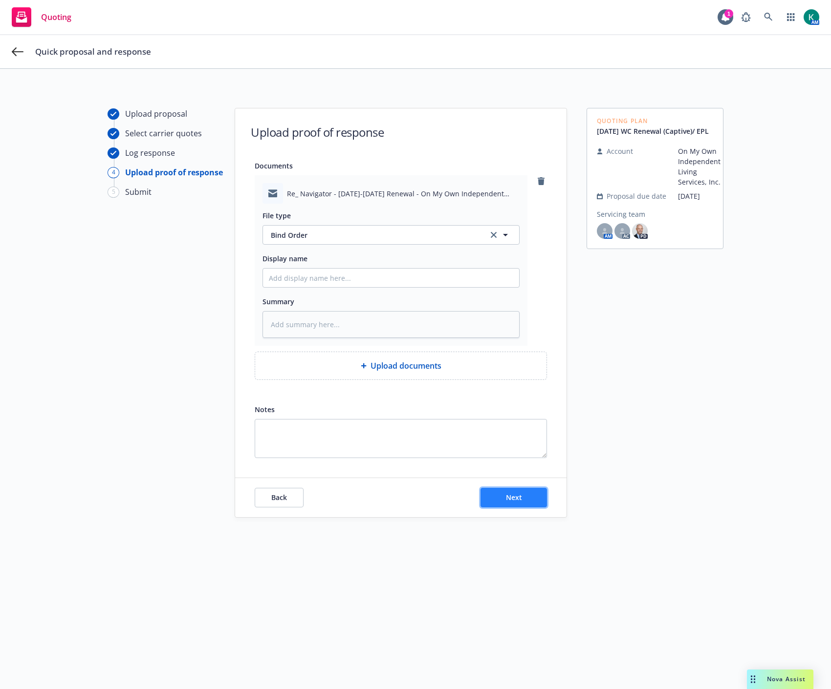
click at [531, 503] on button "Next" at bounding box center [513, 498] width 66 height 20
type textarea "x"
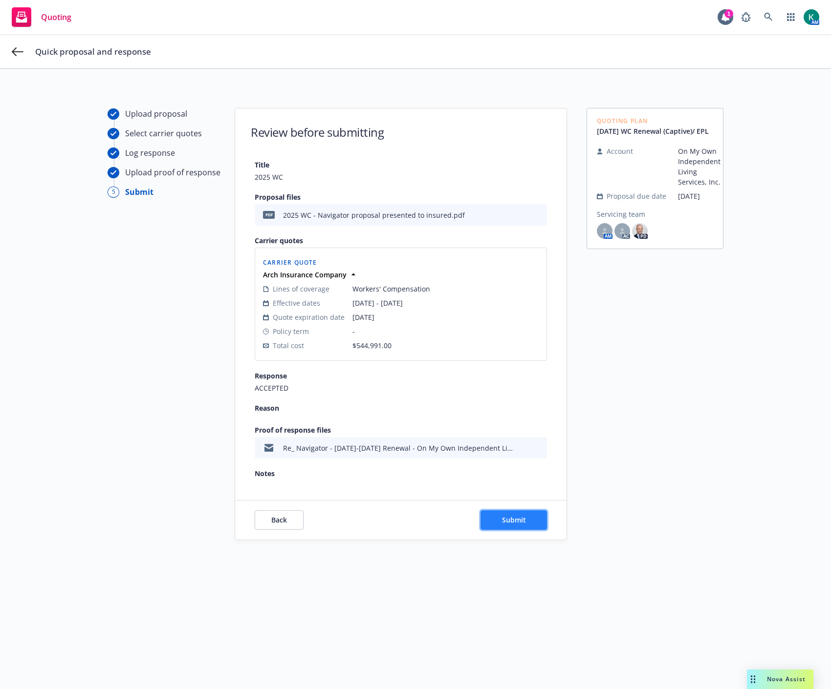
click at [518, 525] on button "Submit" at bounding box center [513, 521] width 66 height 20
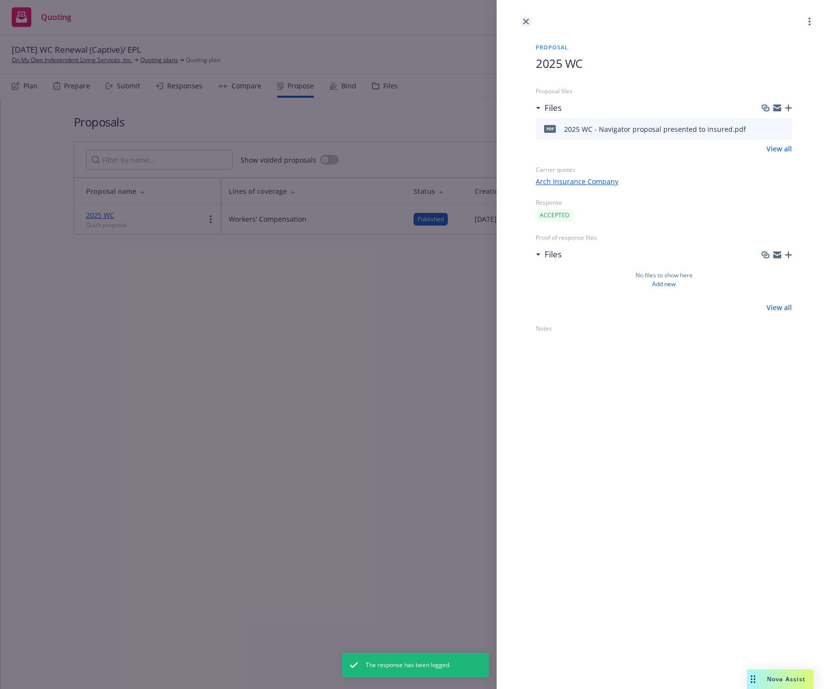
click at [525, 20] on icon "close" at bounding box center [526, 22] width 6 height 6
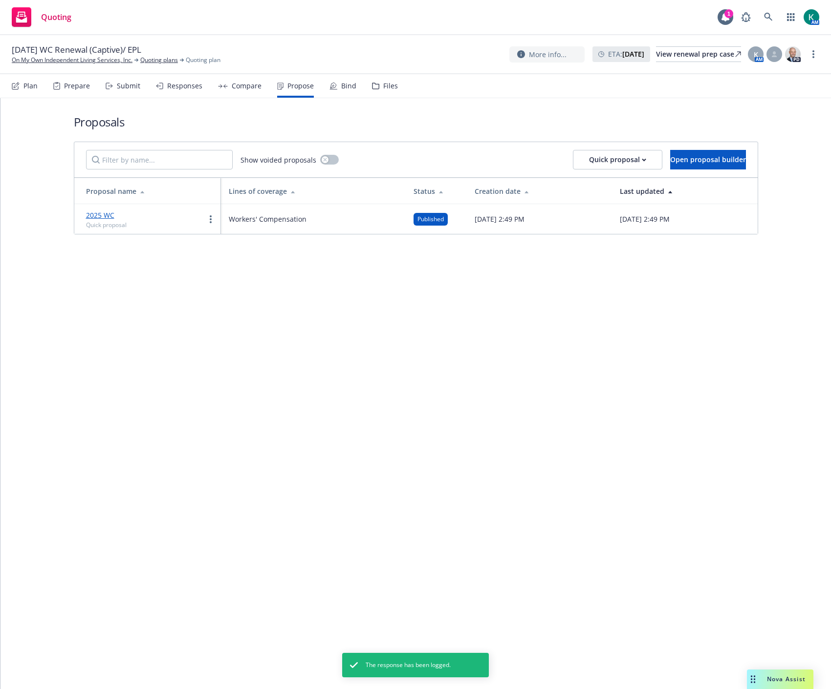
click at [342, 88] on div "Bind" at bounding box center [348, 86] width 15 height 8
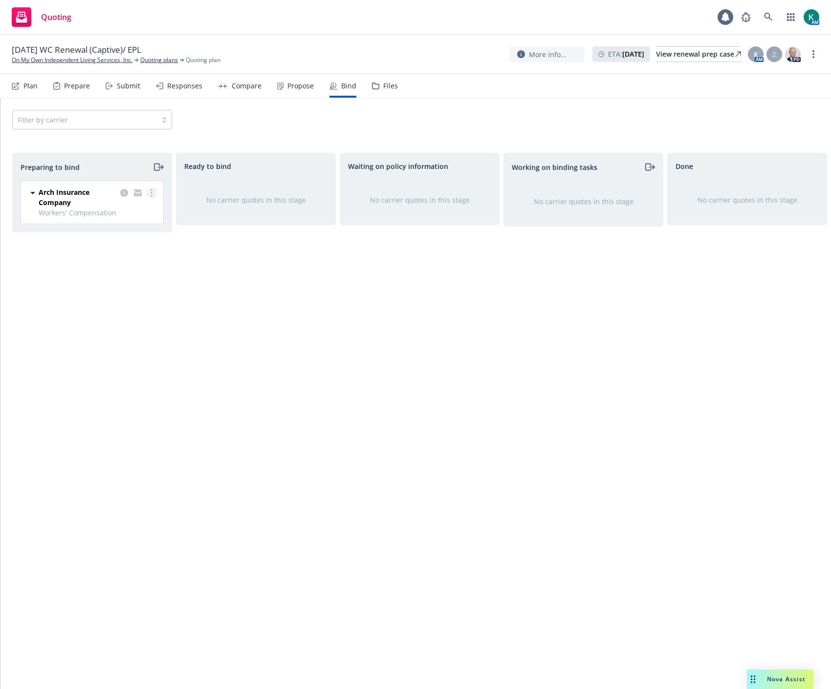
click at [154, 197] on link "more" at bounding box center [152, 193] width 12 height 12
click at [138, 231] on link "Log bind order" at bounding box center [109, 233] width 96 height 20
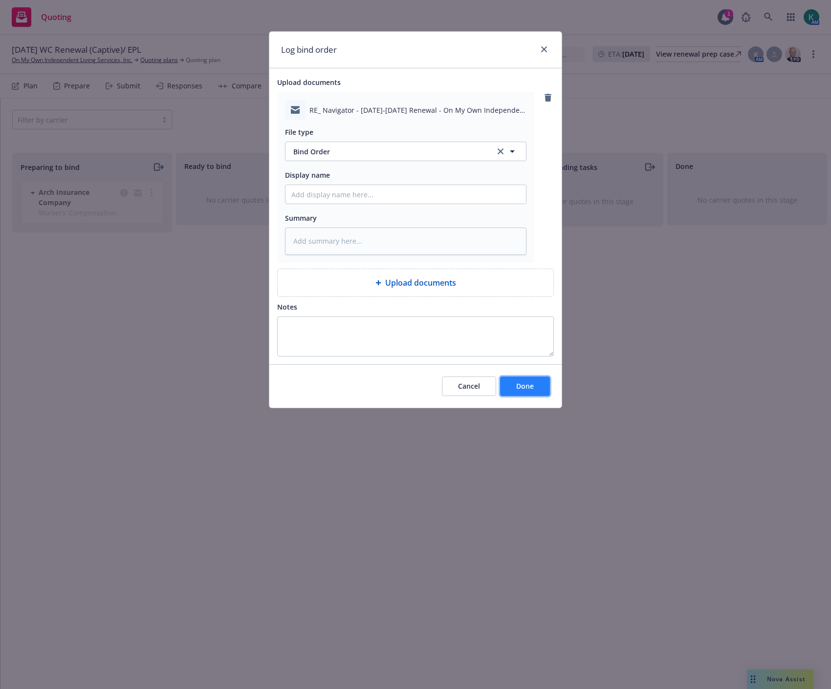
click at [533, 389] on span "Done" at bounding box center [525, 386] width 18 height 9
type textarea "x"
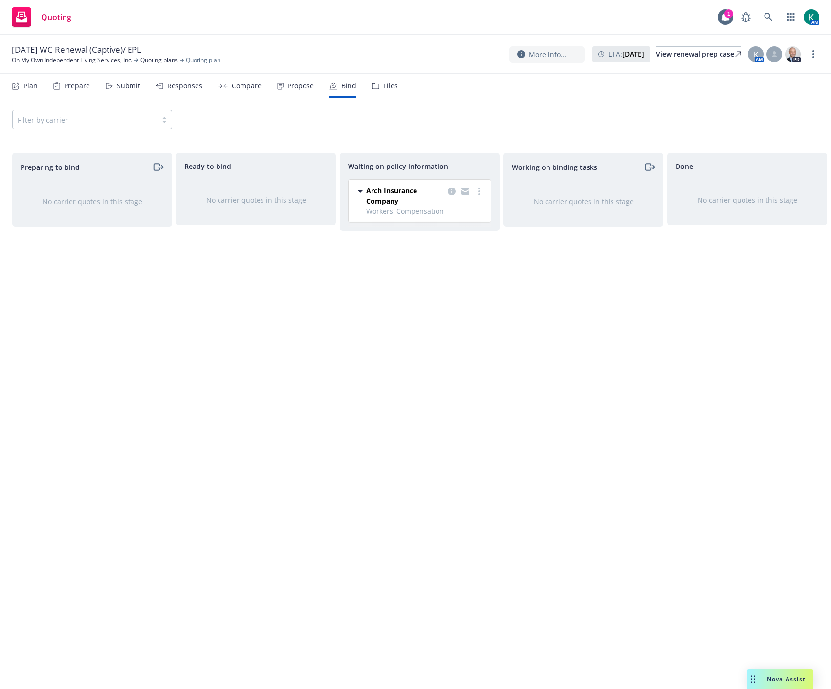
click at [354, 372] on div "Waiting on policy information Arch Insurance Company Workers' Compensation 10/0…" at bounding box center [420, 411] width 160 height 516
click at [485, 402] on div "Waiting on policy information Arch Insurance Company Workers' Compensation 10/0…" at bounding box center [420, 411] width 160 height 516
click at [769, 22] on link at bounding box center [768, 17] width 20 height 20
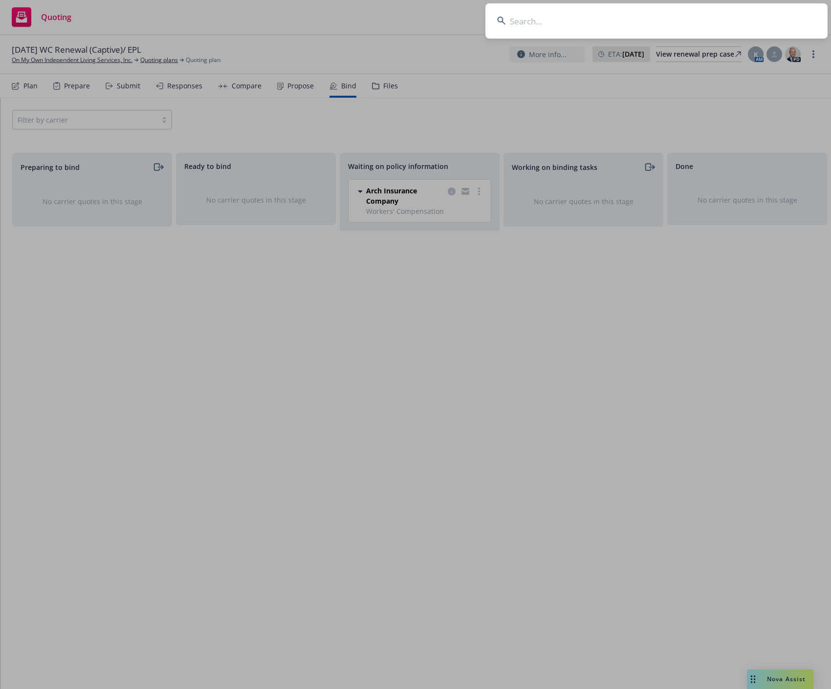
click at [602, 18] on input at bounding box center [656, 20] width 342 height 35
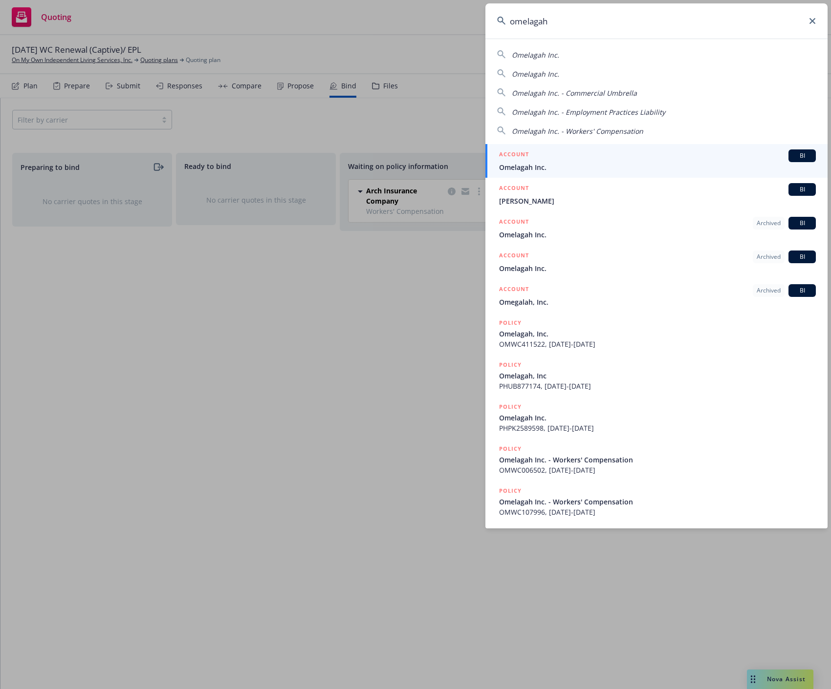
type input "omelagah"
click at [586, 155] on div "ACCOUNT BI" at bounding box center [657, 156] width 317 height 13
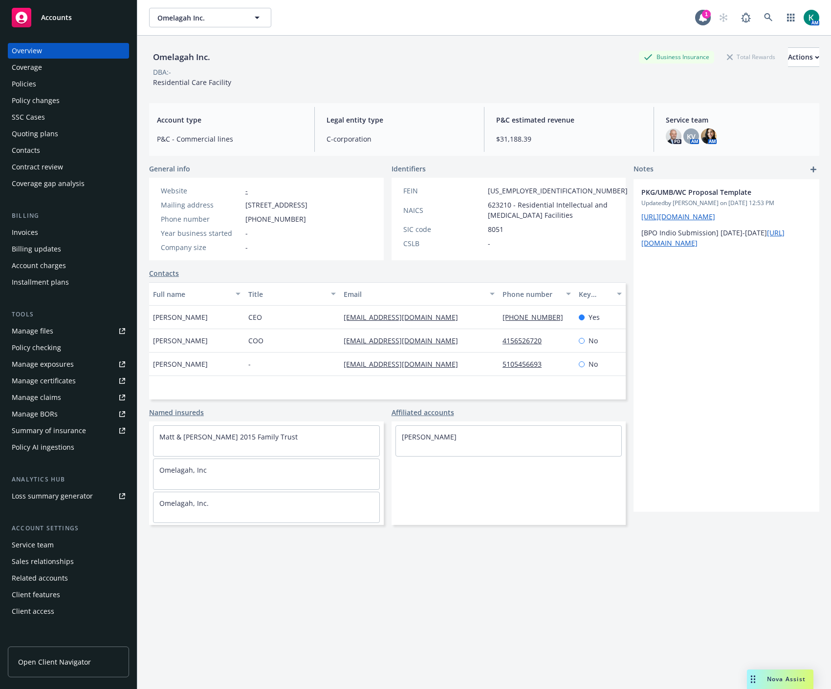
click at [89, 124] on div "SSC Cases" at bounding box center [68, 117] width 113 height 16
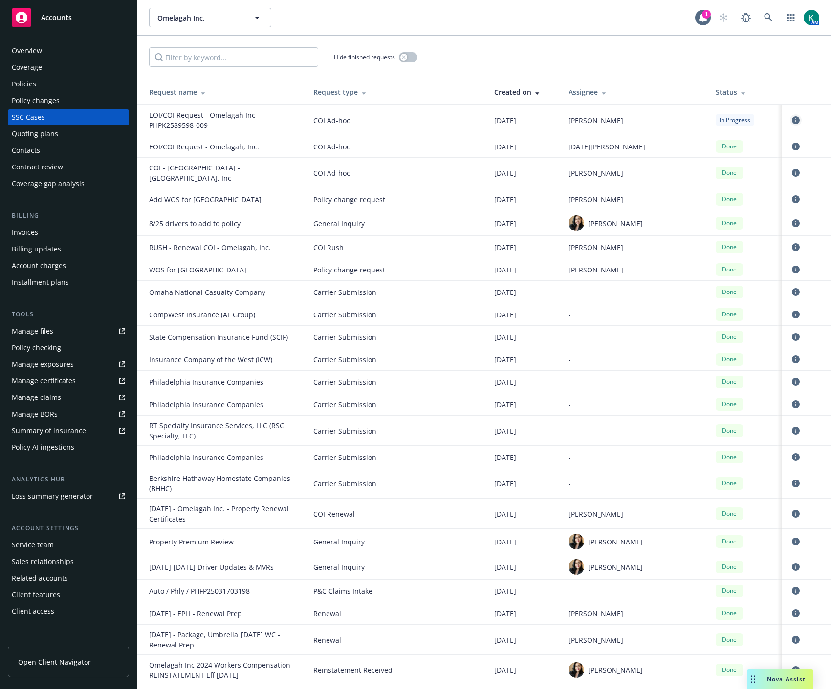
click at [791, 118] on icon "circleInformation" at bounding box center [795, 120] width 8 height 8
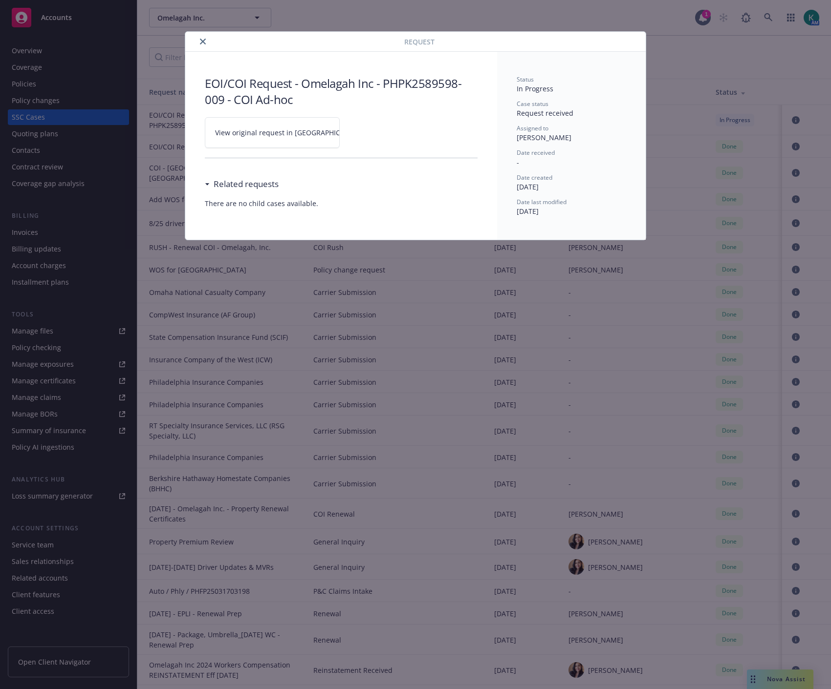
click at [287, 137] on span "View original request in [GEOGRAPHIC_DATA]" at bounding box center [289, 133] width 148 height 10
